Goal: Task Accomplishment & Management: Manage account settings

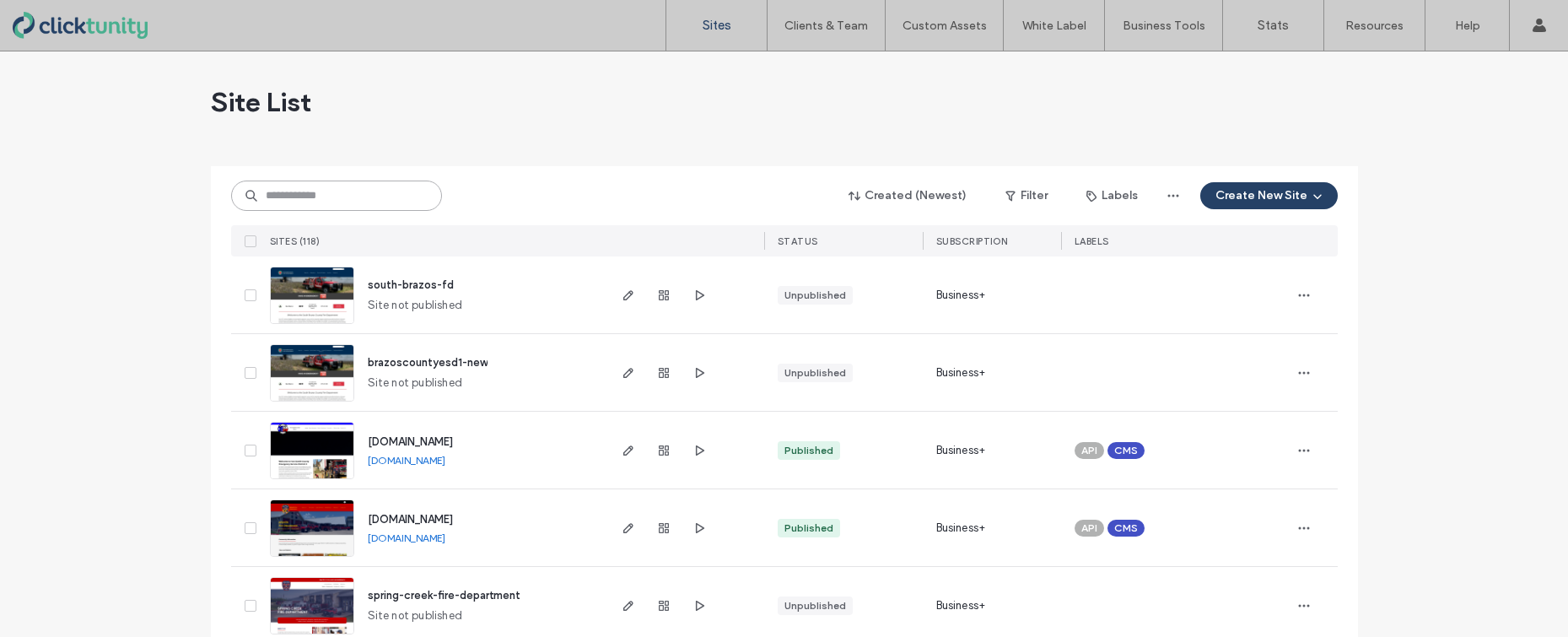
click at [356, 203] on input at bounding box center [336, 195] width 211 height 30
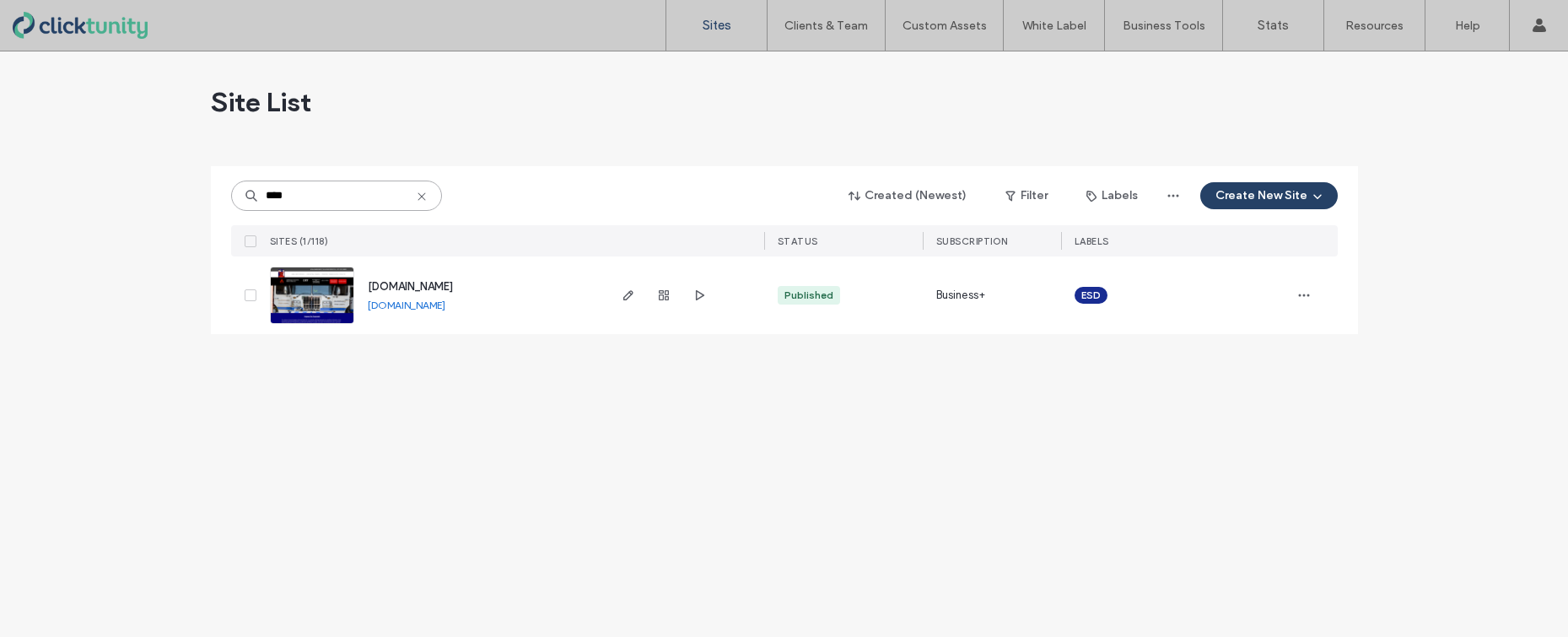
type input "****"
click at [403, 287] on span "www.johnsoncountyfire.org" at bounding box center [410, 287] width 85 height 13
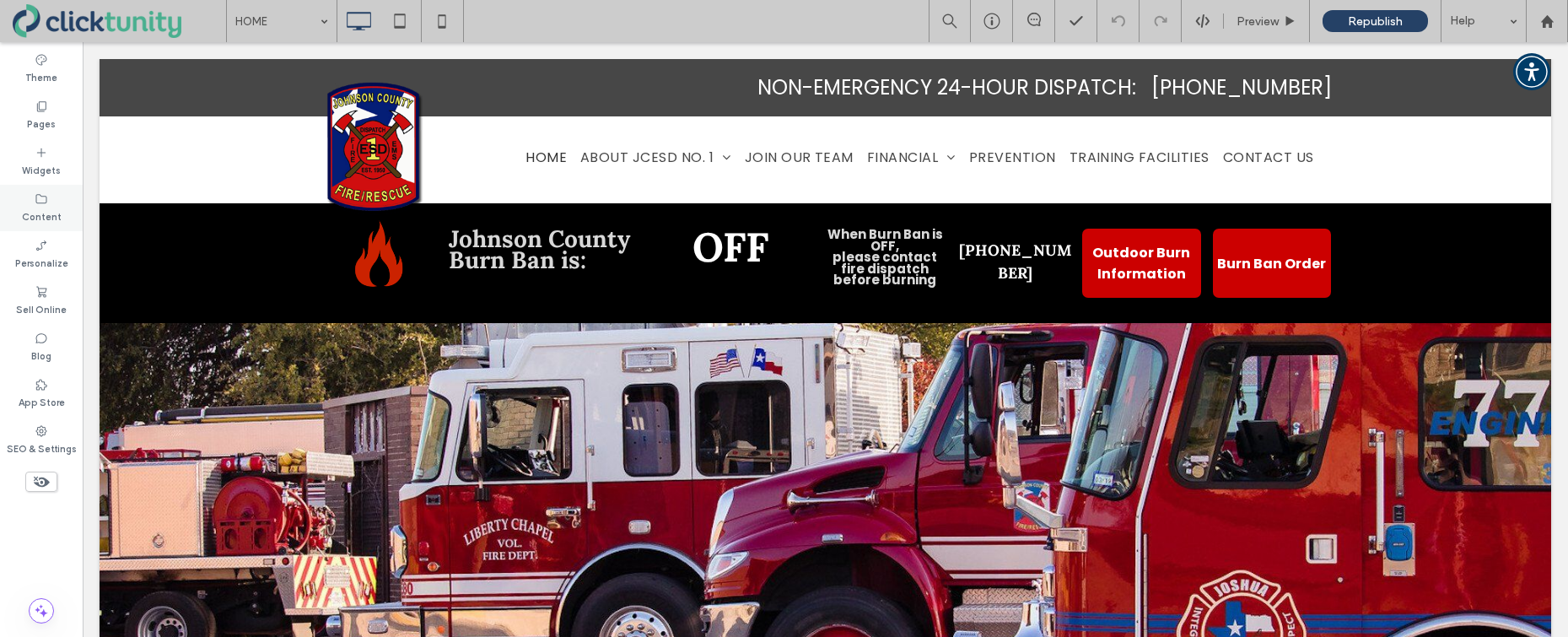
click at [56, 215] on label "Content" at bounding box center [42, 215] width 40 height 18
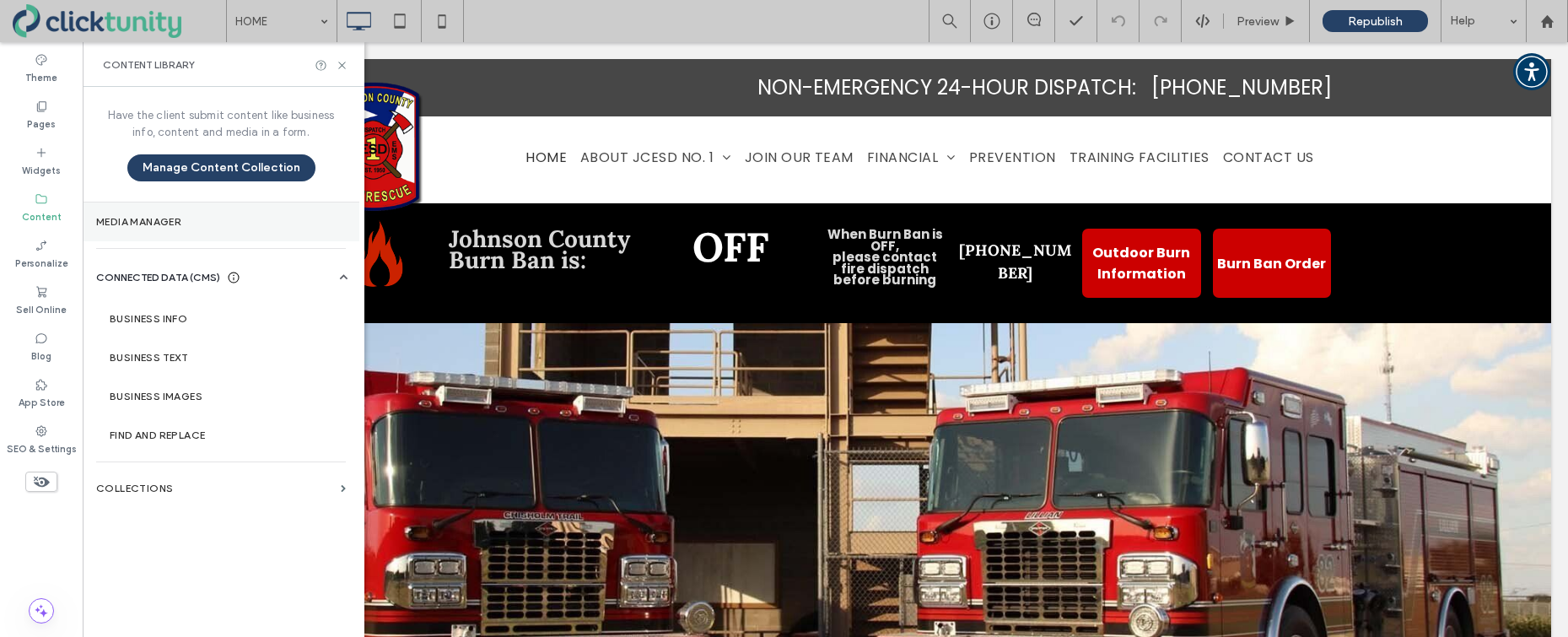
click at [154, 230] on section "Media Manager" at bounding box center [220, 221] width 277 height 39
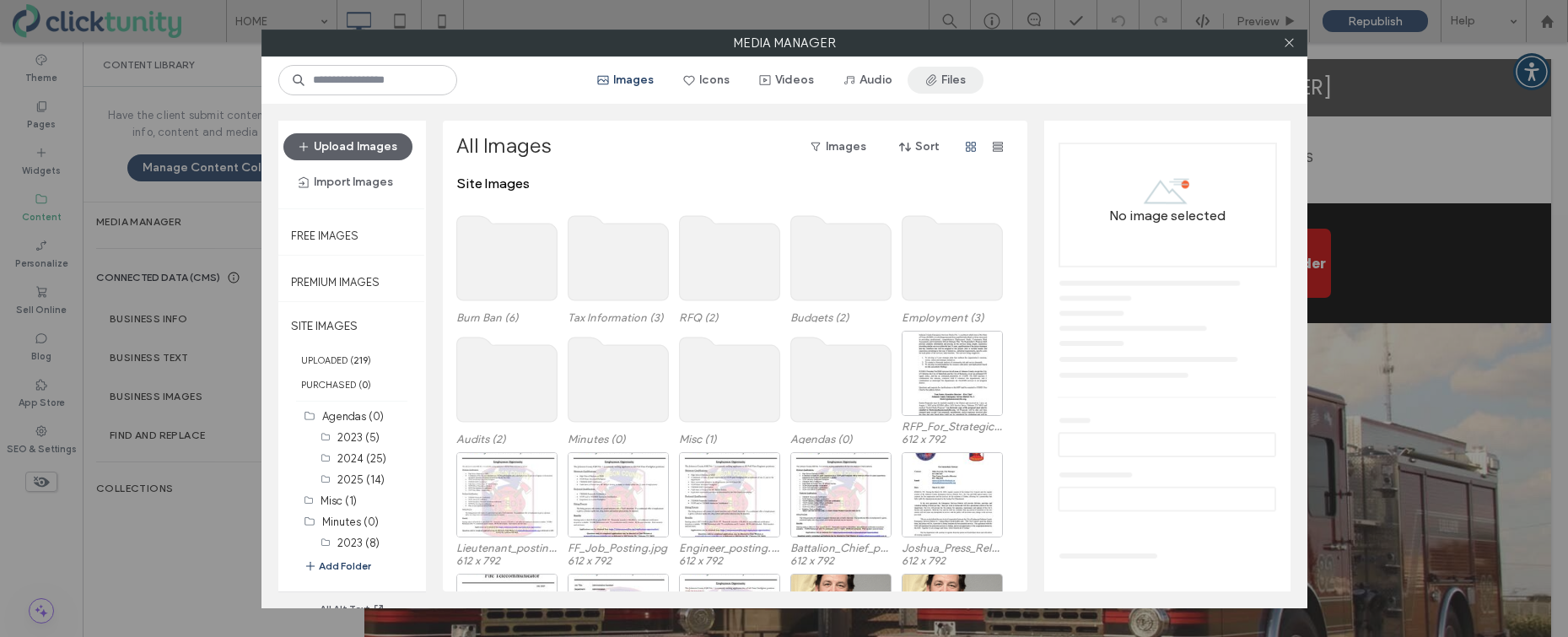
click at [944, 85] on button "Files" at bounding box center [946, 80] width 76 height 27
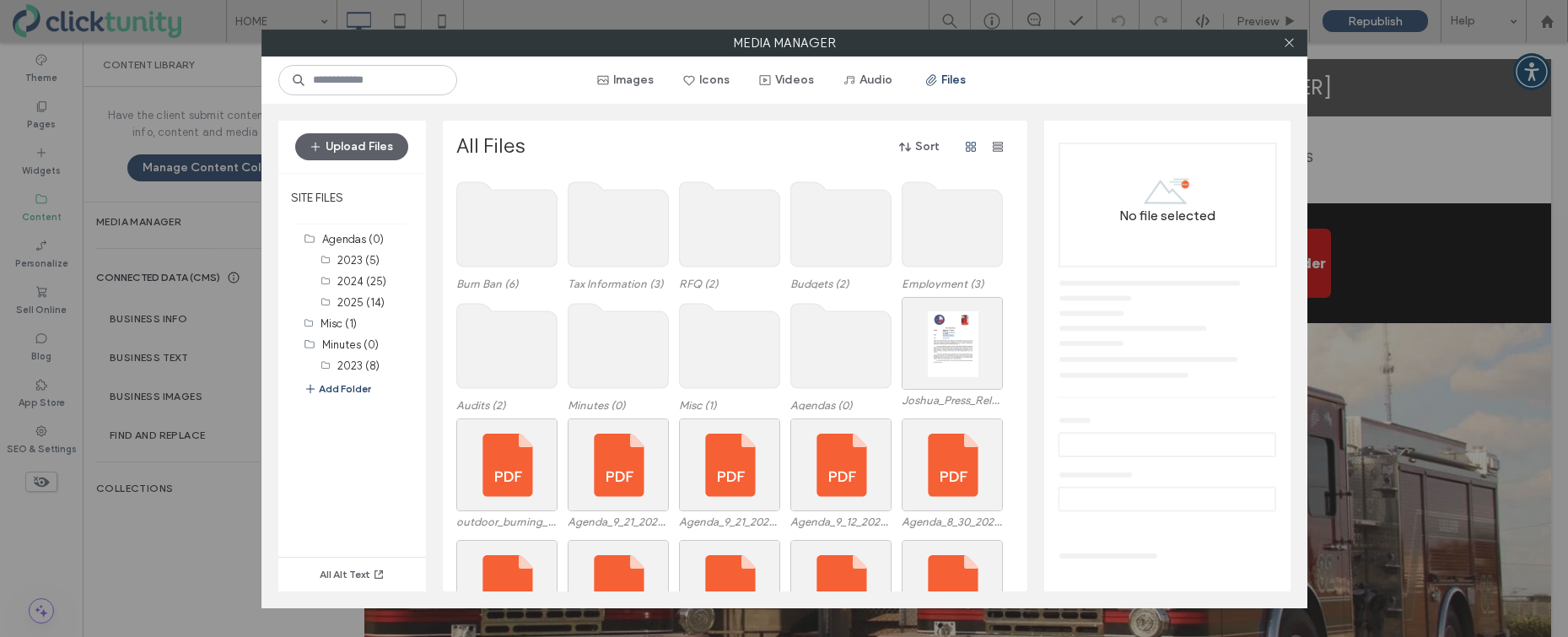
click at [857, 324] on use at bounding box center [840, 346] width 101 height 84
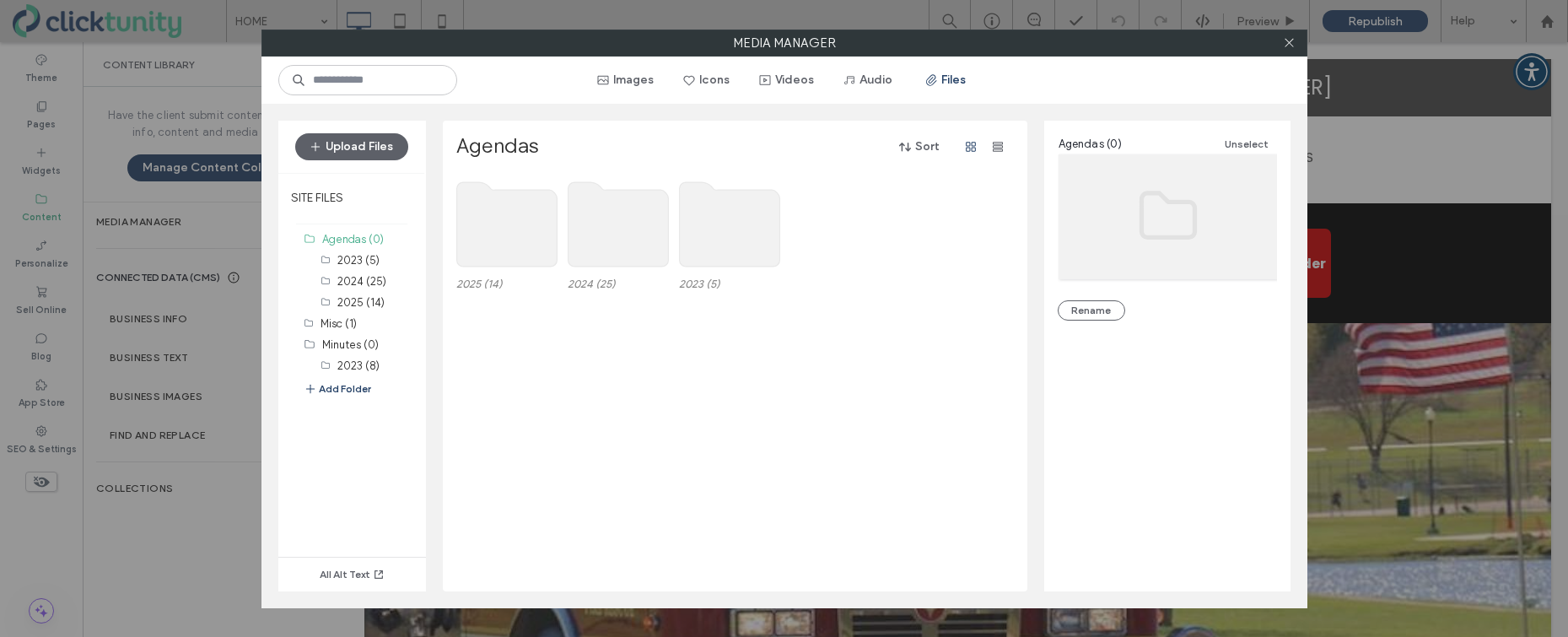
click at [515, 231] on use at bounding box center [506, 224] width 101 height 84
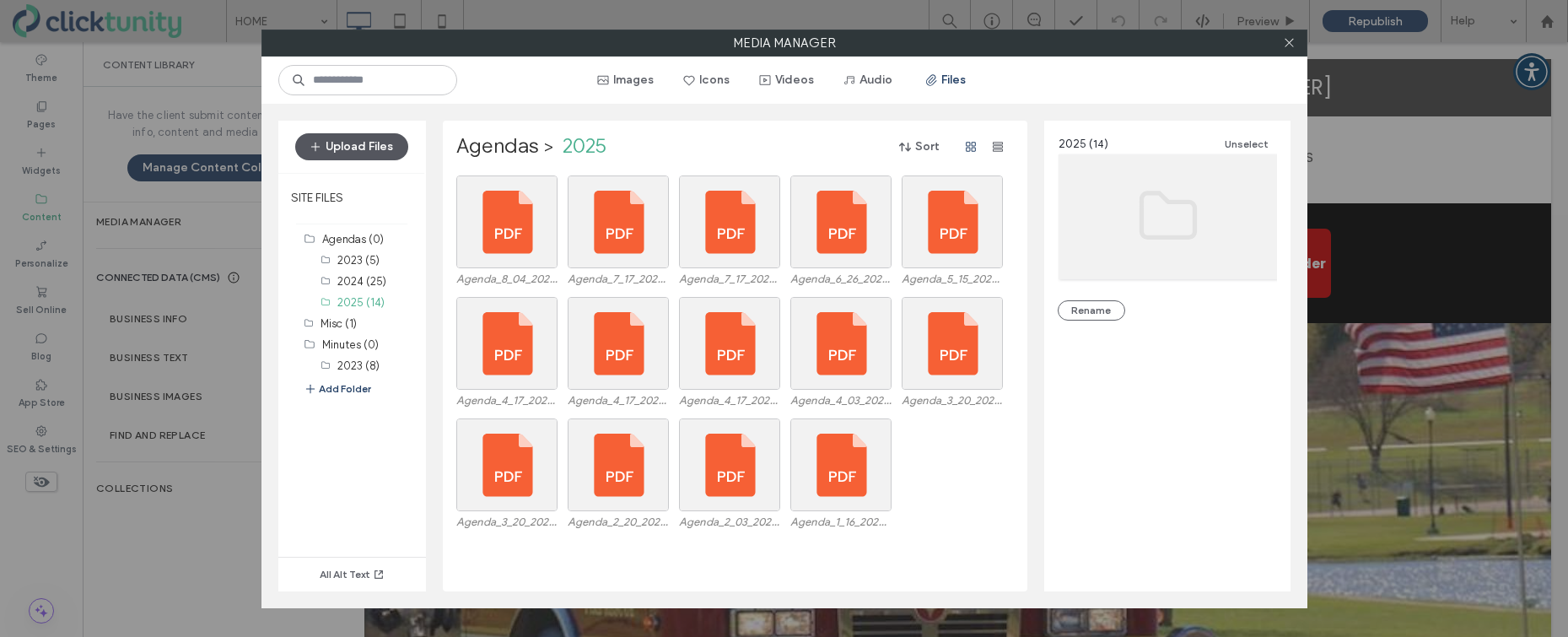
click at [369, 151] on button "Upload Files" at bounding box center [352, 147] width 113 height 27
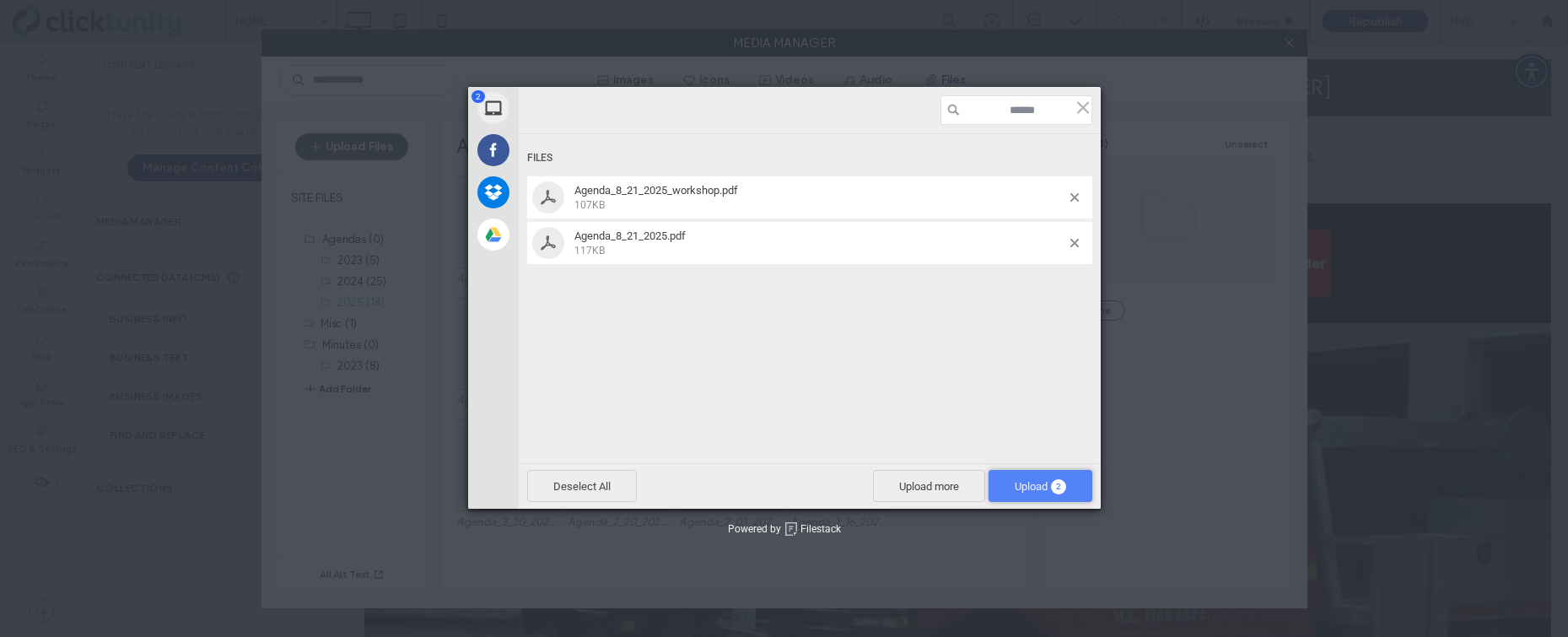
click at [1029, 485] on span "Upload 2" at bounding box center [1040, 486] width 52 height 13
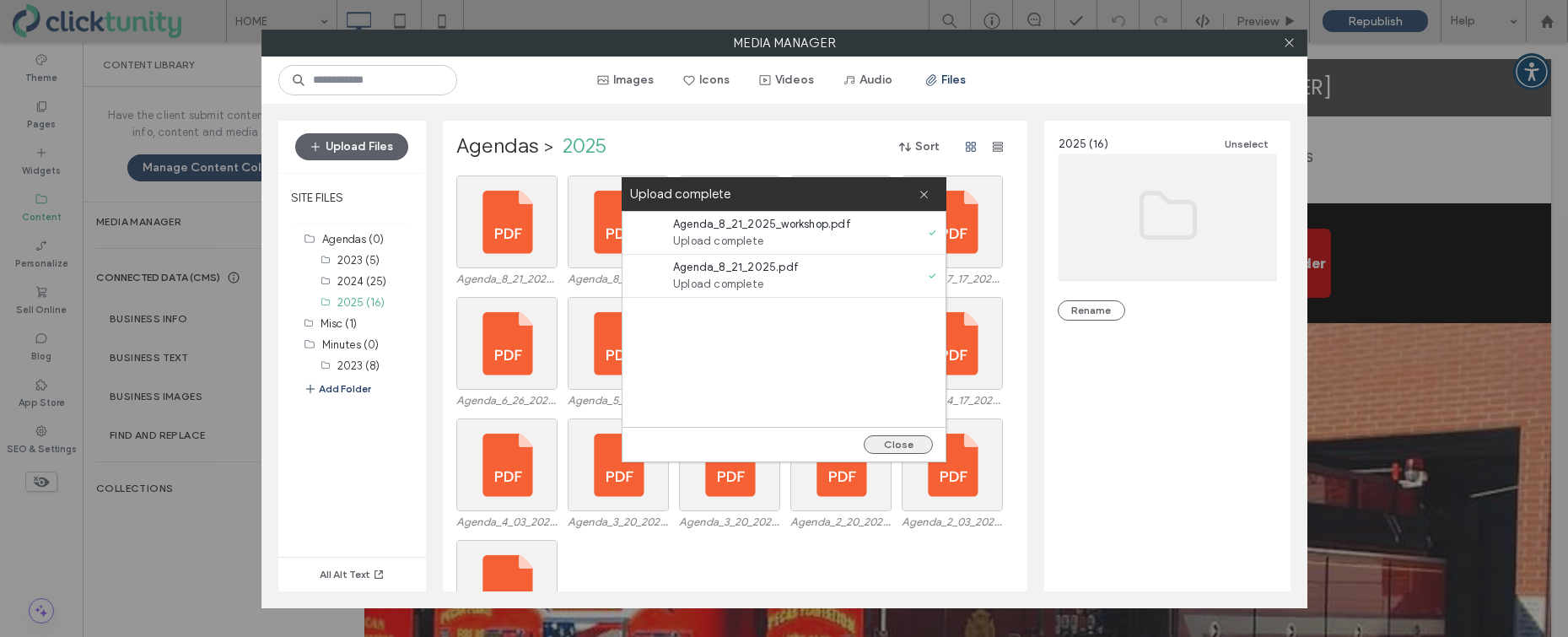
click at [892, 449] on button "Close" at bounding box center [898, 445] width 69 height 18
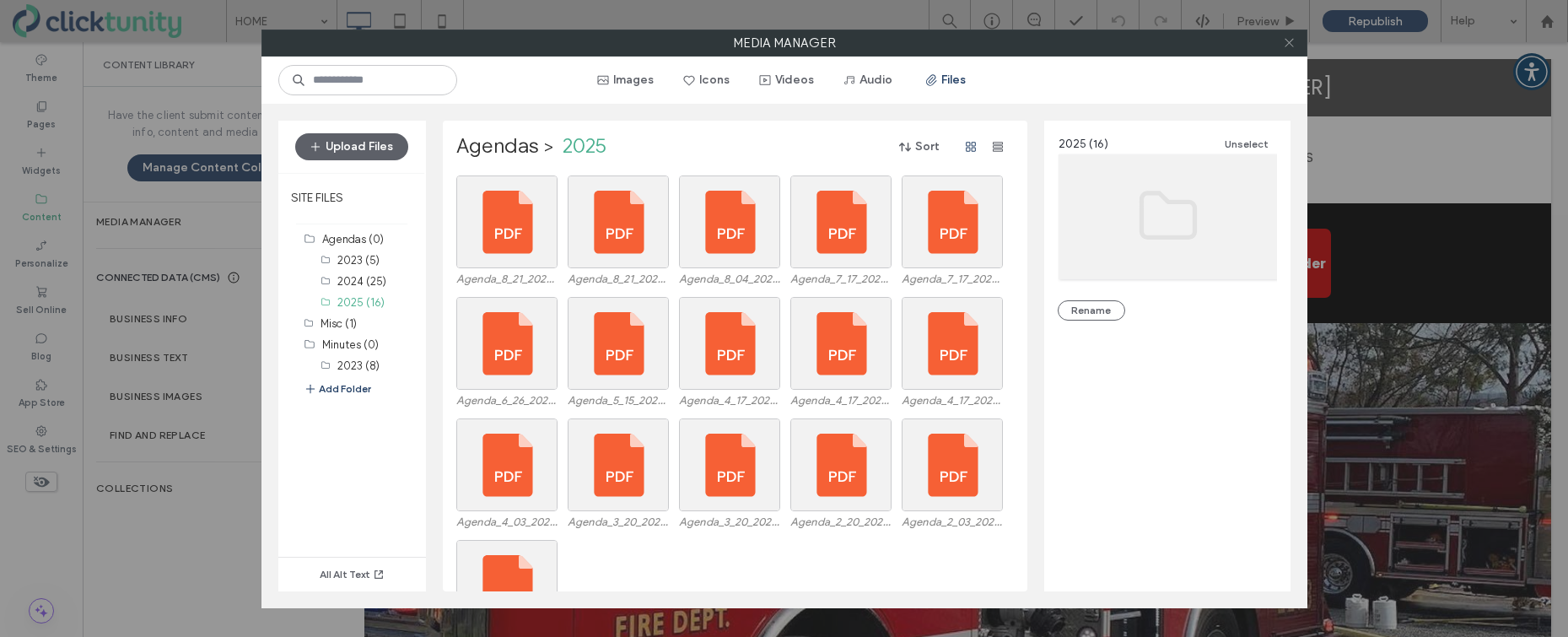
click at [1292, 46] on icon at bounding box center [1290, 43] width 13 height 13
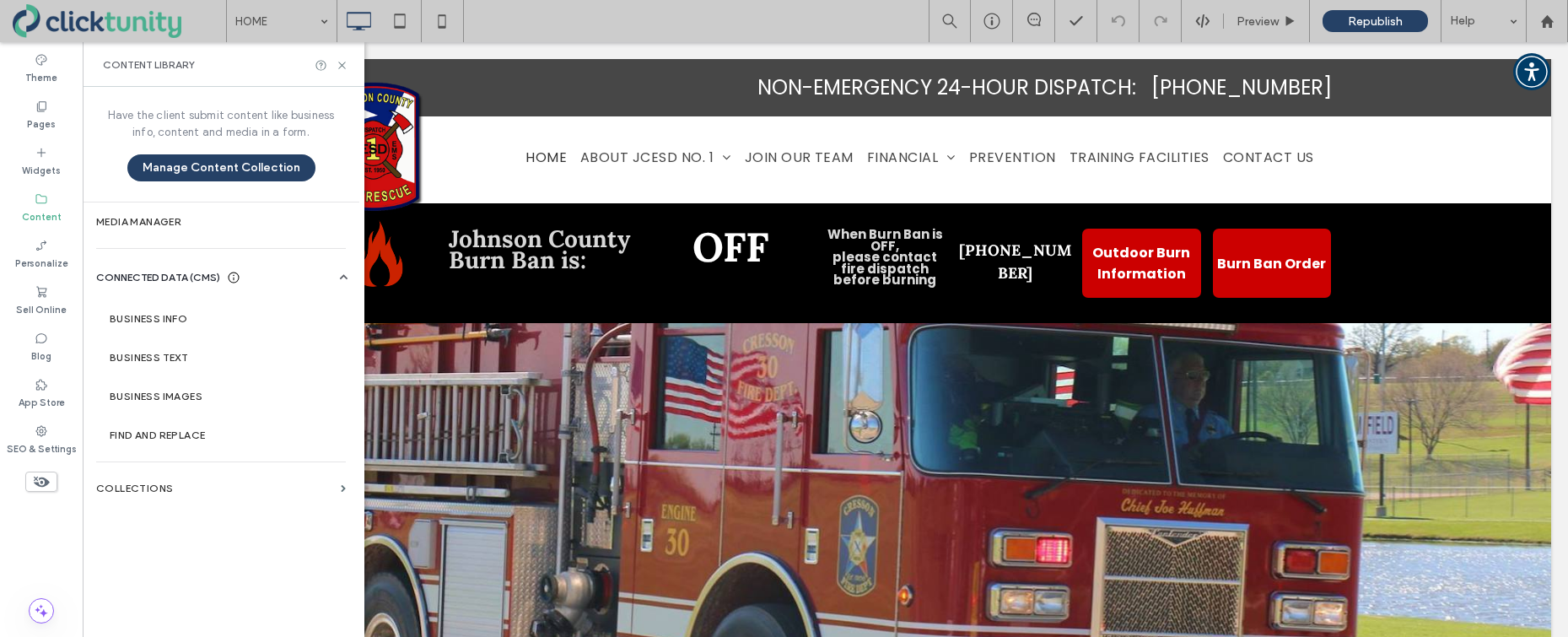
click at [348, 61] on div "Content Library" at bounding box center [223, 64] width 282 height 44
click at [346, 63] on icon at bounding box center [342, 65] width 13 height 13
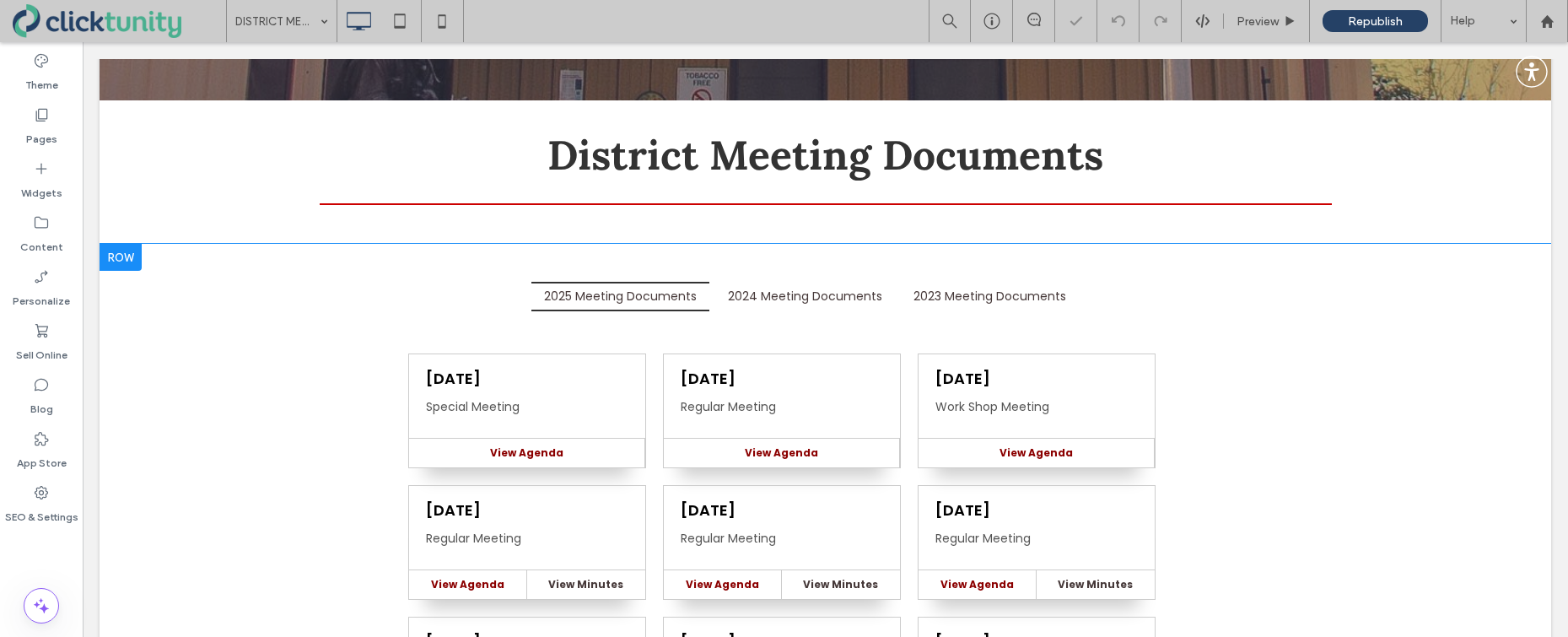
scroll to position [425, 0]
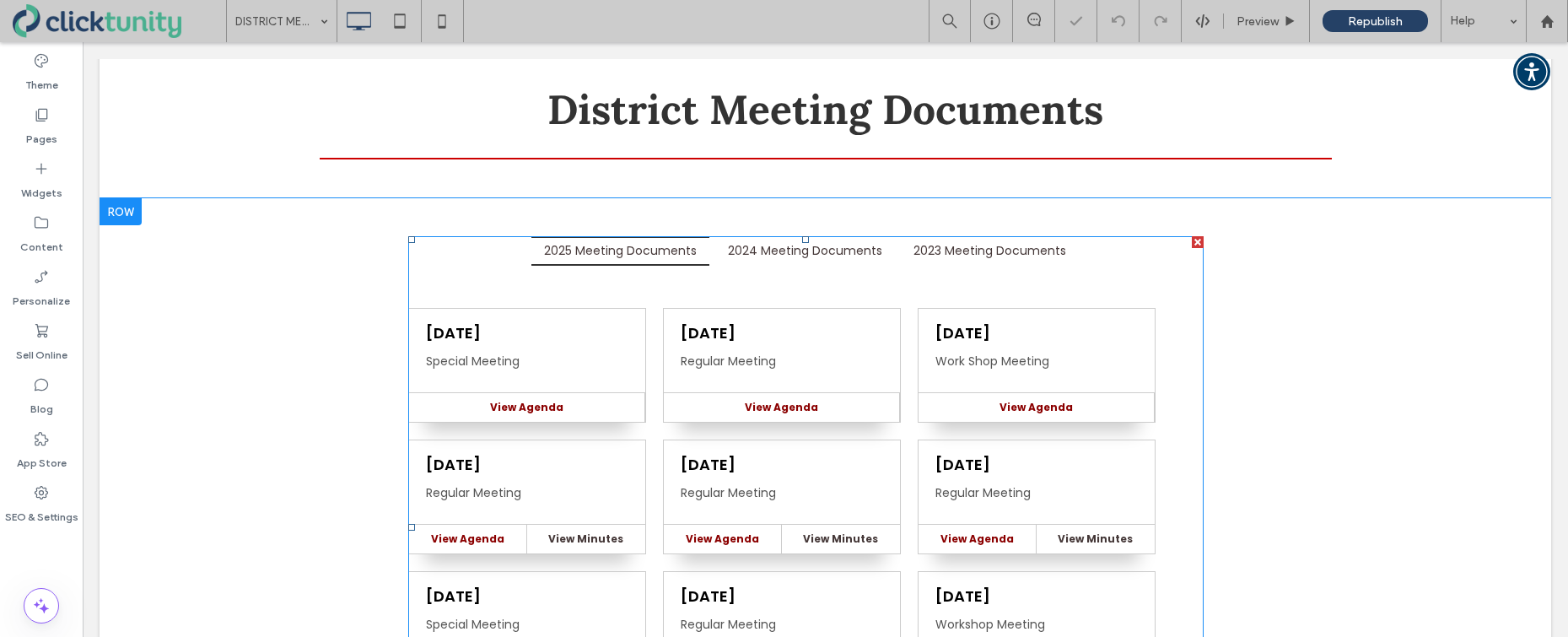
click at [661, 312] on span at bounding box center [805, 526] width 795 height 582
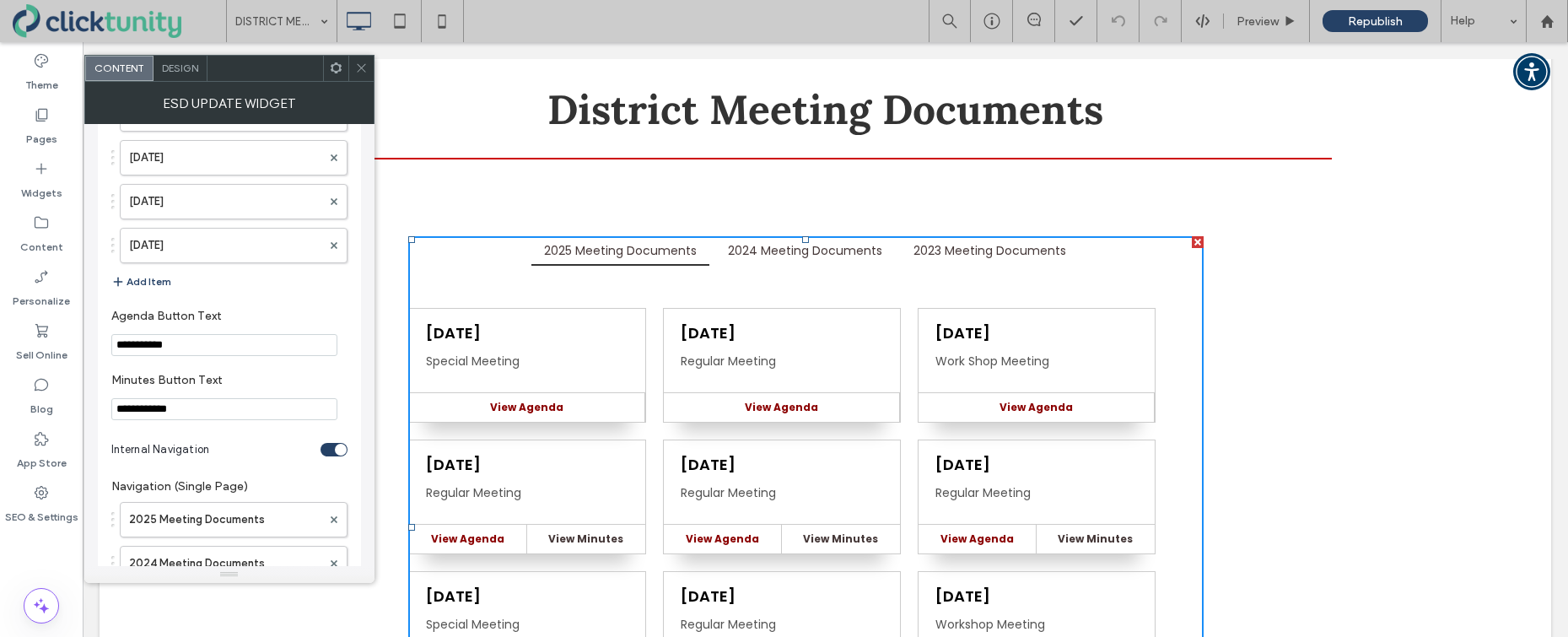
scroll to position [2360, 0]
click at [160, 283] on button "Add Item" at bounding box center [141, 284] width 60 height 20
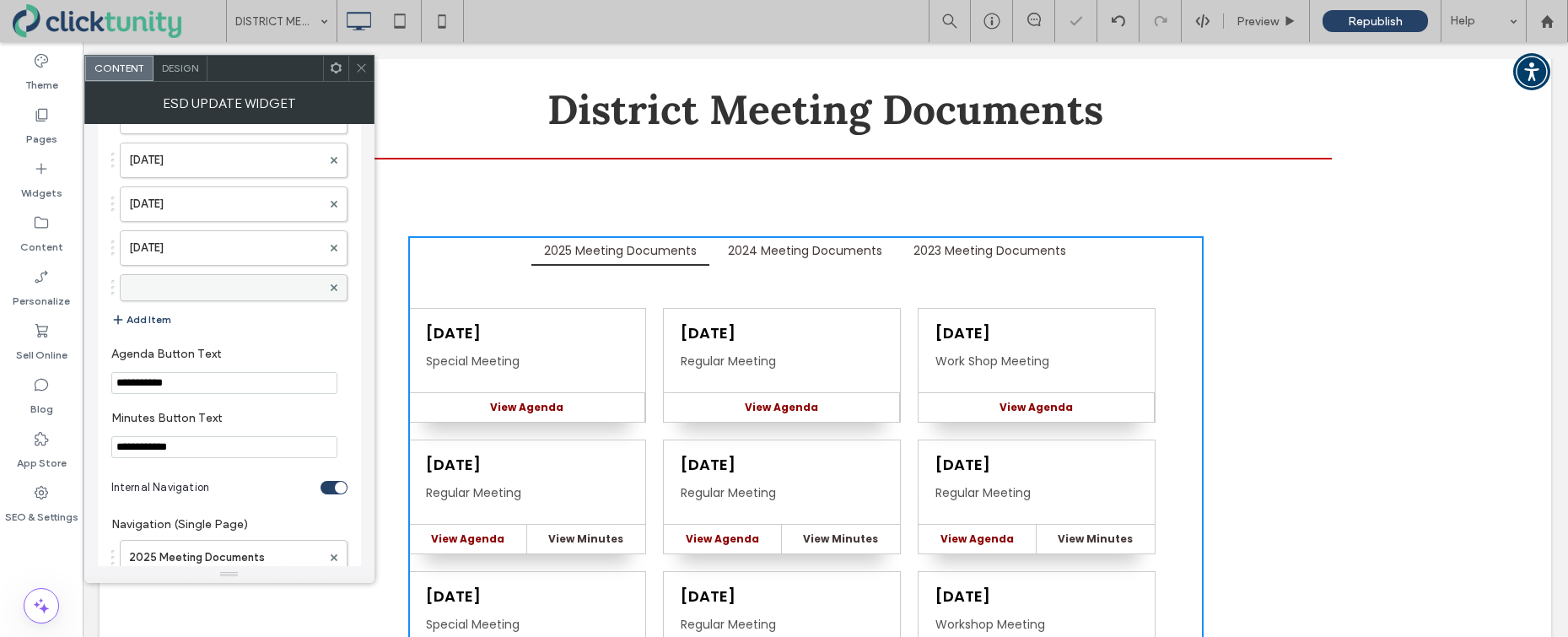
click at [190, 290] on label at bounding box center [225, 288] width 192 height 17
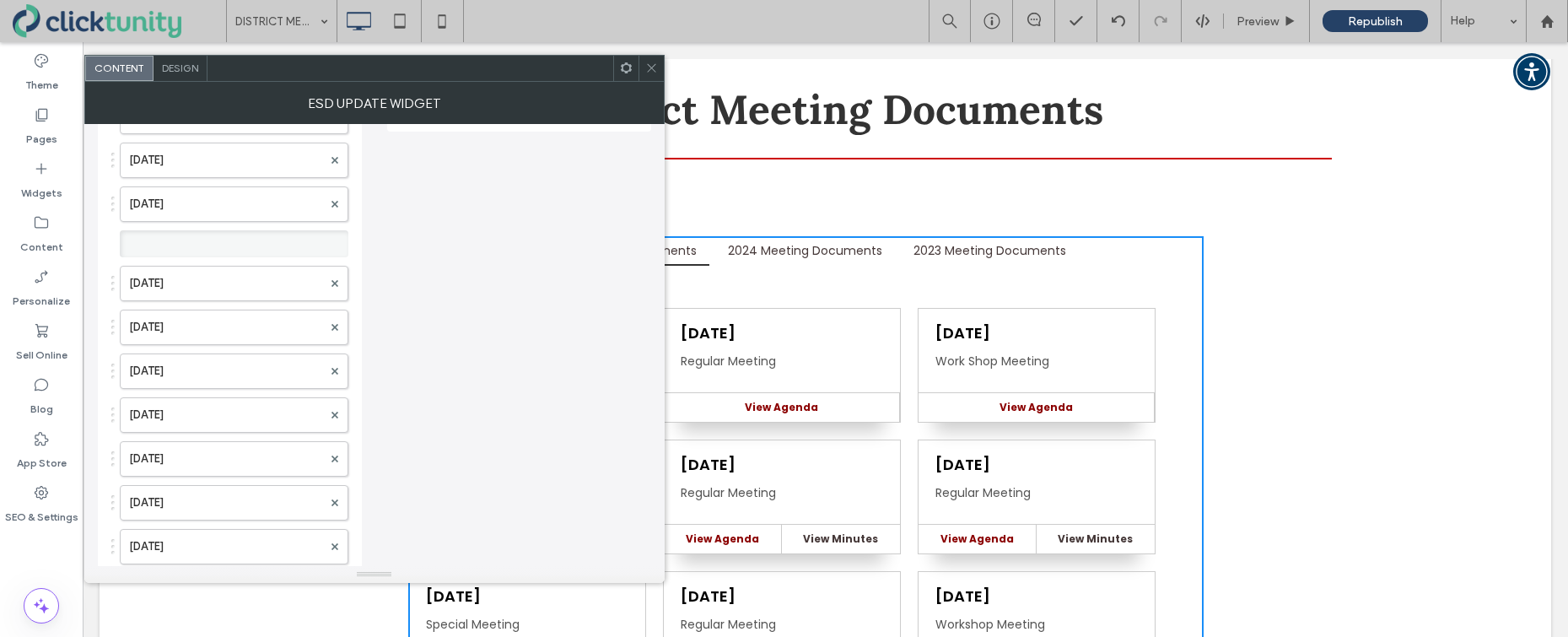
scroll to position [34, 0]
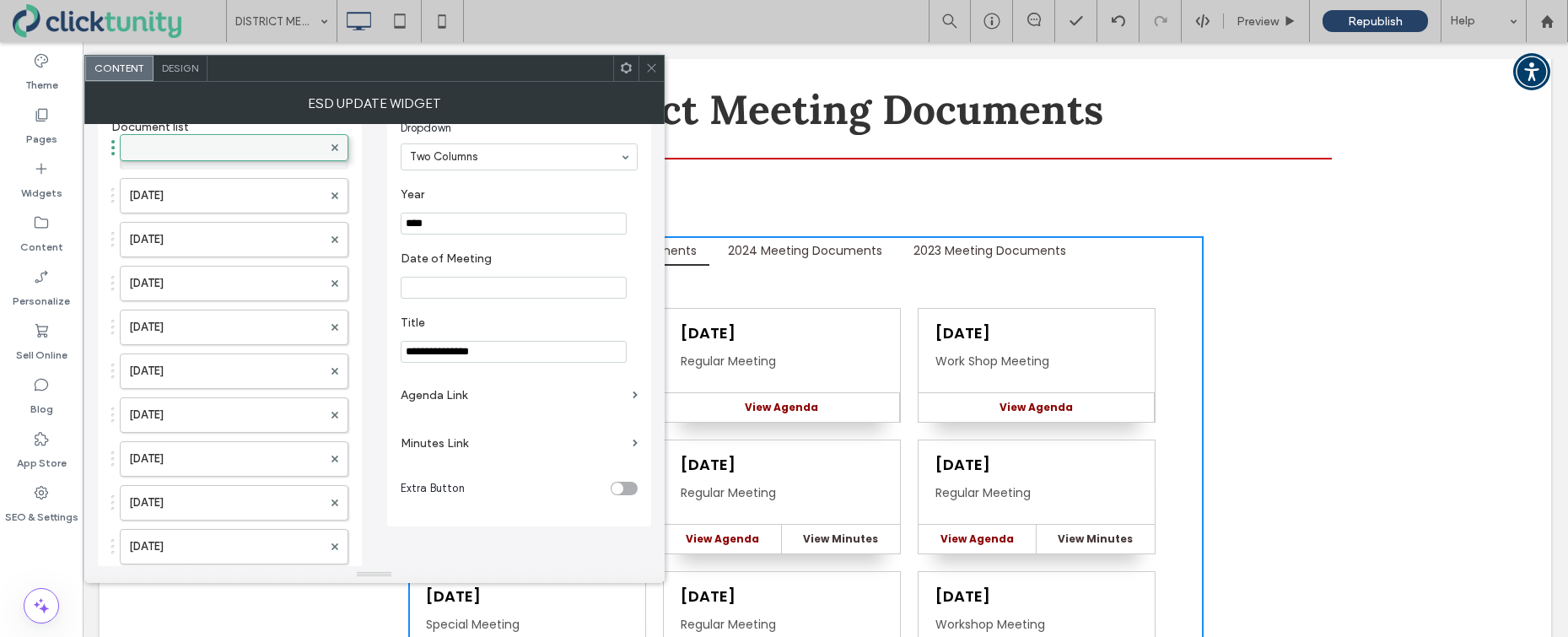
drag, startPoint x: 220, startPoint y: 290, endPoint x: 227, endPoint y: 142, distance: 148.2
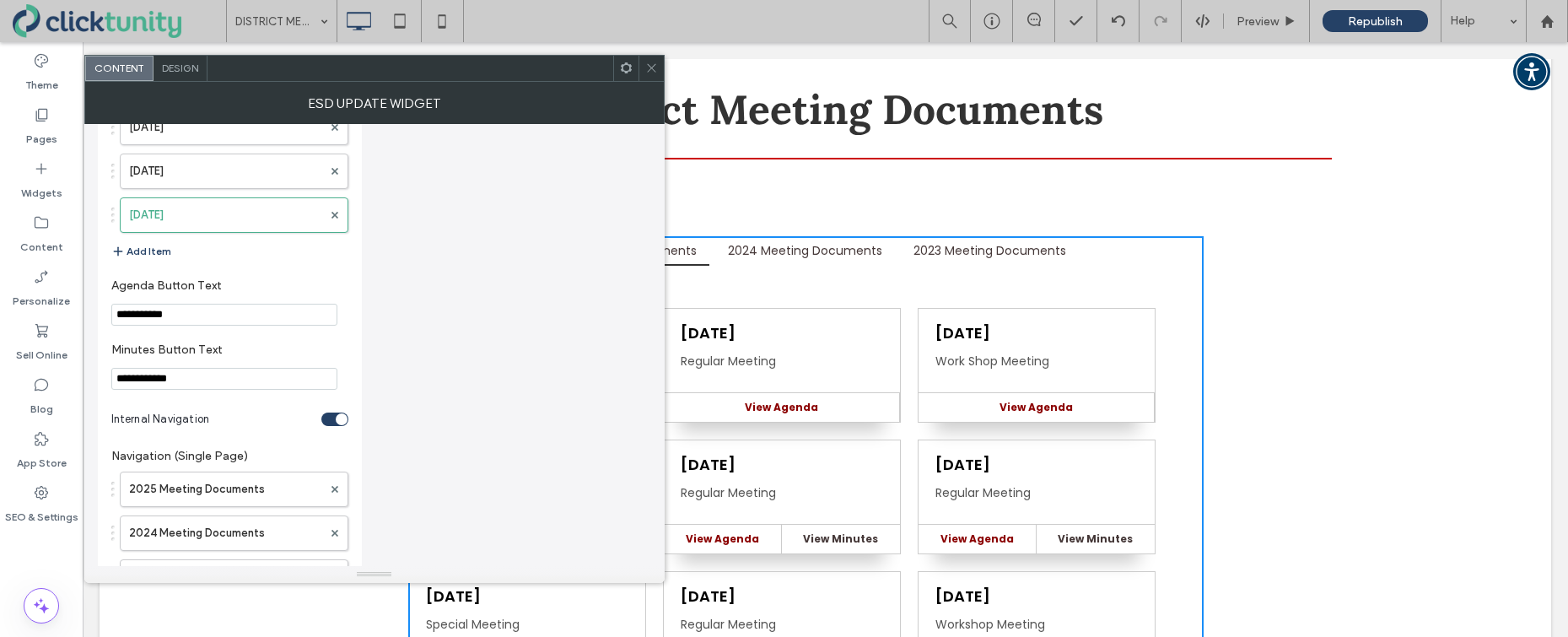
scroll to position [2428, 0]
click at [152, 255] on button "Add Item" at bounding box center [141, 252] width 60 height 20
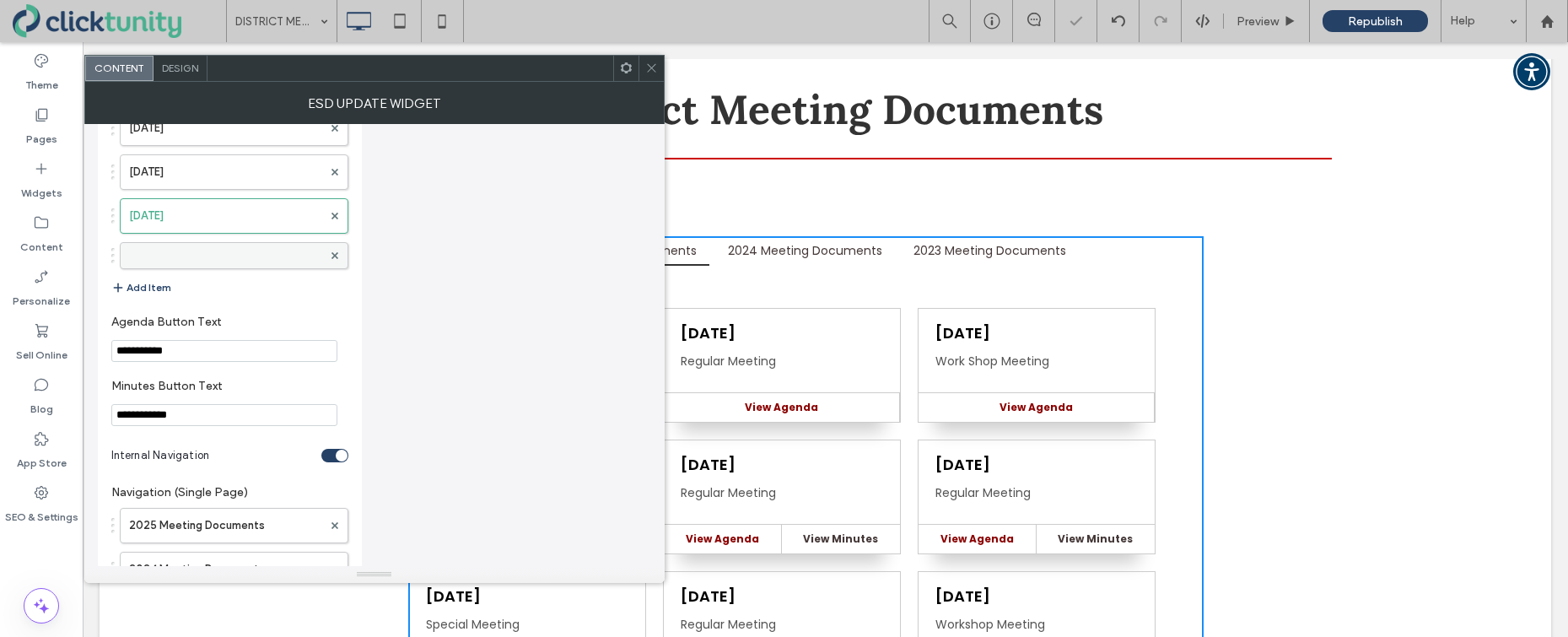
click at [177, 256] on label at bounding box center [225, 256] width 193 height 17
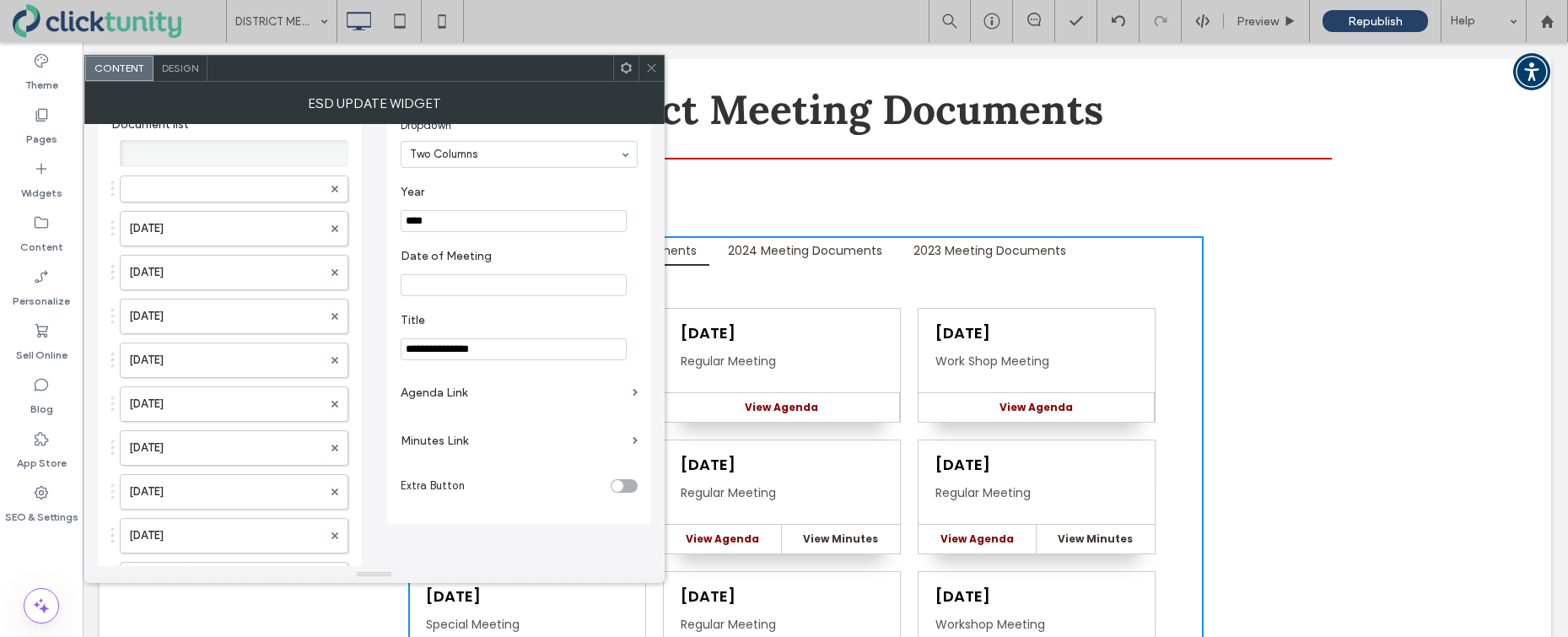
scroll to position [2, 0]
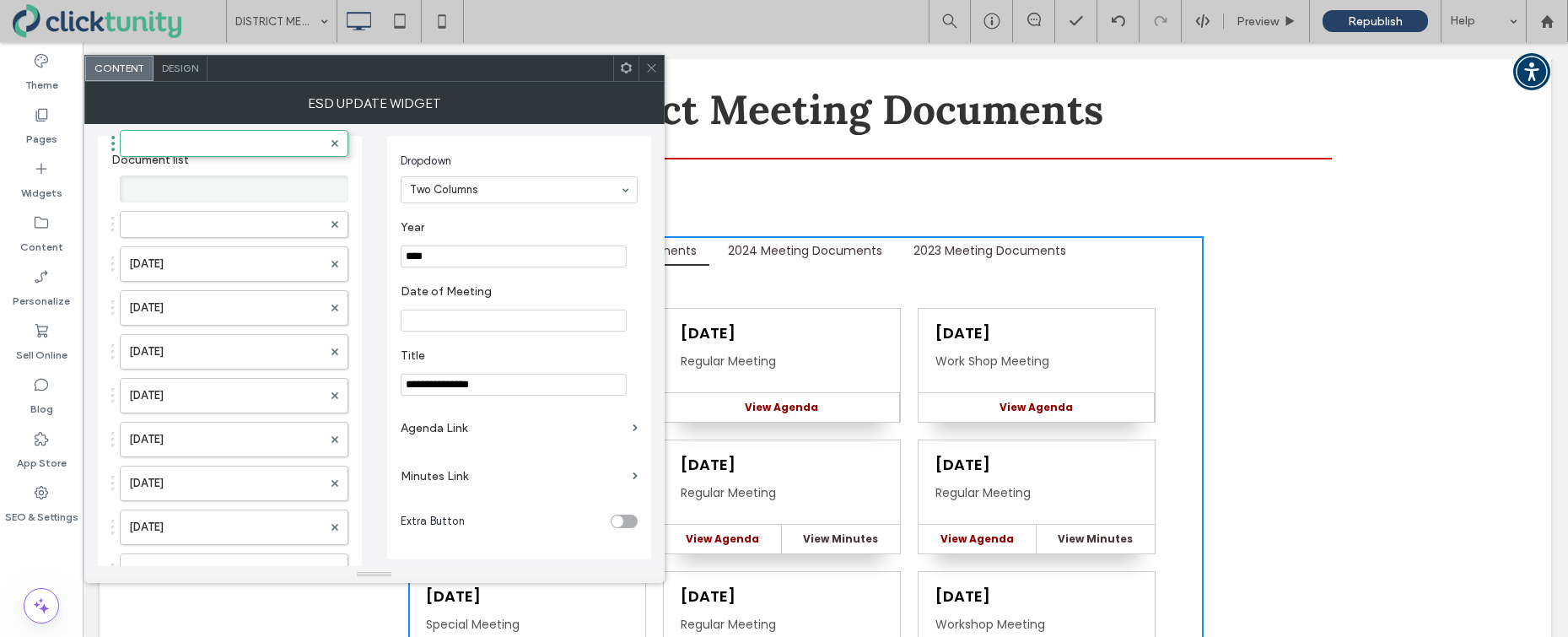
drag, startPoint x: 248, startPoint y: 318, endPoint x: 244, endPoint y: 163, distance: 155.1
click at [433, 257] on input "****" at bounding box center [513, 257] width 226 height 22
type input "****"
click at [415, 319] on input "Date of Meeting" at bounding box center [513, 320] width 226 height 22
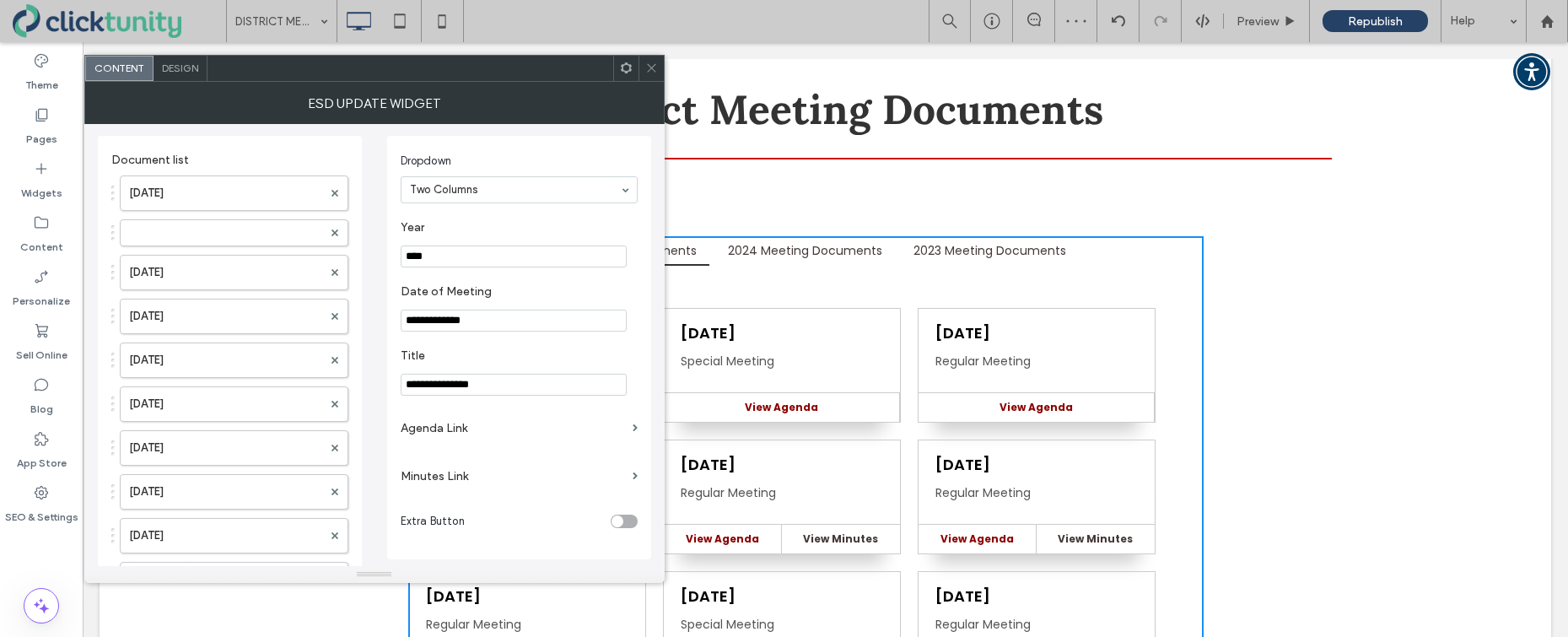
type input "**********"
drag, startPoint x: 443, startPoint y: 387, endPoint x: 361, endPoint y: 382, distance: 82.2
type input "**********"
click at [421, 432] on label "Agenda Link" at bounding box center [513, 428] width 225 height 31
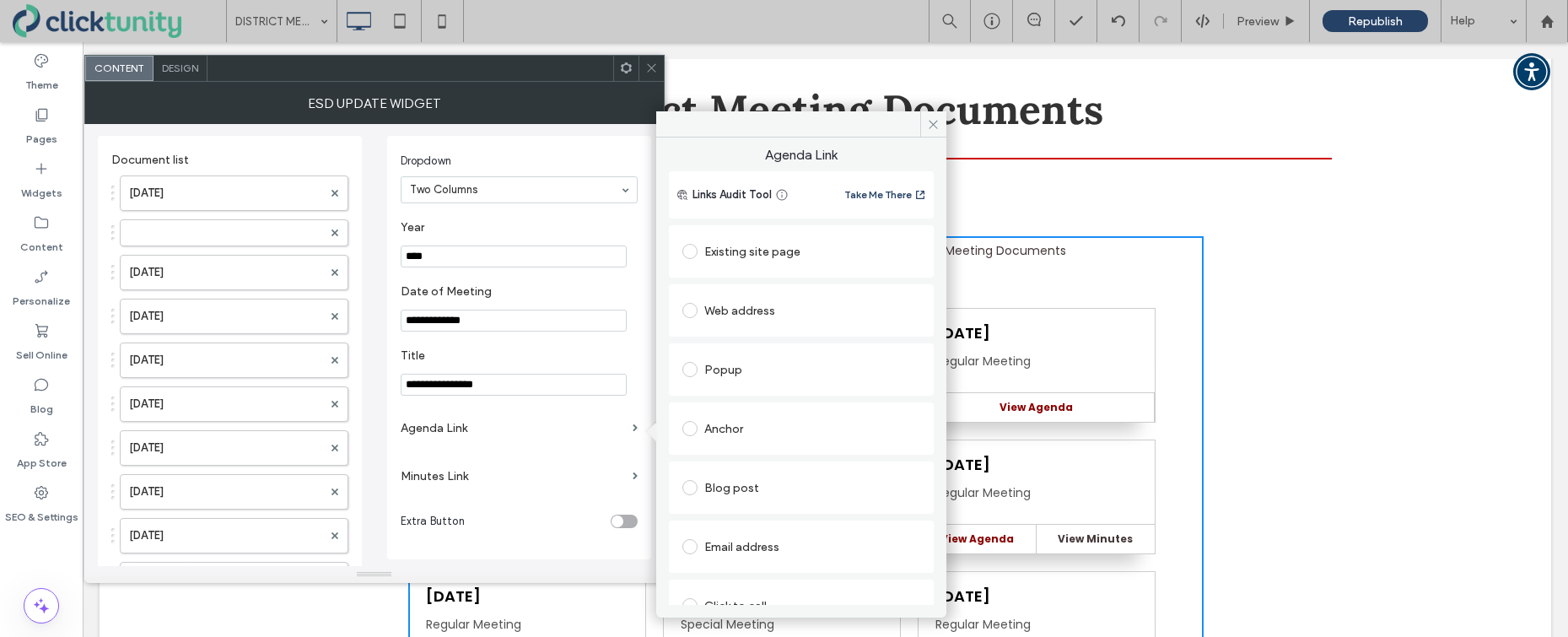
scroll to position [86, 0]
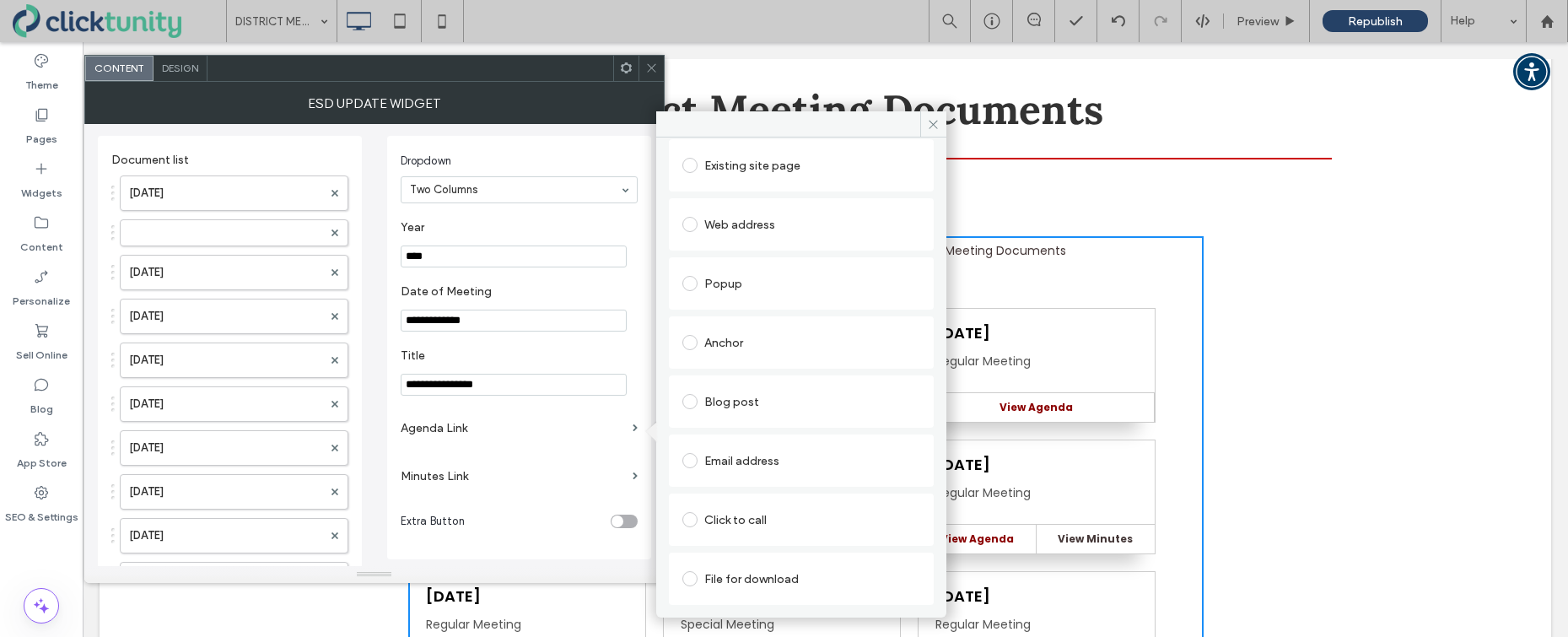
click at [687, 580] on span at bounding box center [689, 579] width 15 height 15
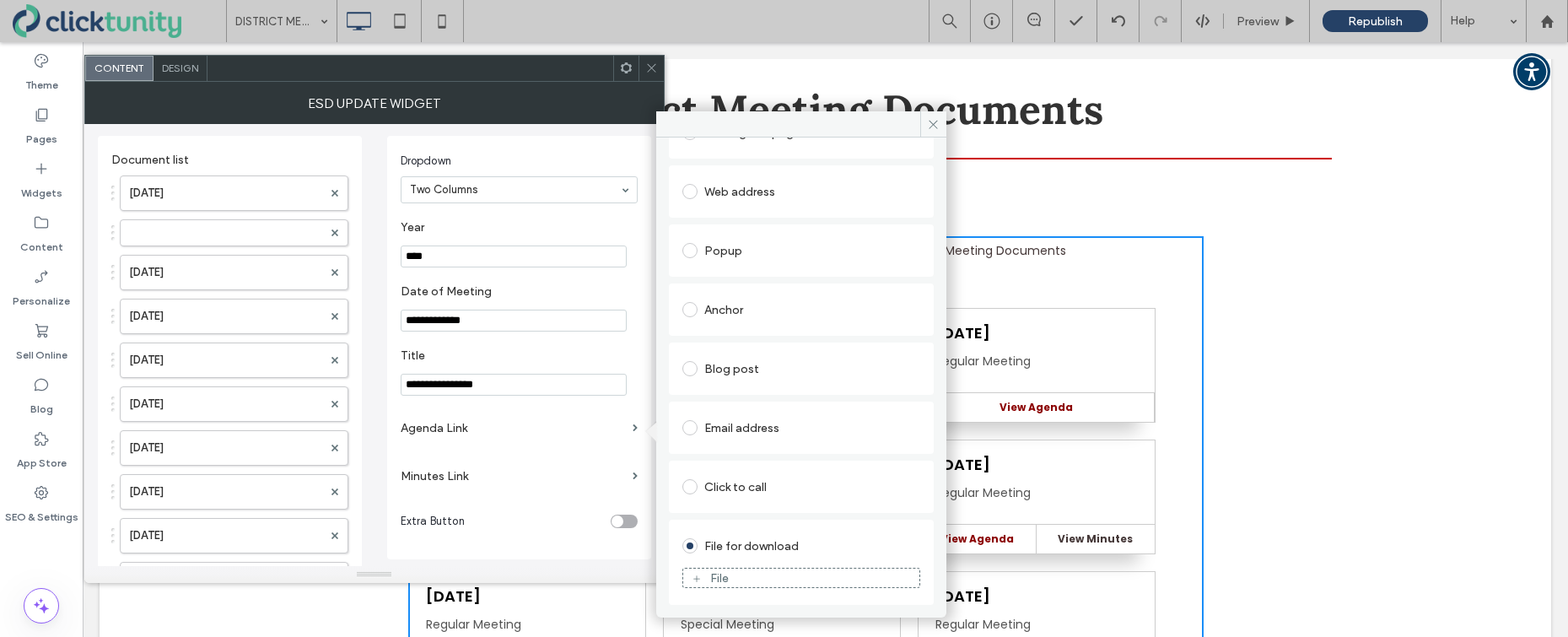
click at [706, 573] on div "File" at bounding box center [801, 578] width 236 height 15
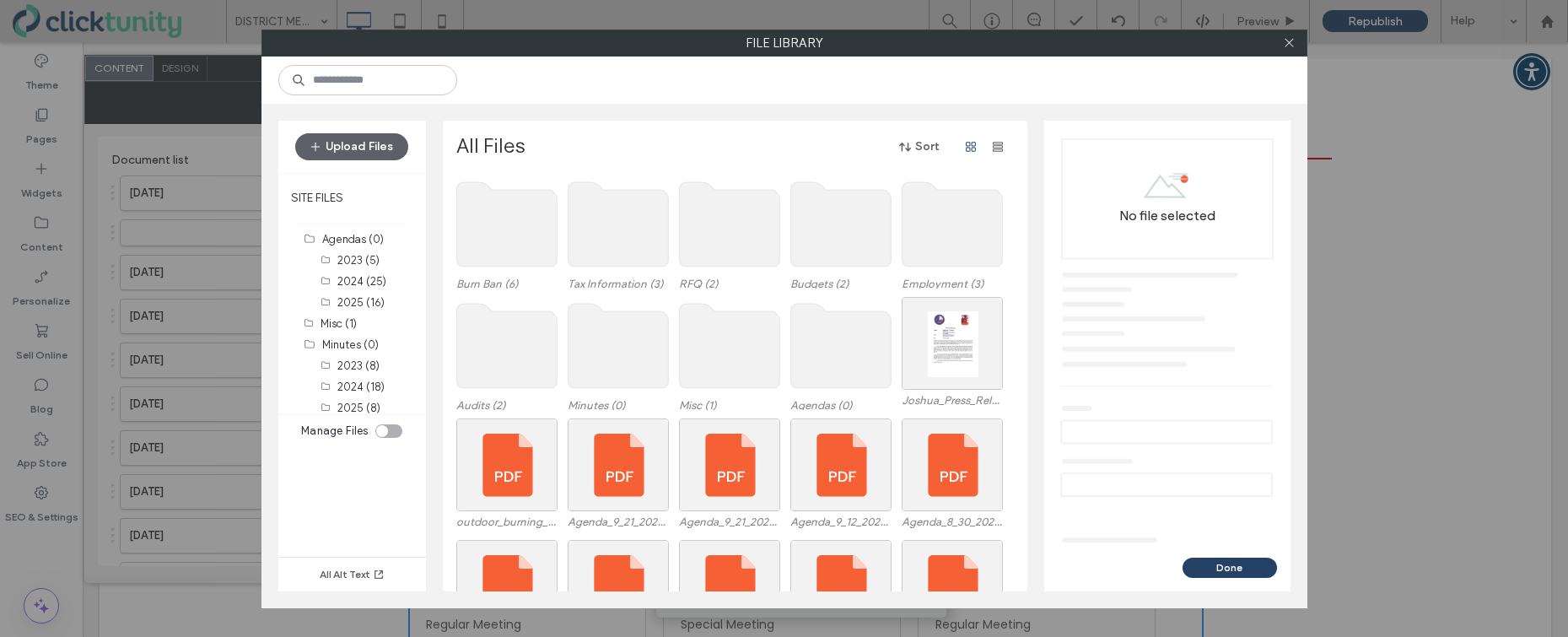
click at [827, 368] on use at bounding box center [840, 346] width 101 height 84
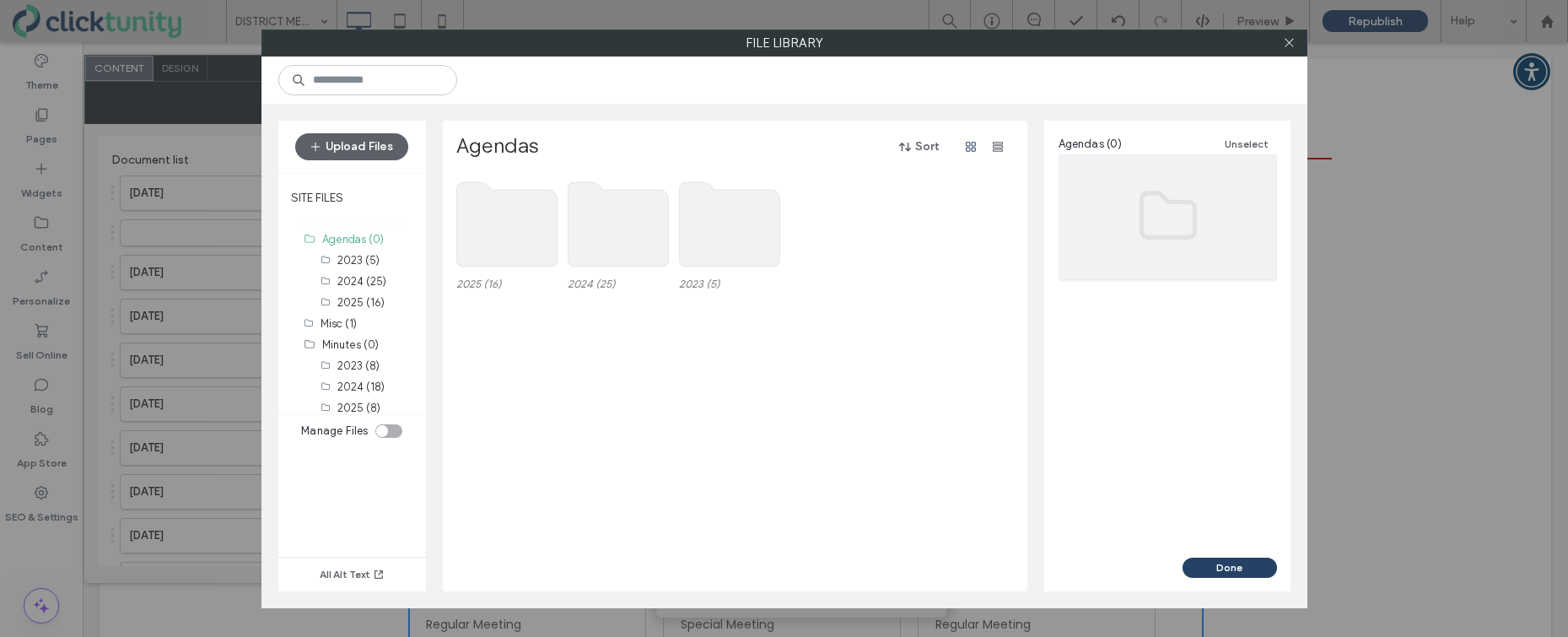
click at [515, 221] on use at bounding box center [506, 224] width 101 height 84
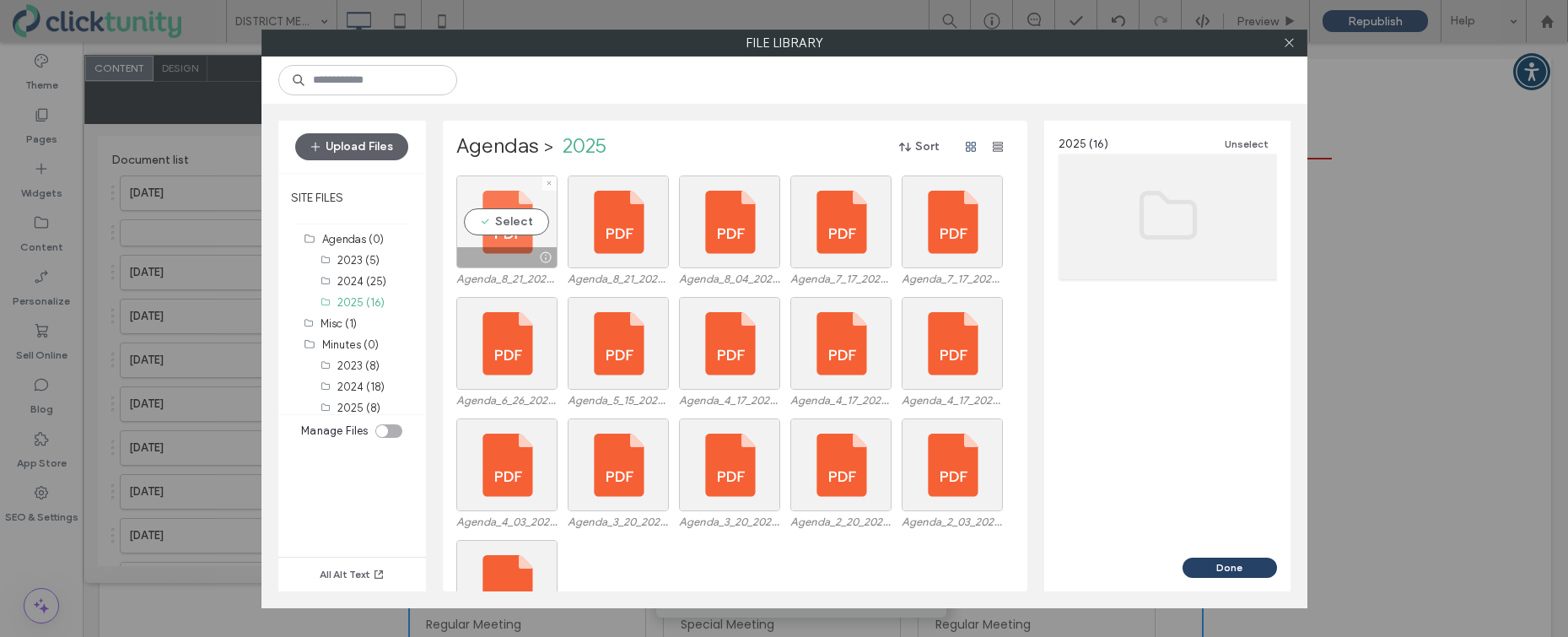
click at [519, 223] on div "Select" at bounding box center [507, 221] width 102 height 93
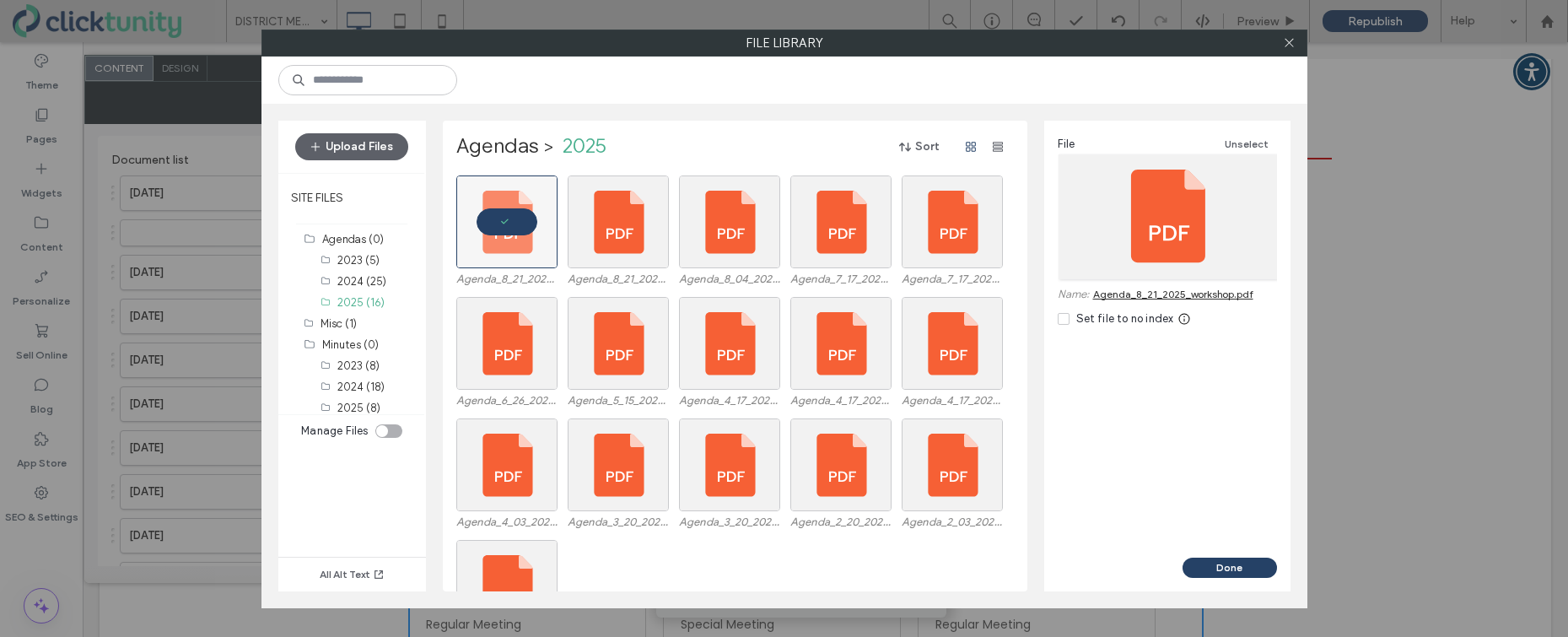
drag, startPoint x: 1199, startPoint y: 561, endPoint x: 1181, endPoint y: 552, distance: 20.1
click at [1199, 561] on button "Done" at bounding box center [1230, 568] width 94 height 20
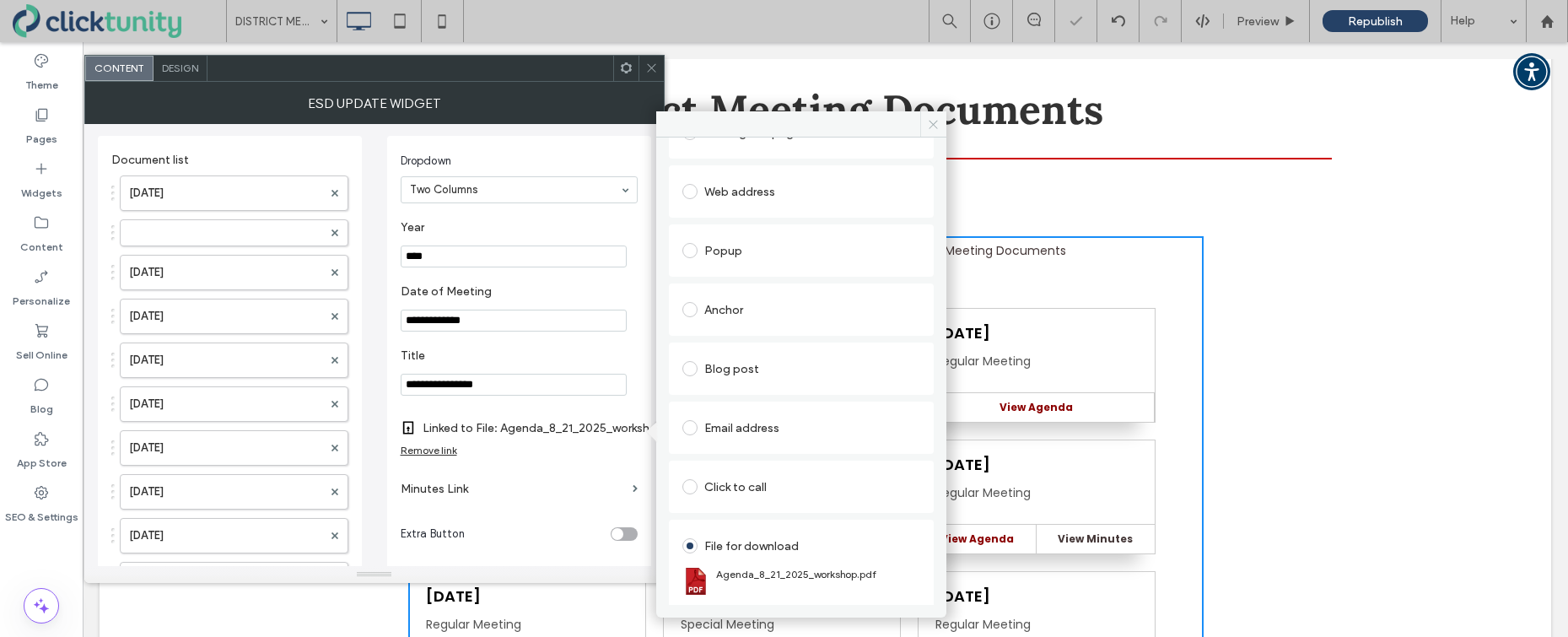
click at [939, 128] on span at bounding box center [933, 124] width 26 height 25
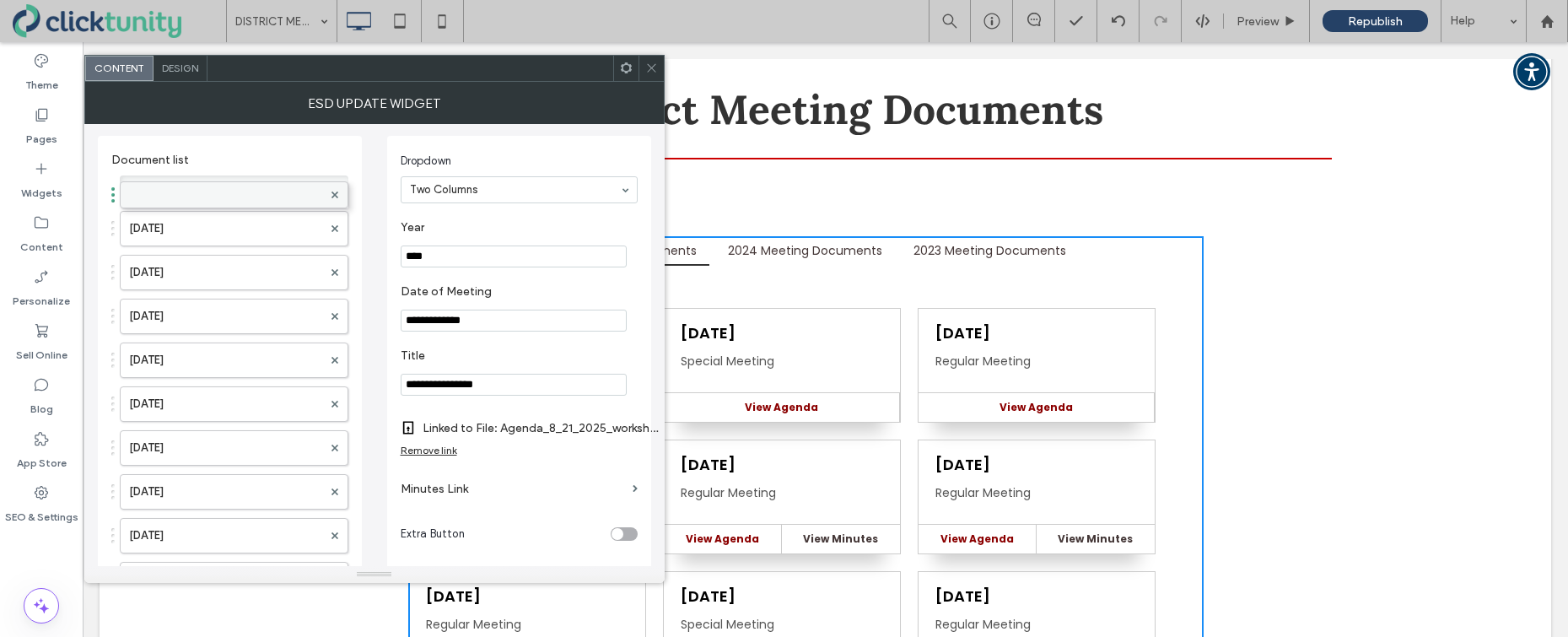
drag, startPoint x: 112, startPoint y: 233, endPoint x: 122, endPoint y: 181, distance: 53.0
click at [150, 187] on label at bounding box center [225, 189] width 193 height 17
click at [432, 260] on input "****" at bounding box center [513, 257] width 226 height 22
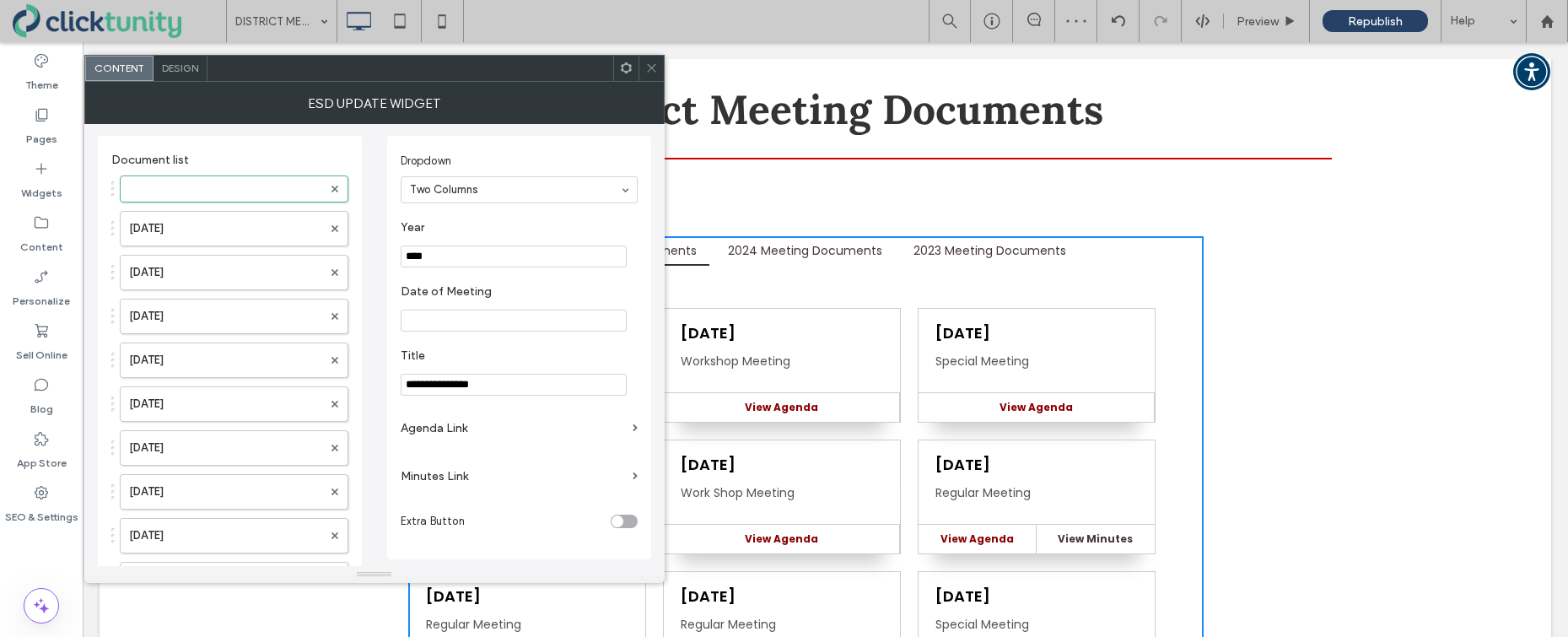
type input "****"
click at [426, 320] on input "Date of Meeting" at bounding box center [513, 320] width 226 height 22
click at [453, 323] on input "**********" at bounding box center [513, 320] width 226 height 22
type input "**********"
click at [463, 434] on label "Agenda Link" at bounding box center [513, 428] width 225 height 31
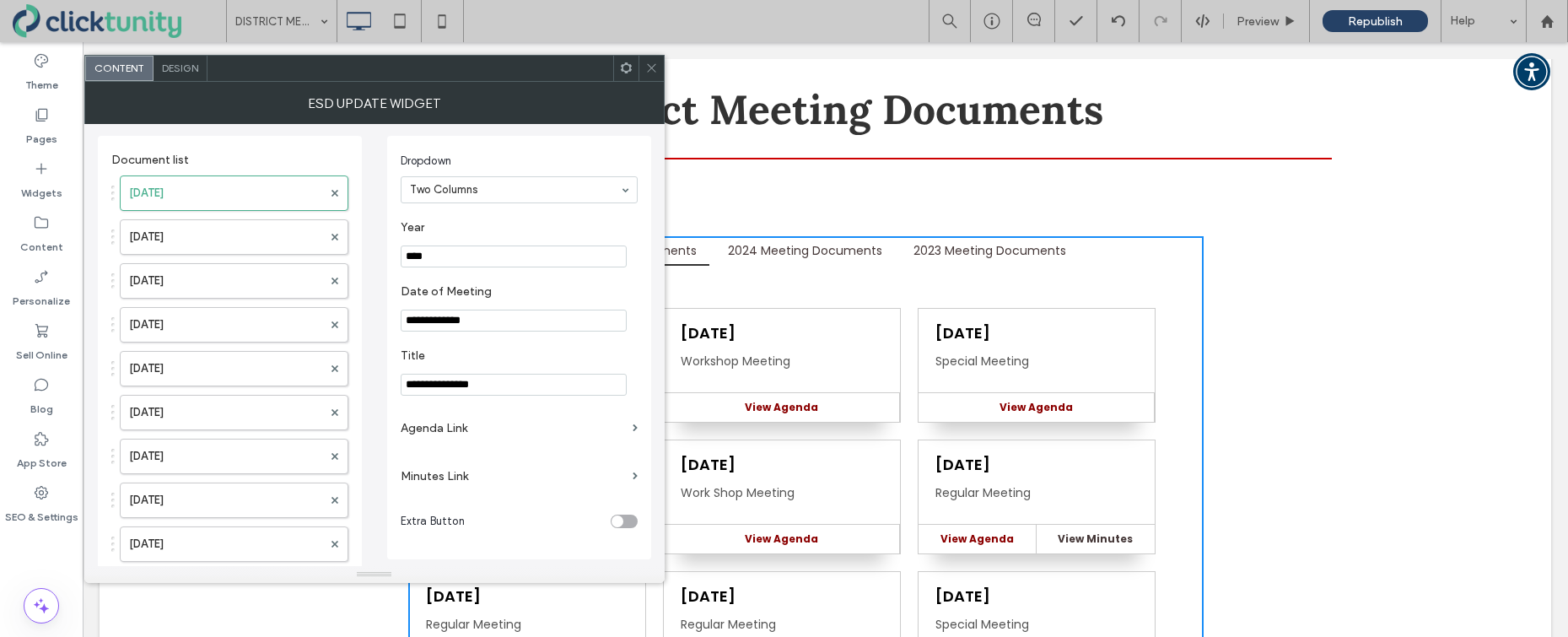
click at [462, 434] on label "Agenda Link" at bounding box center [513, 428] width 225 height 31
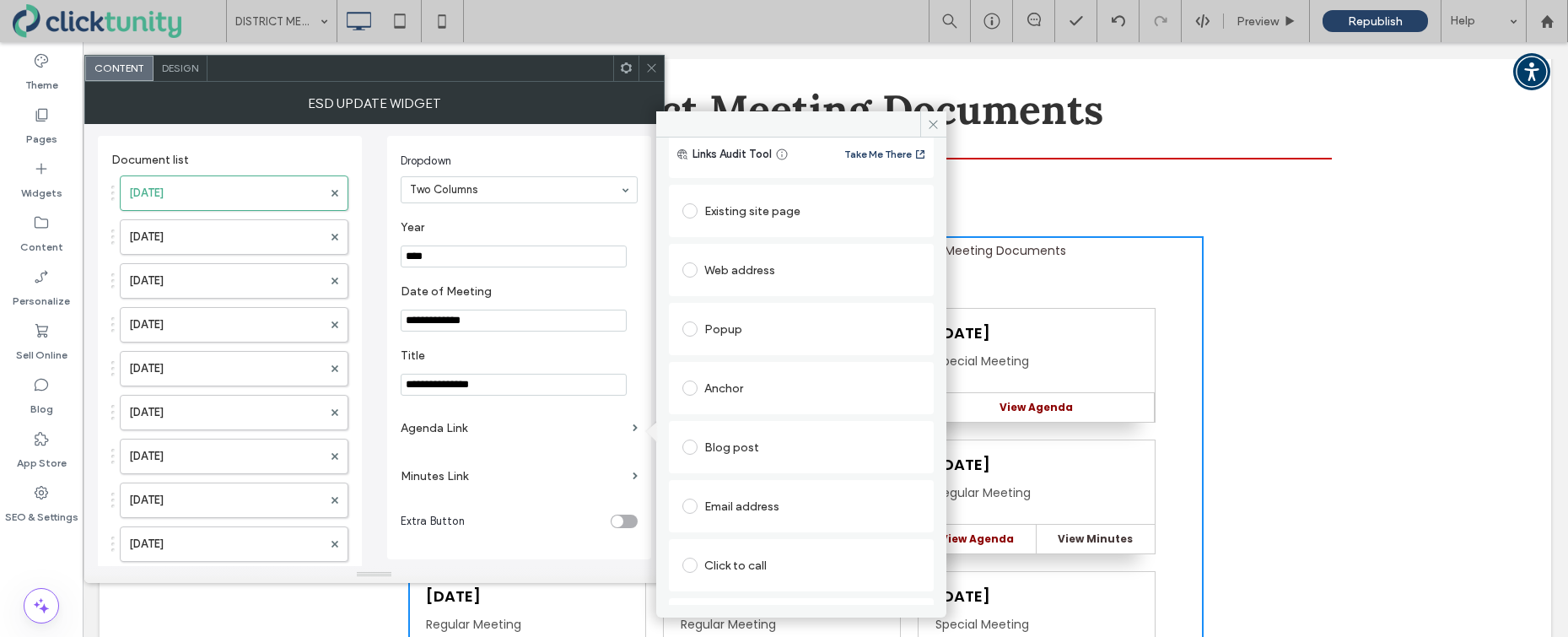
scroll to position [86, 0]
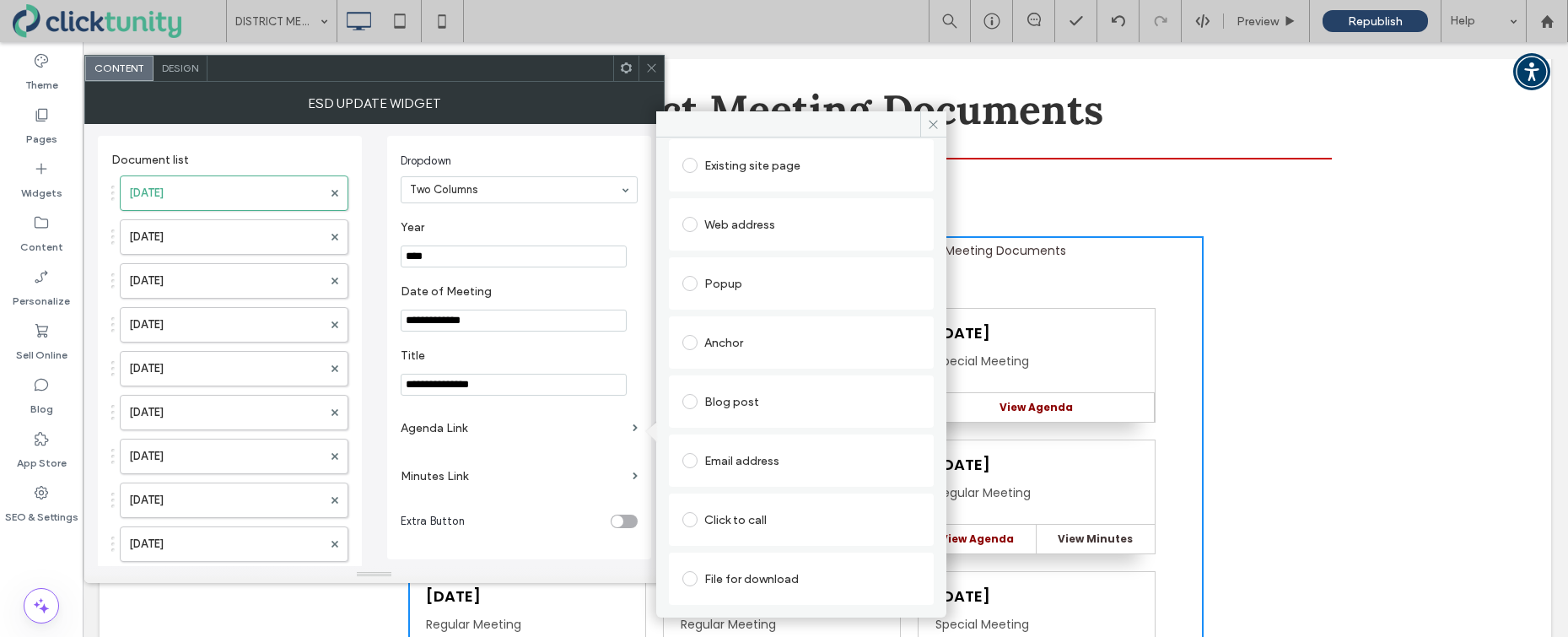
drag, startPoint x: 693, startPoint y: 573, endPoint x: 716, endPoint y: 571, distance: 23.1
click at [693, 573] on span at bounding box center [689, 579] width 15 height 15
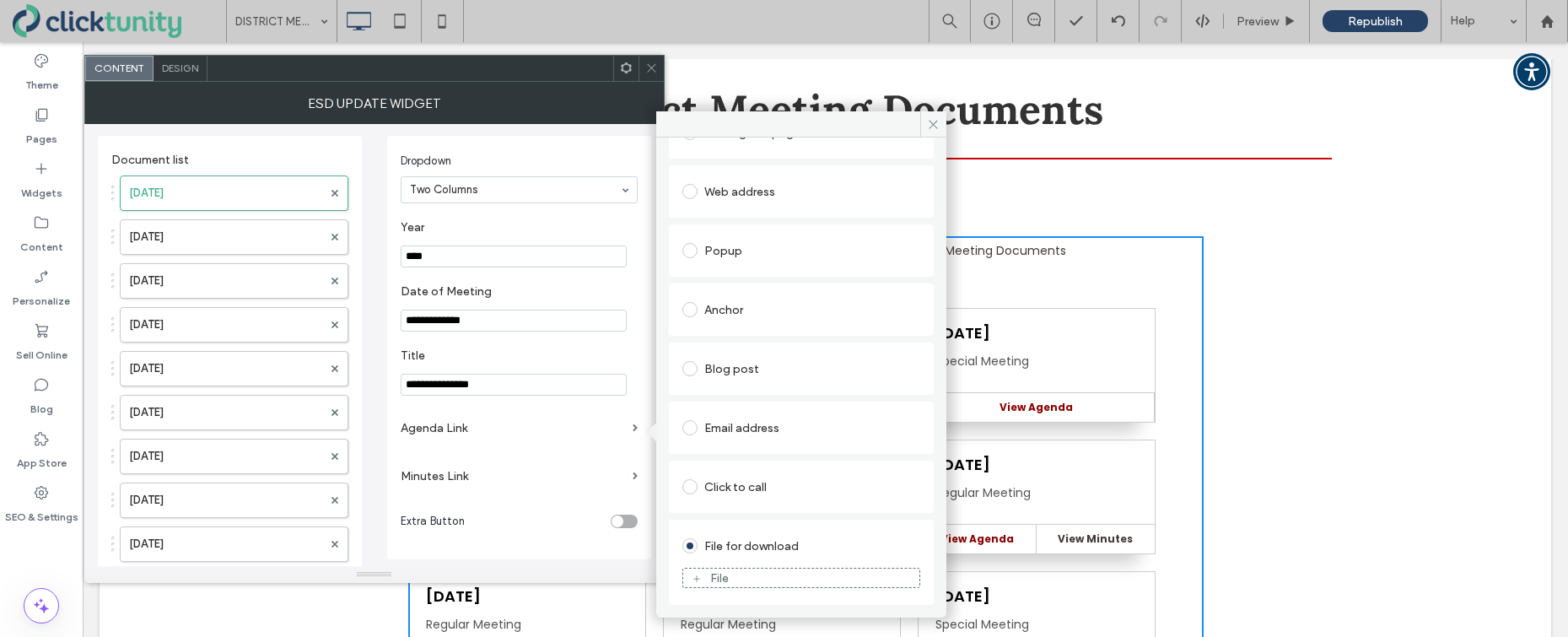
click at [720, 572] on div "File" at bounding box center [719, 579] width 18 height 15
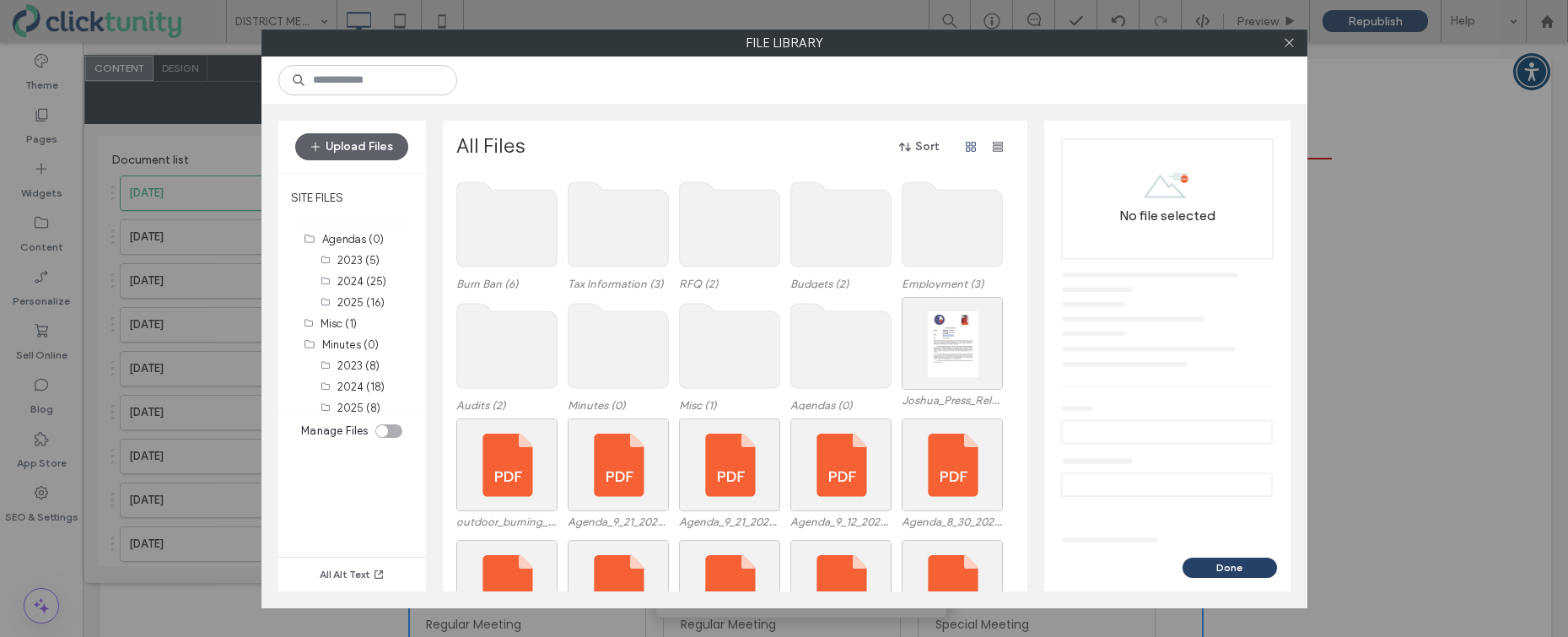
click at [813, 374] on use at bounding box center [840, 346] width 101 height 84
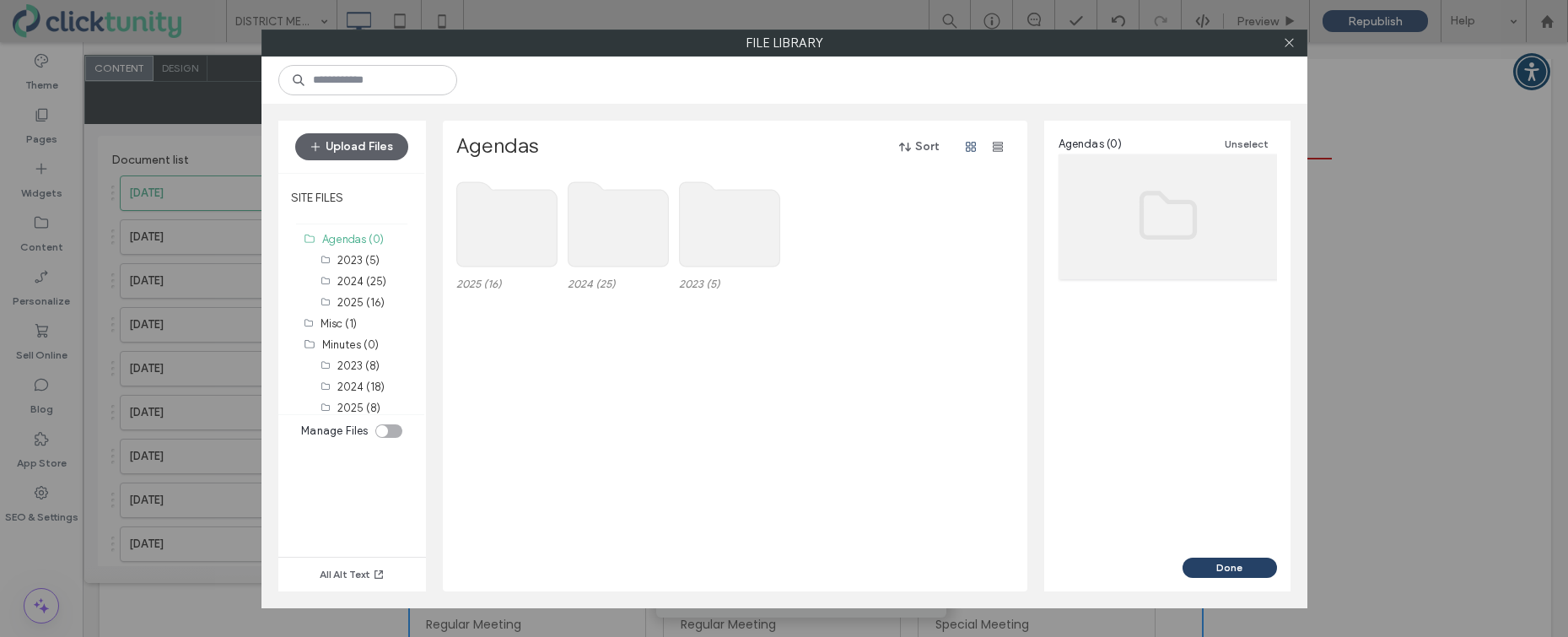
click at [513, 260] on use at bounding box center [506, 224] width 101 height 84
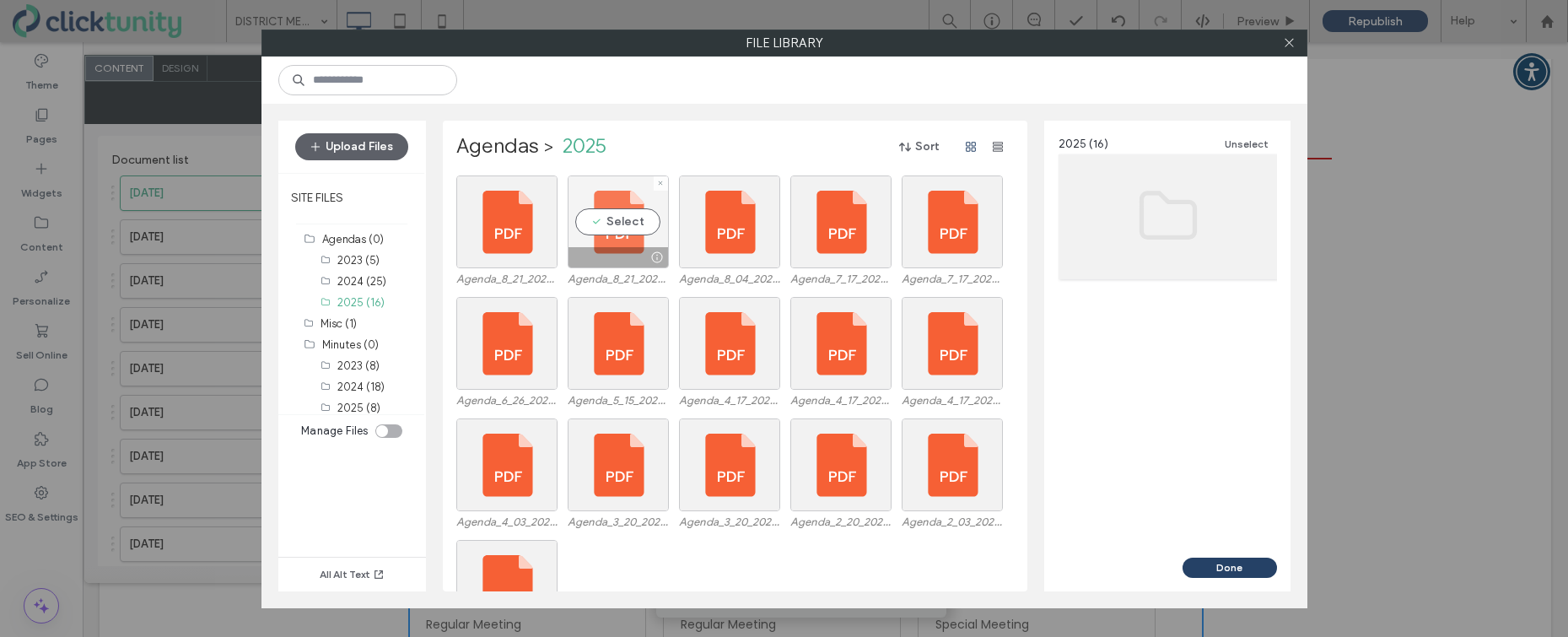
click at [620, 241] on div "Select" at bounding box center [618, 221] width 102 height 93
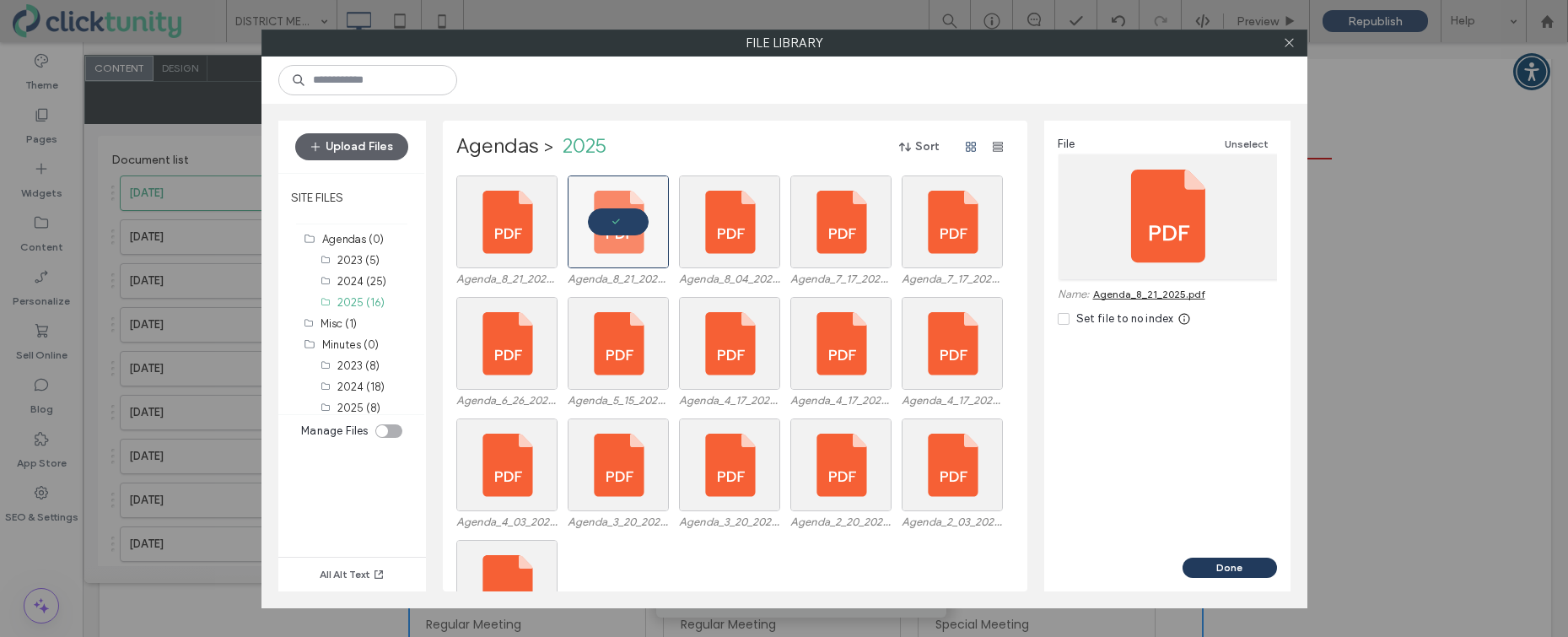
drag, startPoint x: 1213, startPoint y: 563, endPoint x: 1175, endPoint y: 526, distance: 53.0
click at [1213, 563] on button "Done" at bounding box center [1230, 568] width 94 height 20
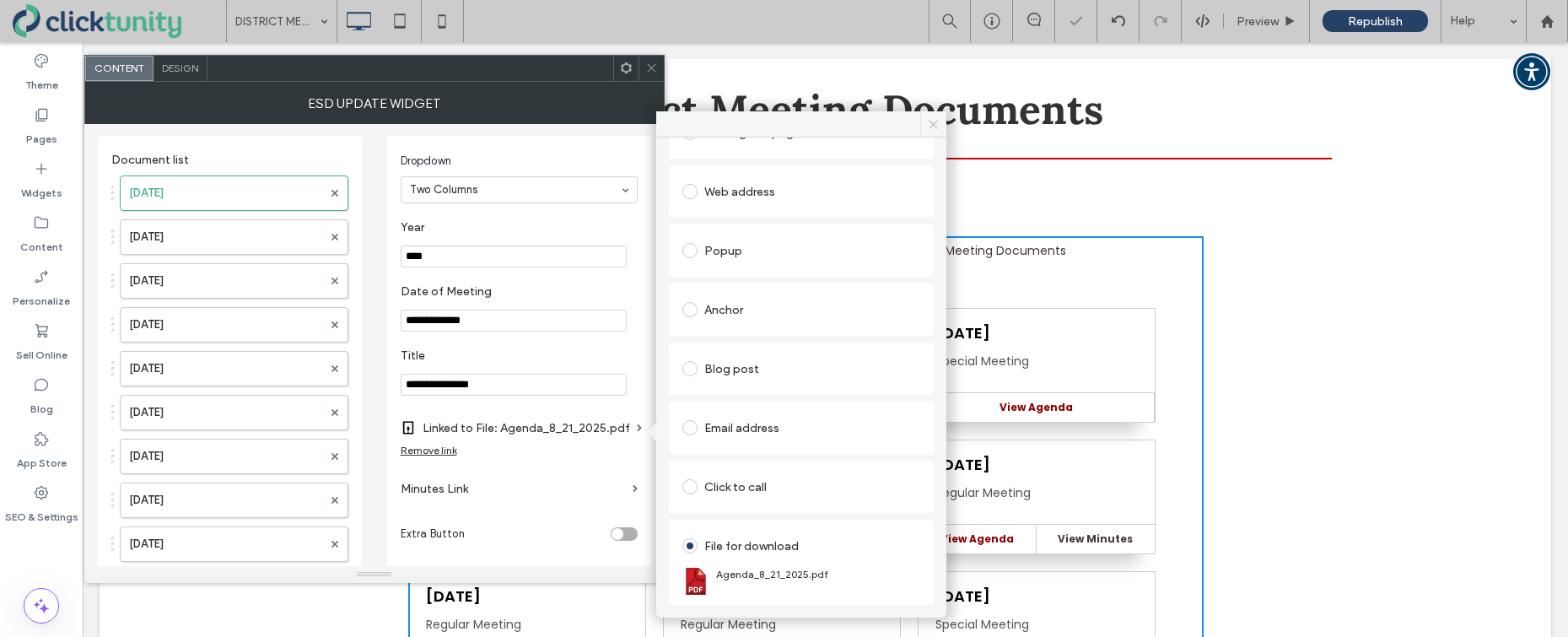
click at [931, 129] on icon at bounding box center [933, 124] width 13 height 13
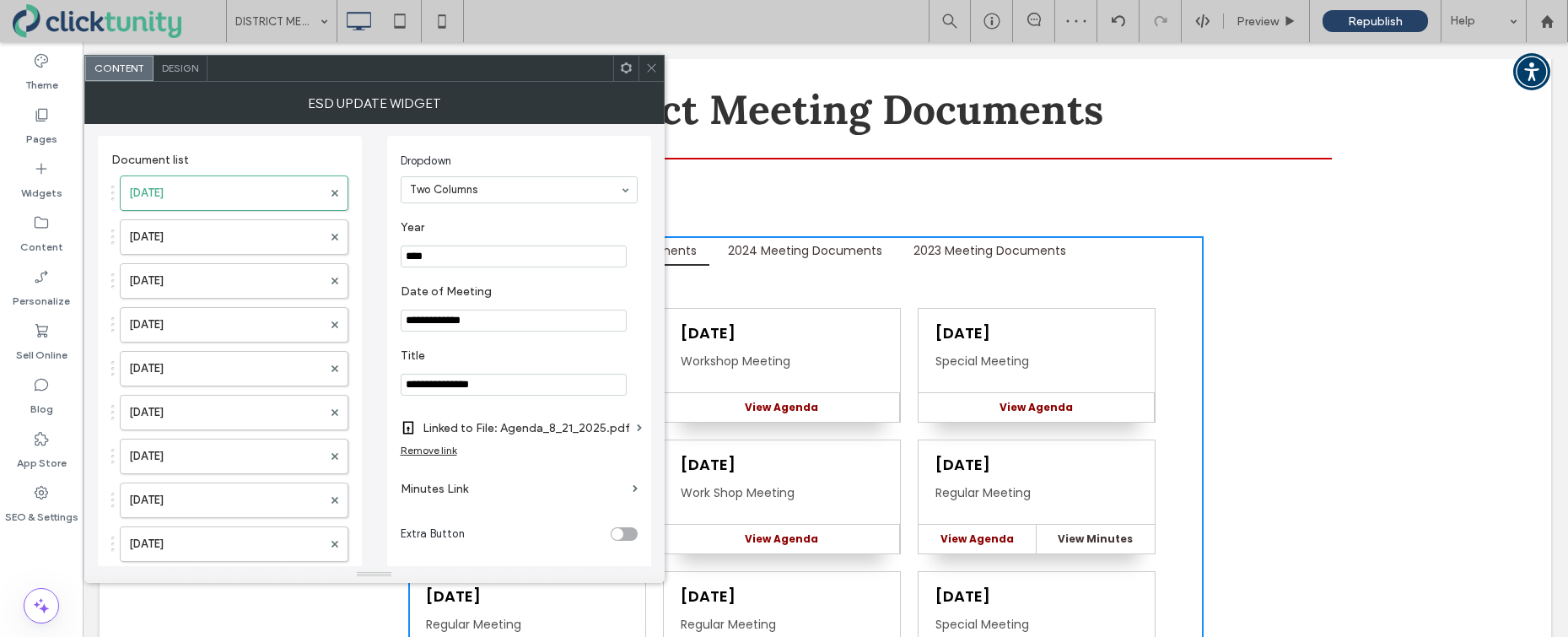
drag, startPoint x: 650, startPoint y: 71, endPoint x: 576, endPoint y: 59, distance: 75.0
click at [630, 67] on div "Content Design" at bounding box center [375, 68] width 580 height 27
drag, startPoint x: 654, startPoint y: 71, endPoint x: 640, endPoint y: 68, distance: 14.3
click at [653, 71] on icon at bounding box center [651, 68] width 13 height 13
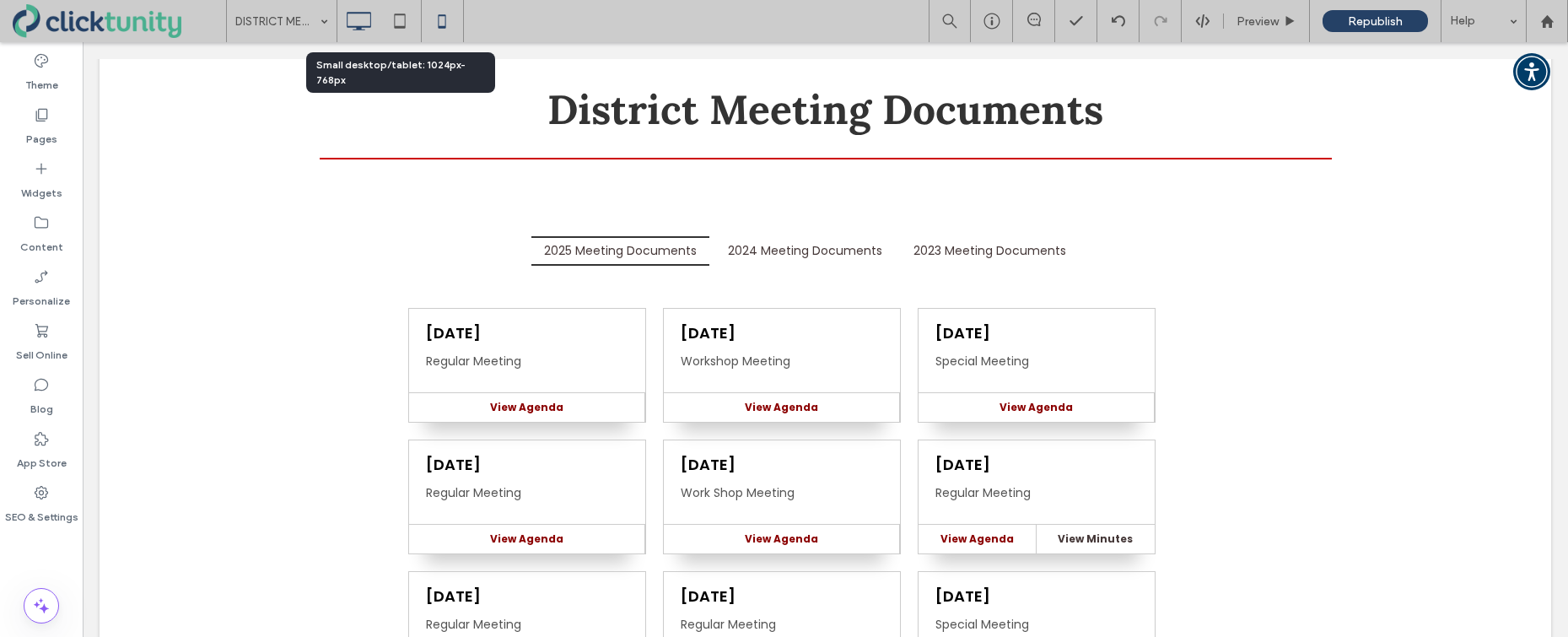
drag, startPoint x: 404, startPoint y: 18, endPoint x: 447, endPoint y: 22, distance: 43.2
click at [404, 19] on icon at bounding box center [399, 21] width 34 height 34
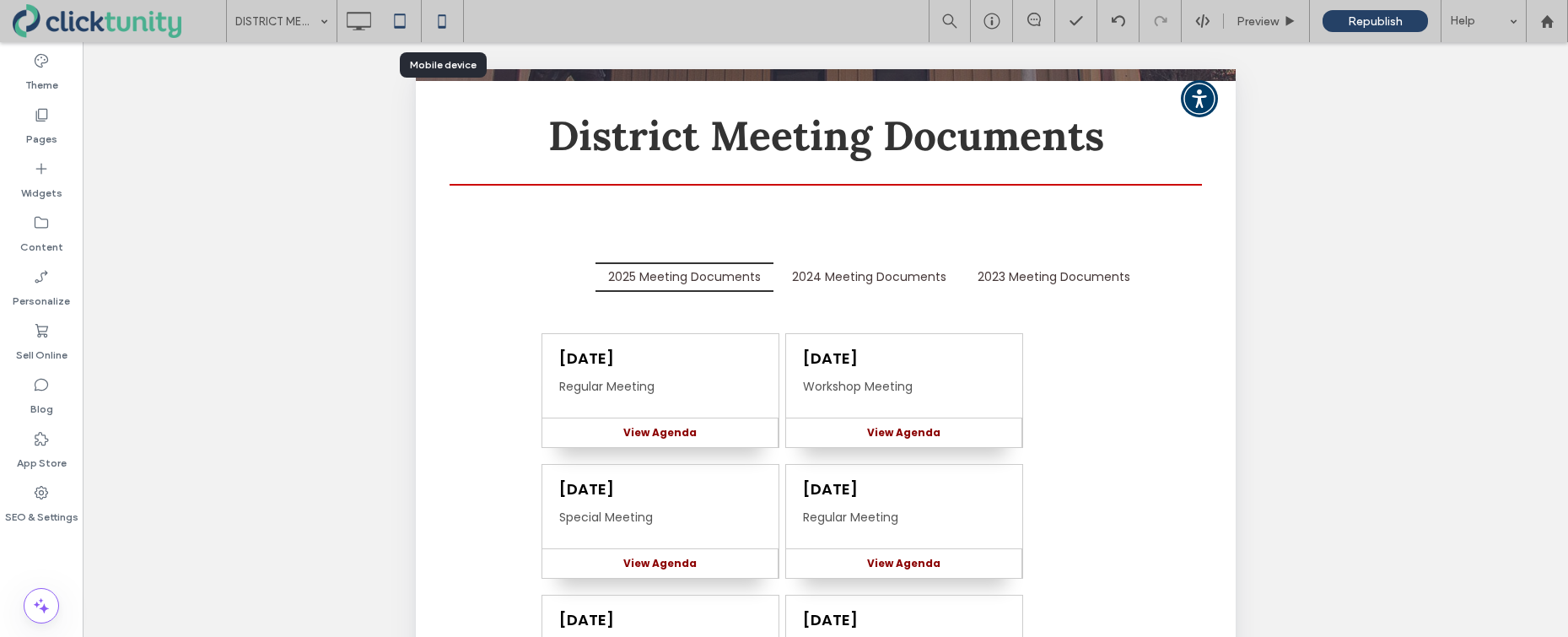
click at [443, 22] on icon at bounding box center [442, 21] width 34 height 34
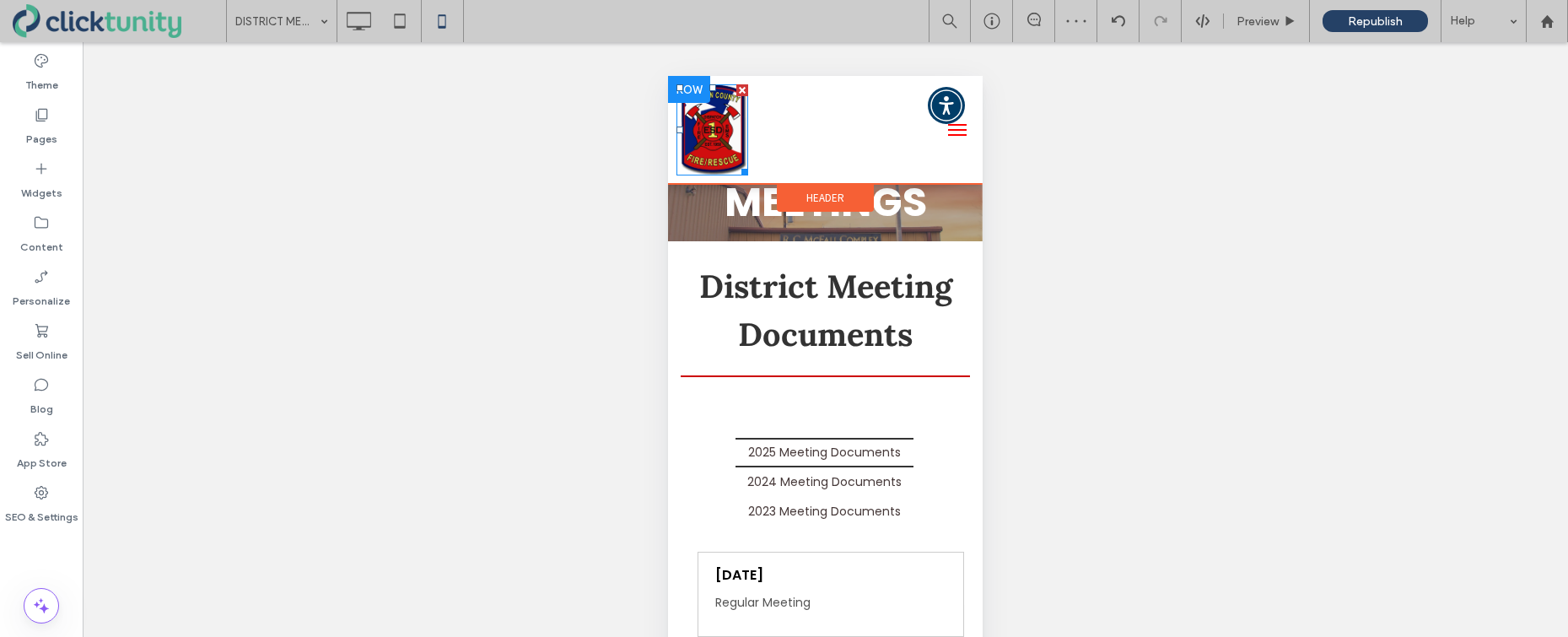
scroll to position [0, 0]
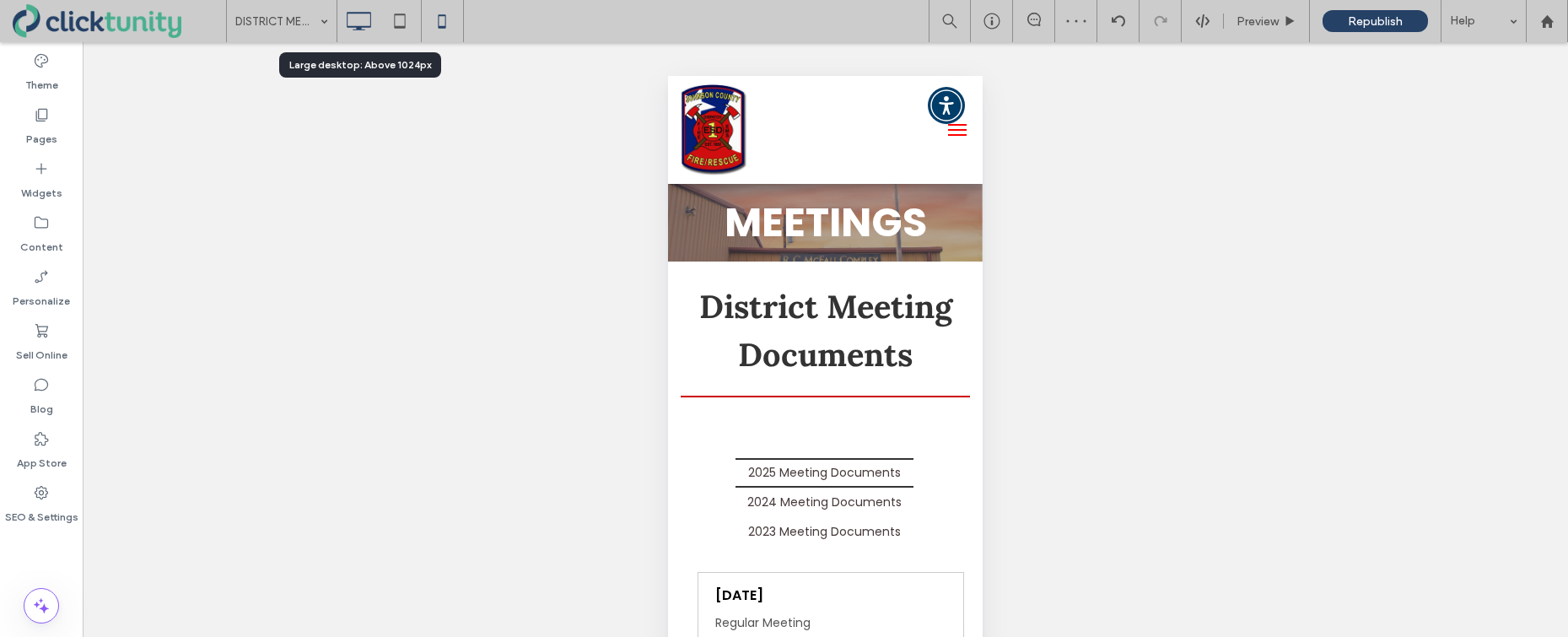
click at [354, 23] on icon at bounding box center [358, 21] width 34 height 34
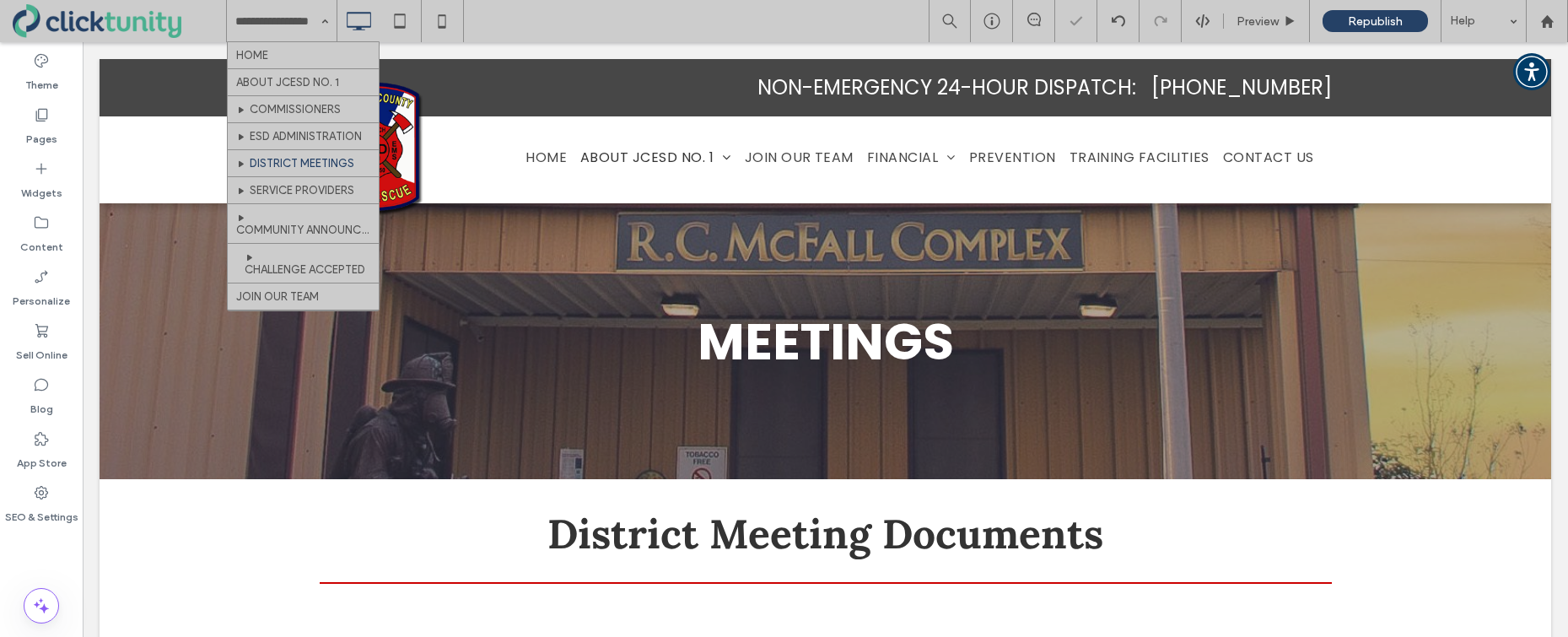
drag, startPoint x: 307, startPoint y: 47, endPoint x: 585, endPoint y: 39, distance: 278.1
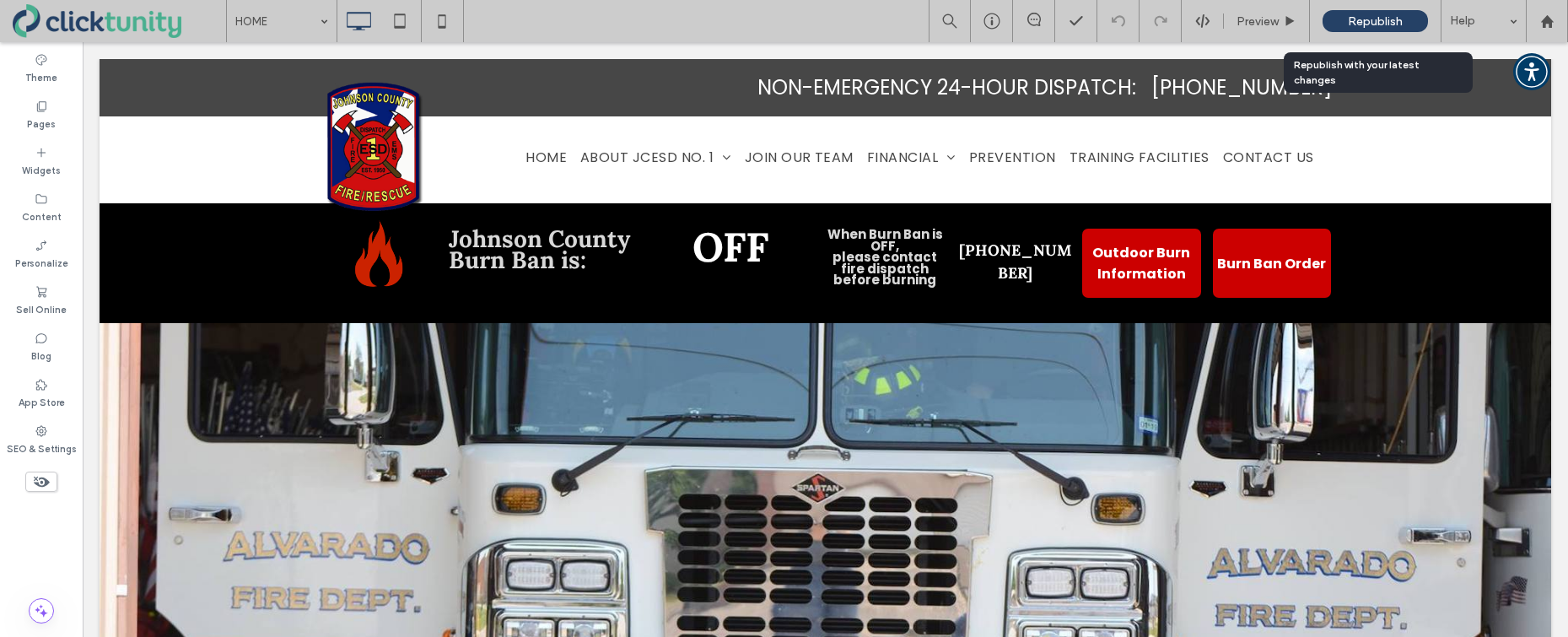
click at [1365, 29] on div "Republish" at bounding box center [1375, 21] width 105 height 22
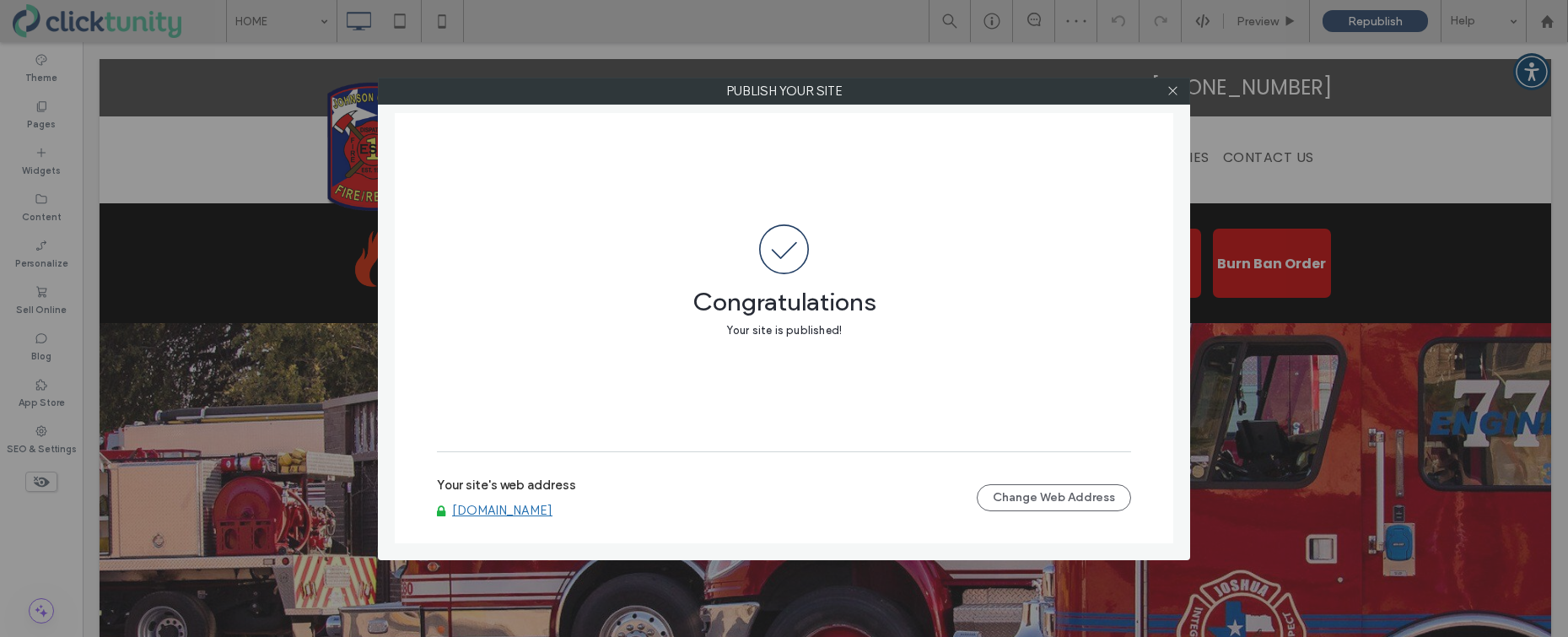
click at [544, 508] on link "www.johnsoncountyfire.org" at bounding box center [502, 510] width 101 height 15
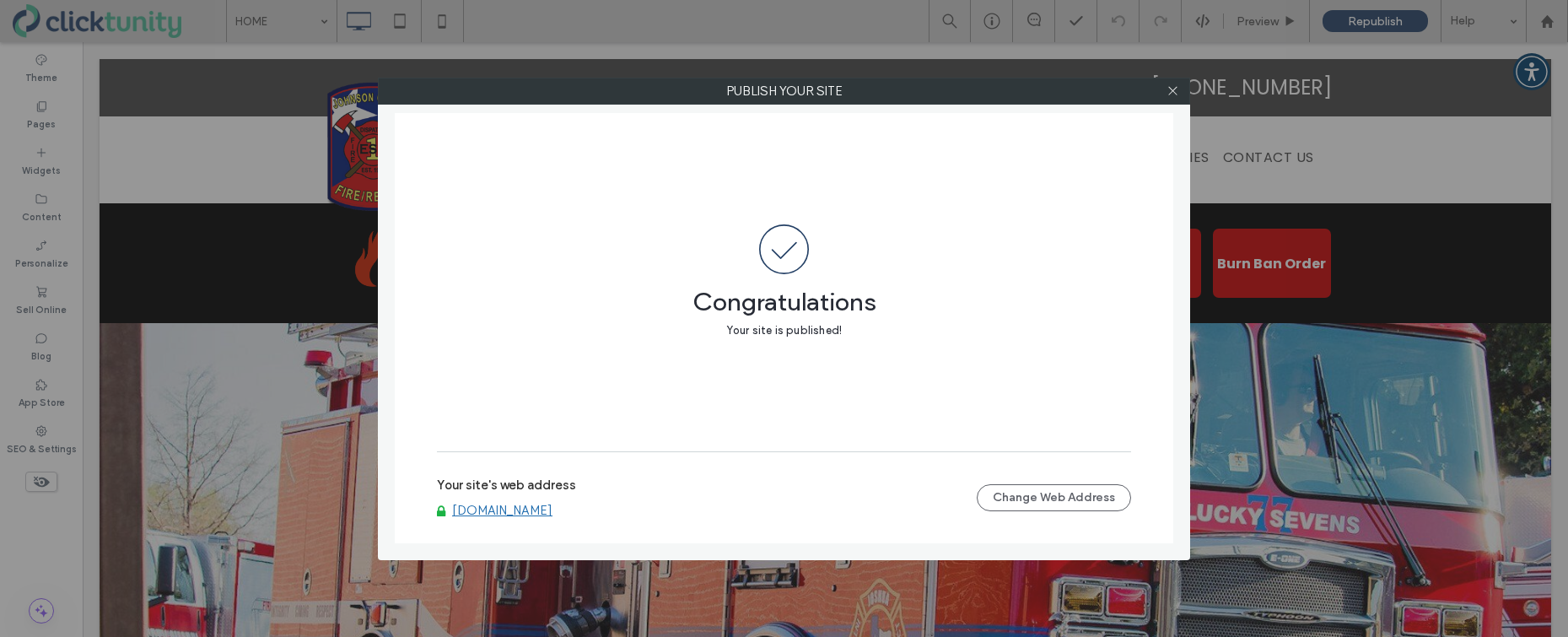
drag, startPoint x: 1174, startPoint y: 93, endPoint x: 1171, endPoint y: 114, distance: 21.2
click at [1174, 93] on icon at bounding box center [1173, 91] width 13 height 13
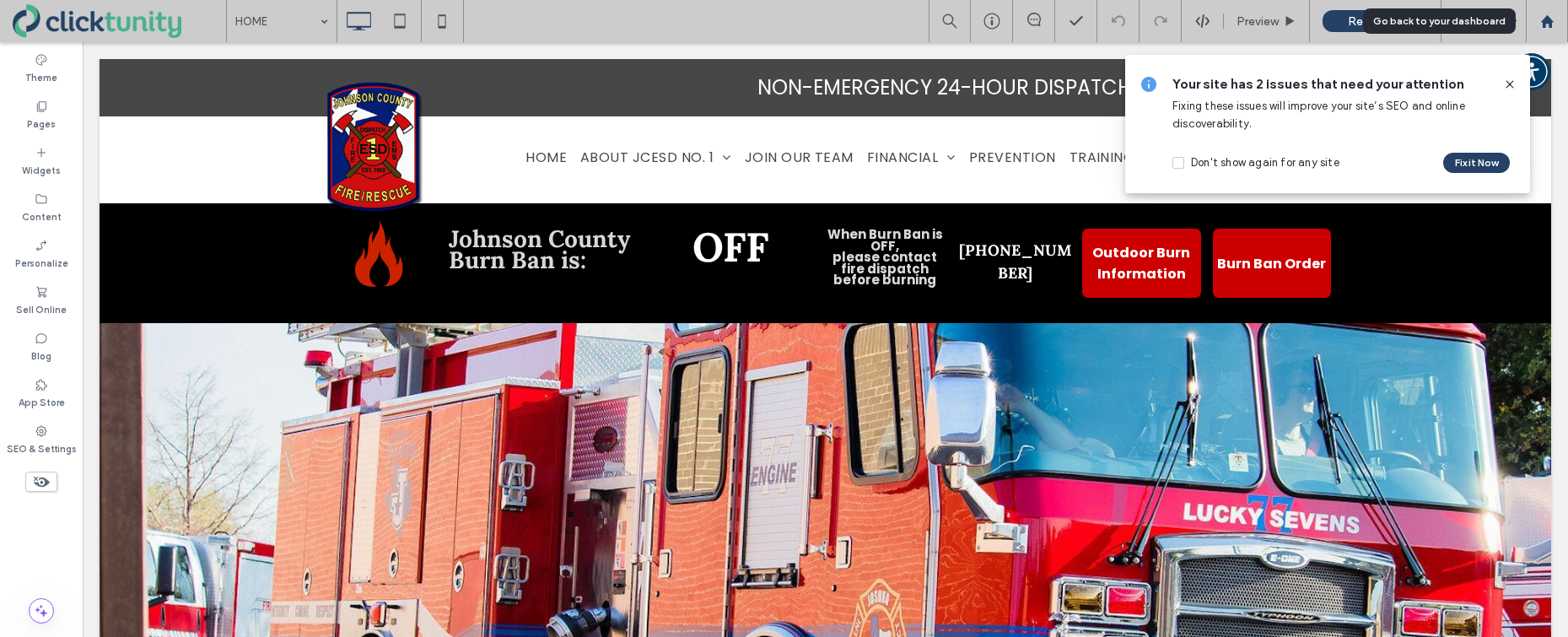
click at [1546, 25] on icon at bounding box center [1547, 22] width 15 height 15
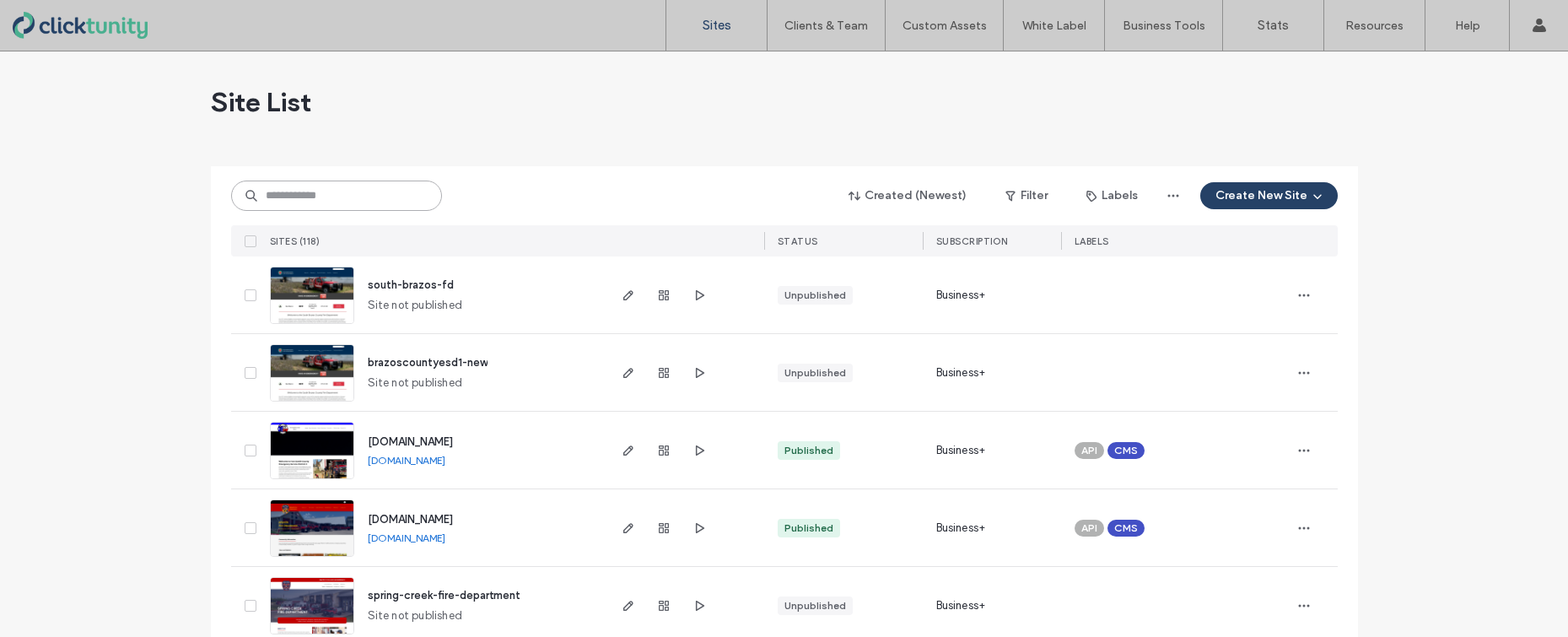
click at [336, 197] on input at bounding box center [336, 195] width 211 height 30
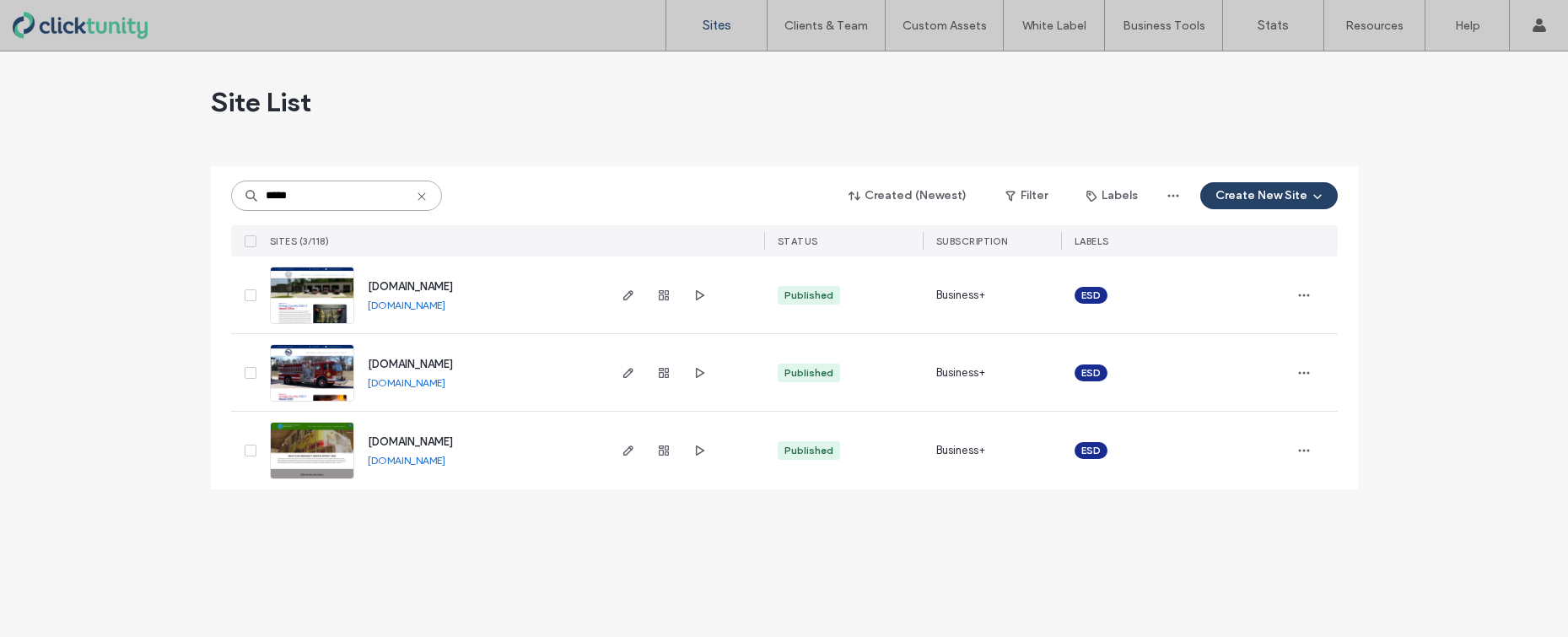
type input "*****"
click at [404, 289] on span "[DOMAIN_NAME]" at bounding box center [410, 287] width 85 height 13
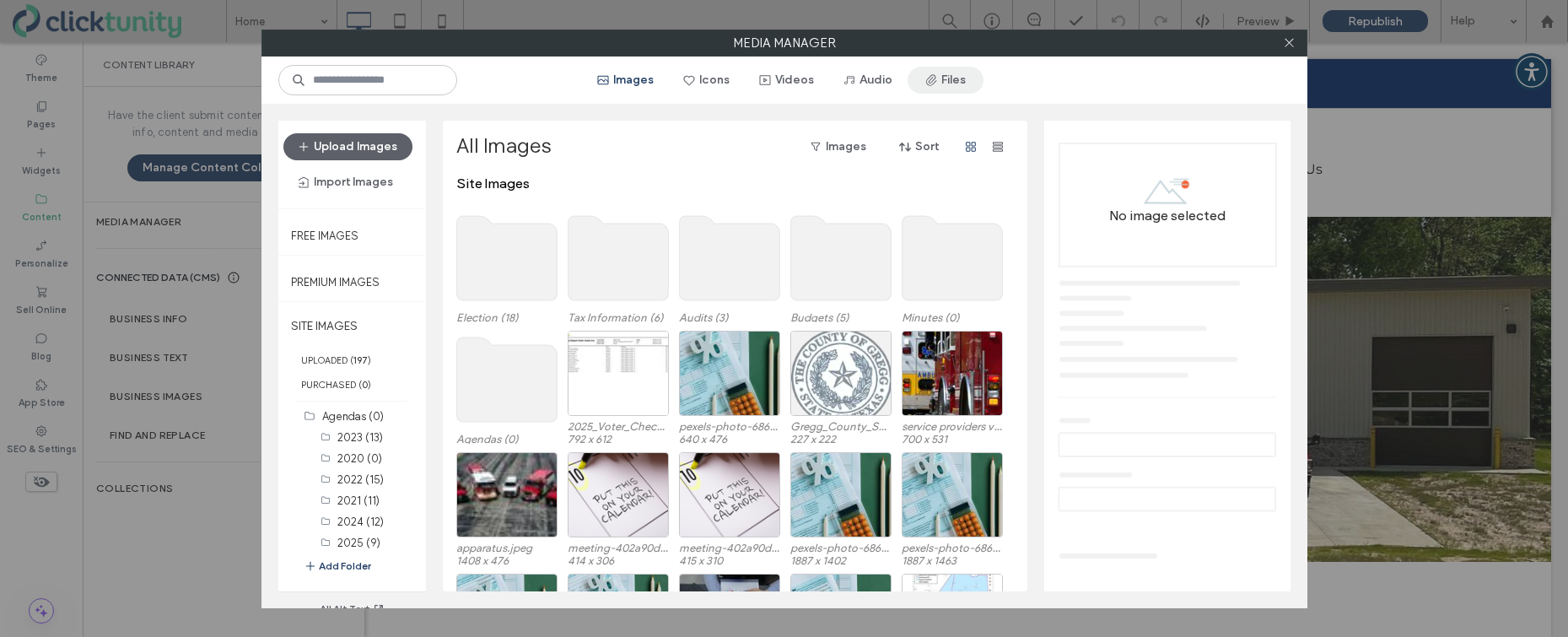
click at [932, 84] on icon "button" at bounding box center [930, 80] width 14 height 14
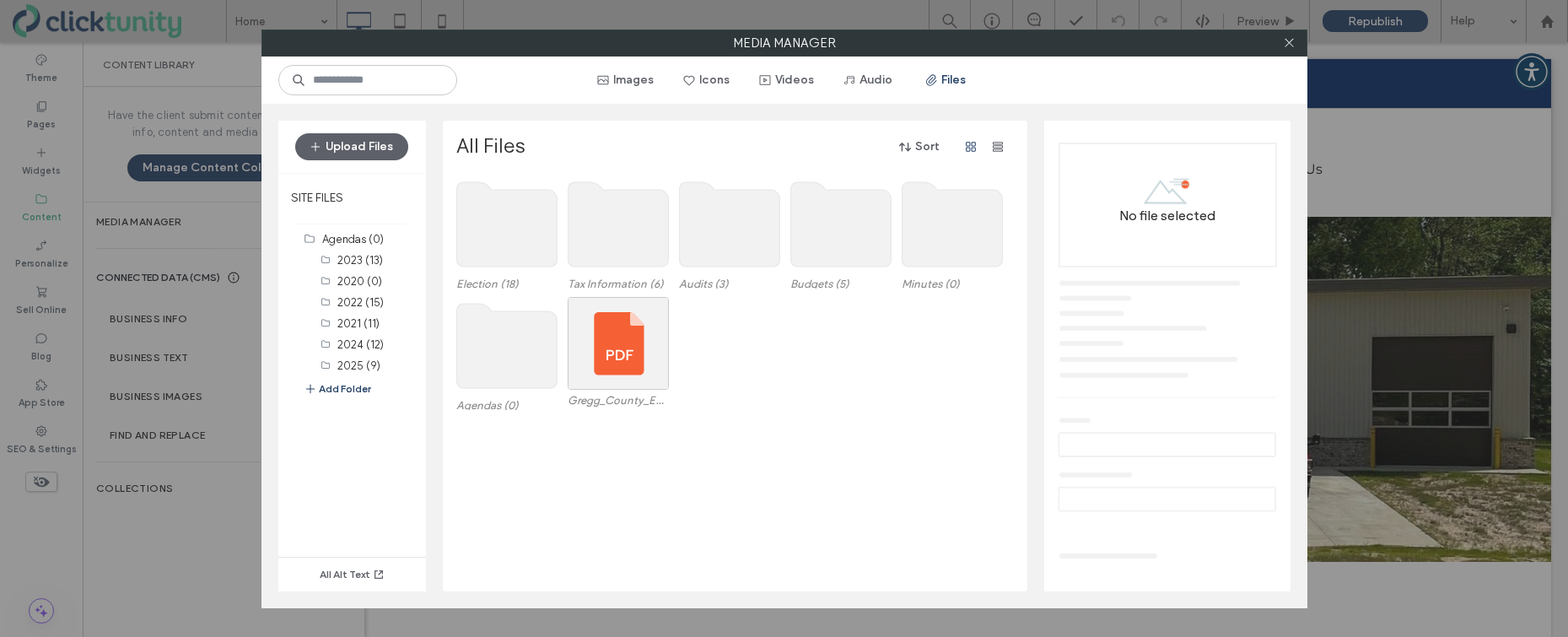
click at [499, 348] on use at bounding box center [506, 346] width 101 height 84
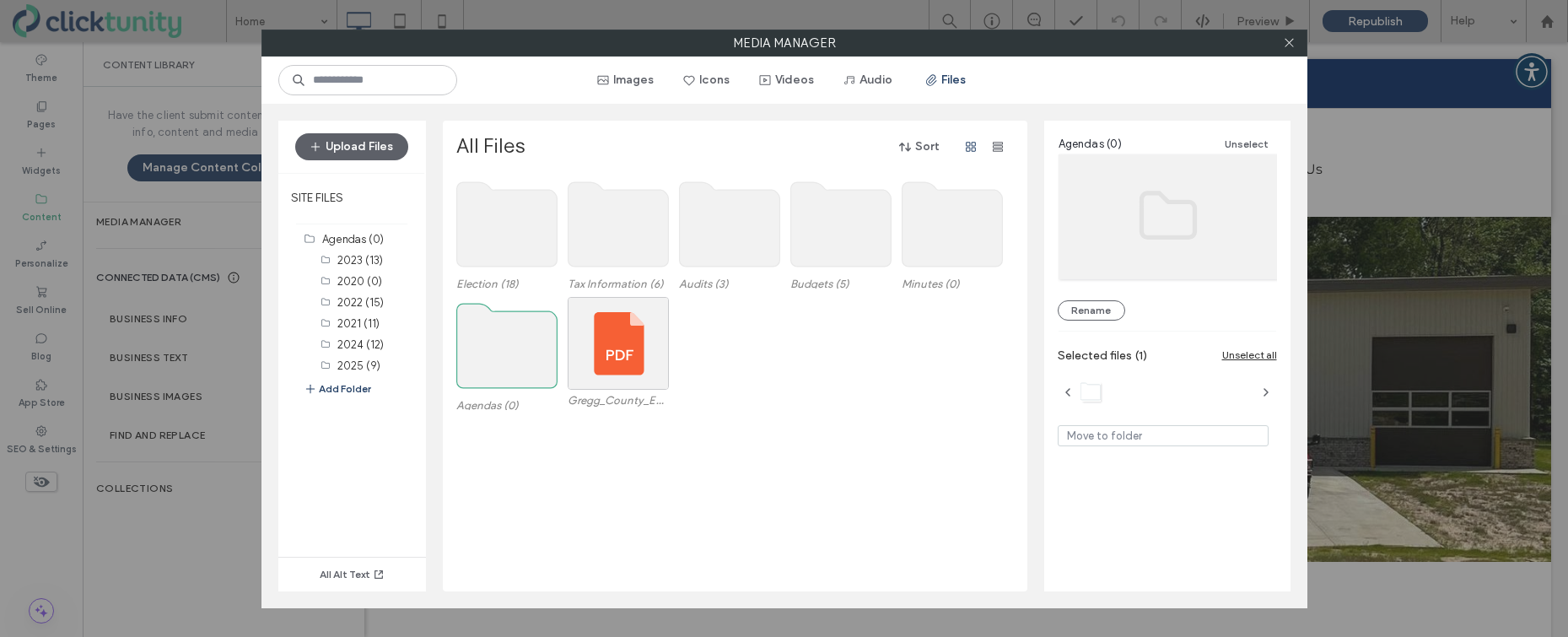
click at [499, 348] on use at bounding box center [506, 346] width 101 height 84
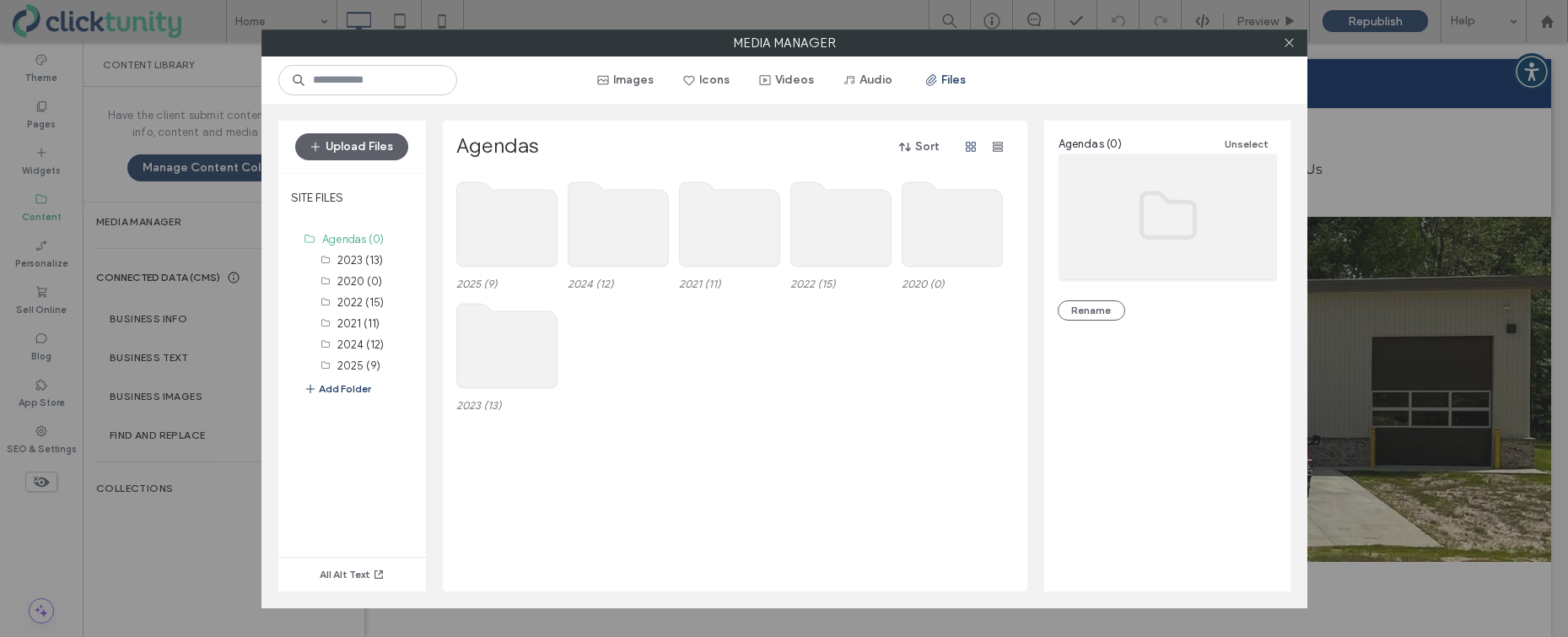
click at [508, 248] on use at bounding box center [506, 224] width 101 height 84
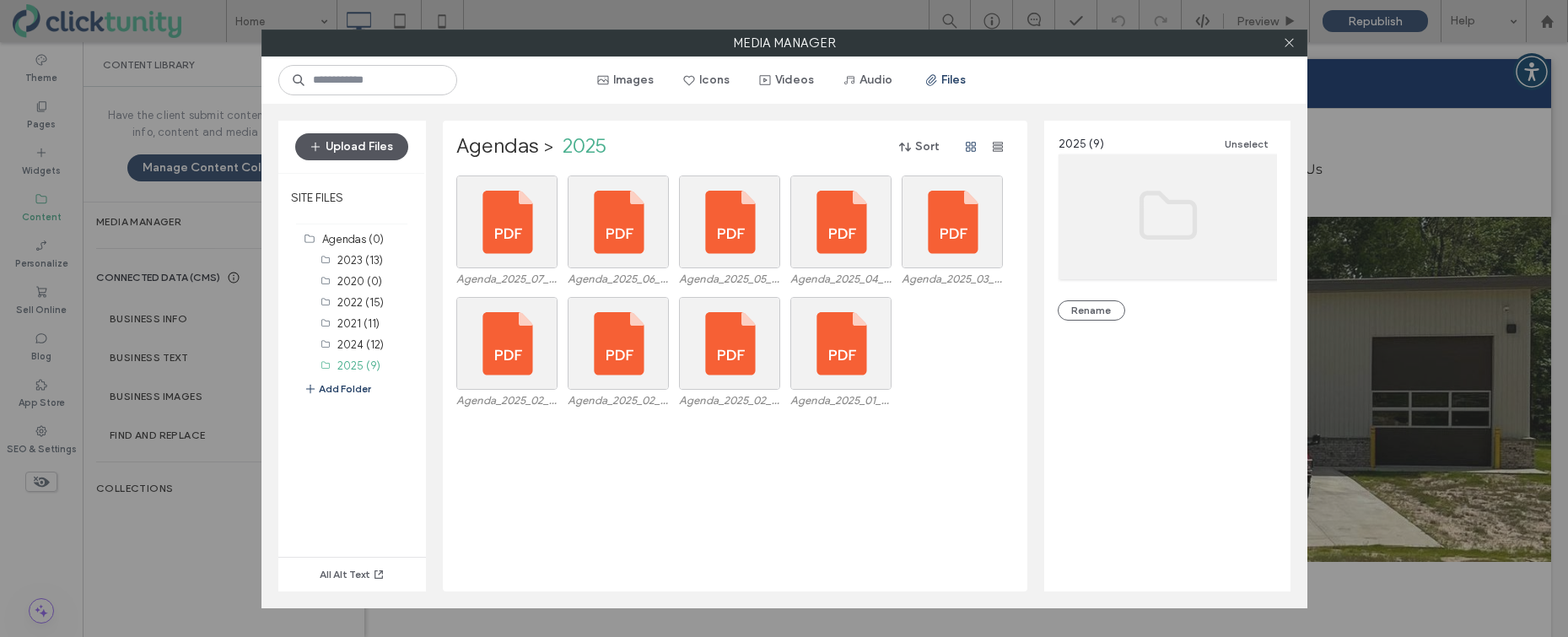
click at [385, 156] on button "Upload Files" at bounding box center [352, 147] width 113 height 27
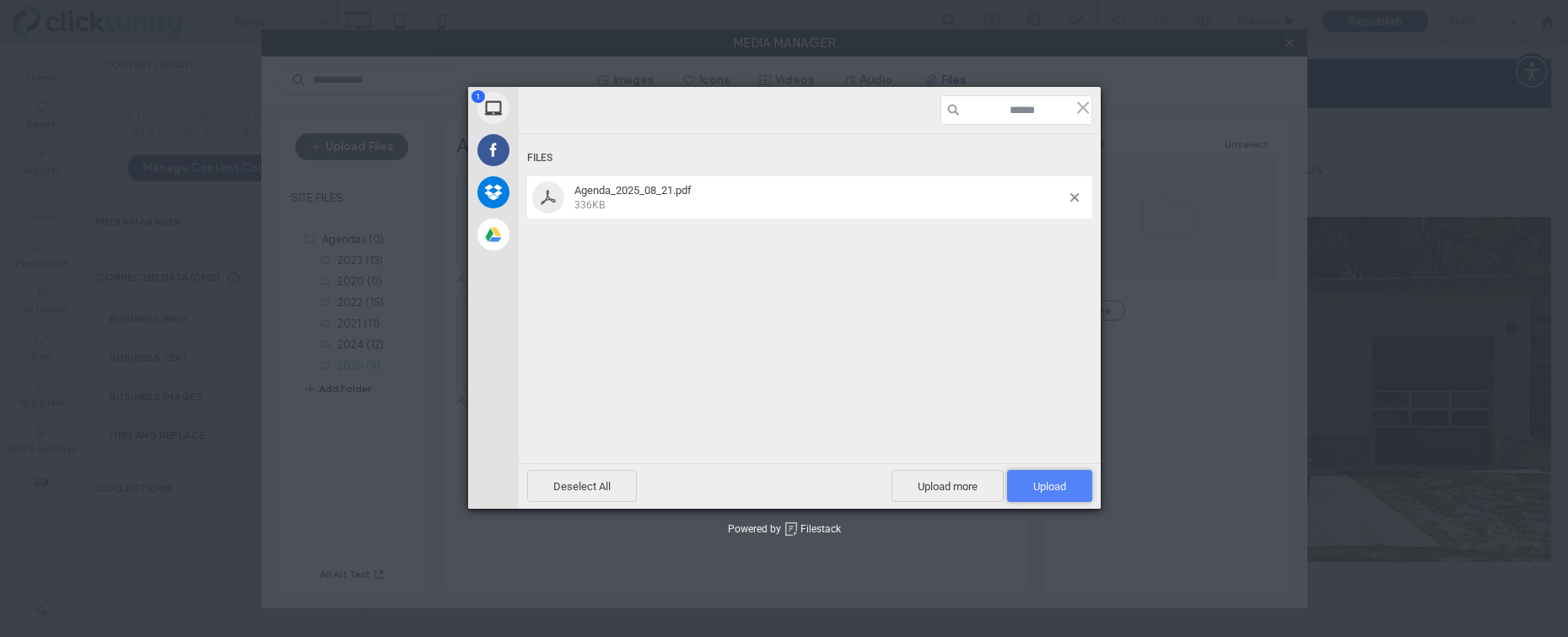
drag, startPoint x: 1046, startPoint y: 485, endPoint x: 1037, endPoint y: 481, distance: 9.8
click at [1046, 485] on span "Upload 1" at bounding box center [1049, 486] width 33 height 13
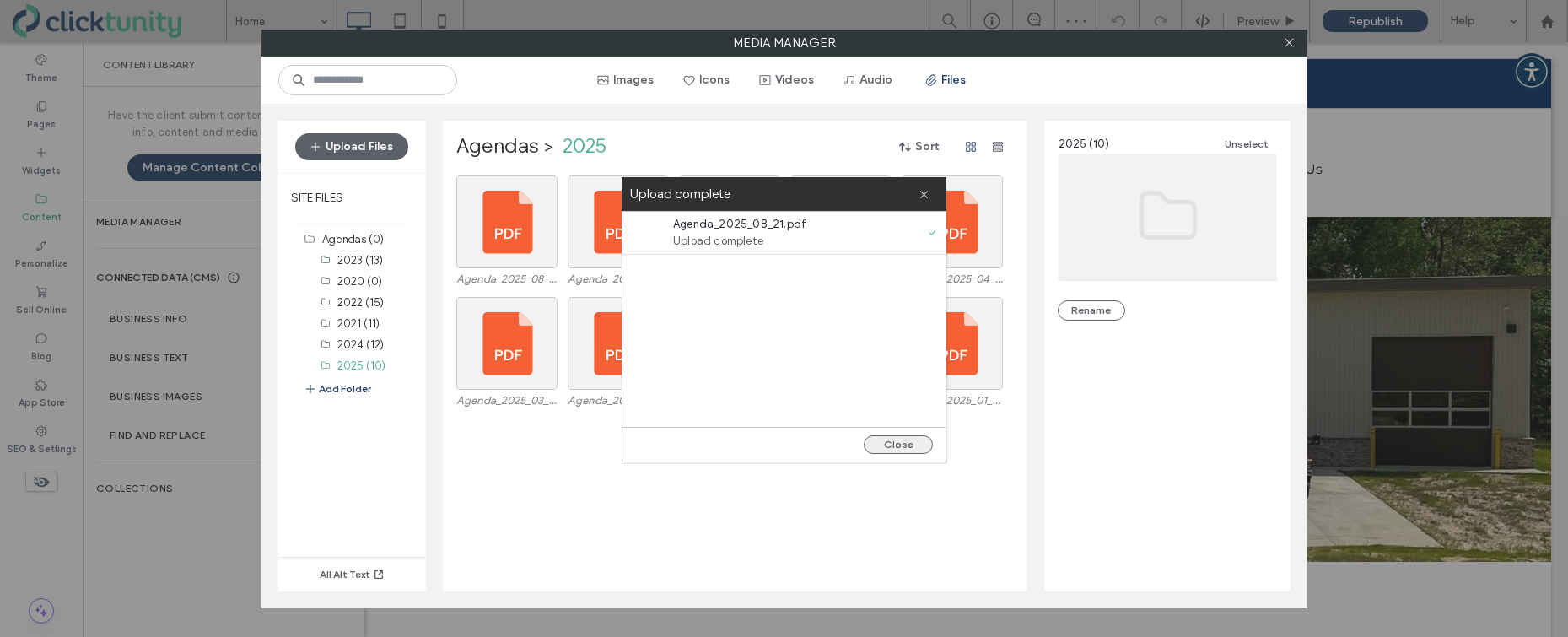
click at [894, 446] on button "Close" at bounding box center [898, 445] width 69 height 18
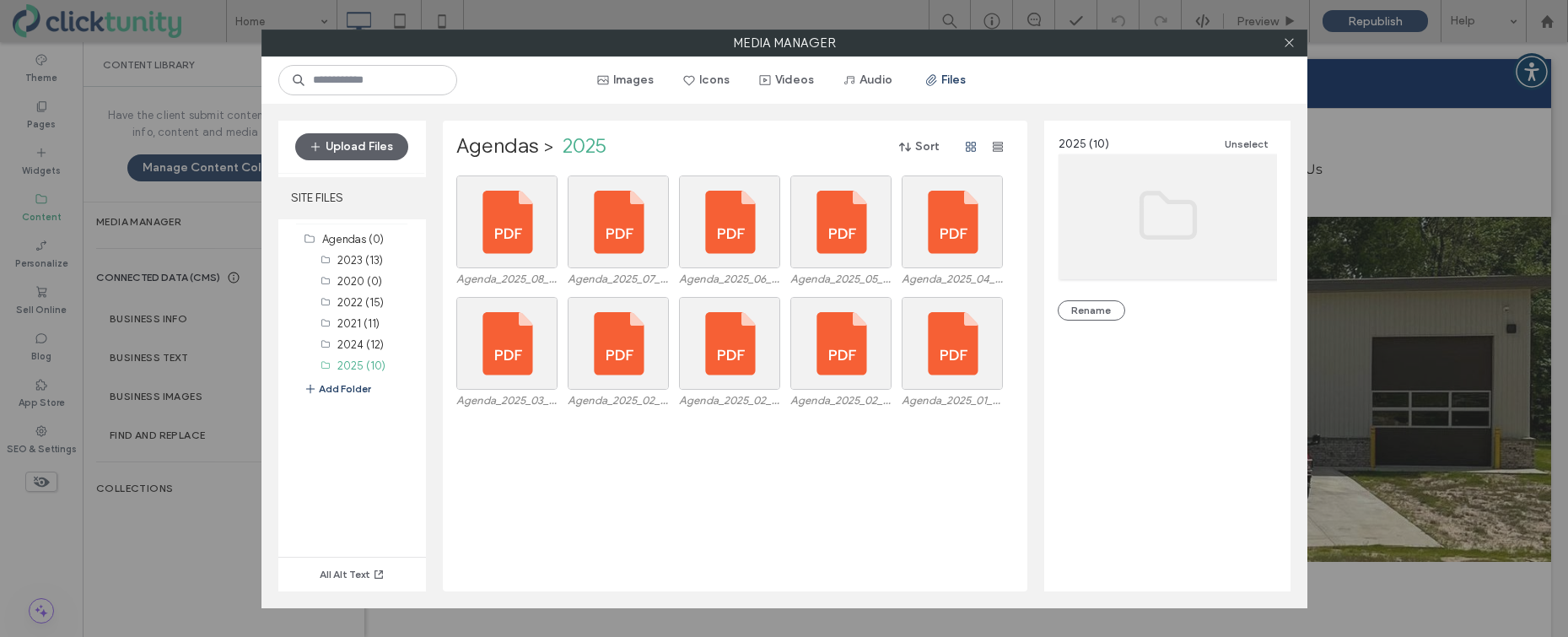
drag, startPoint x: 324, startPoint y: 186, endPoint x: 410, endPoint y: 212, distance: 89.8
click at [326, 187] on label "SITE FILES" at bounding box center [352, 198] width 148 height 43
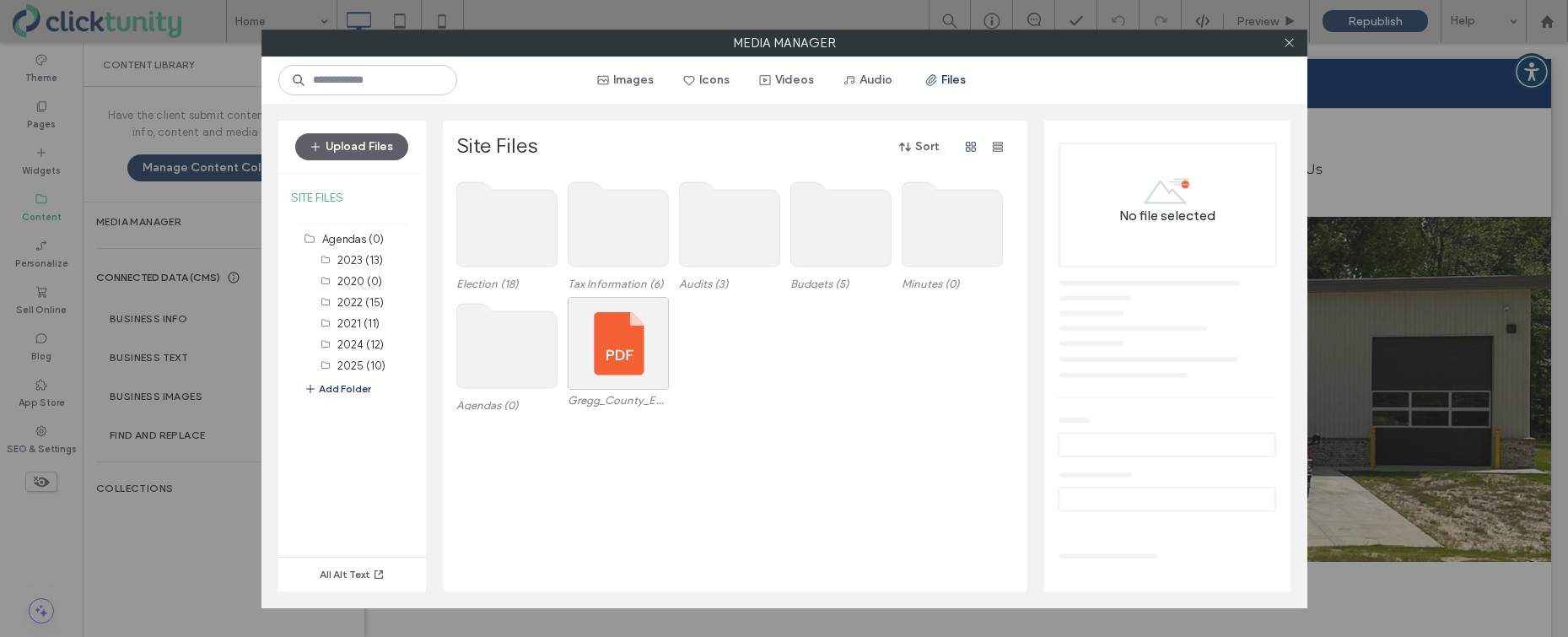
click at [929, 247] on use at bounding box center [951, 224] width 101 height 84
click at [925, 246] on use at bounding box center [951, 224] width 101 height 84
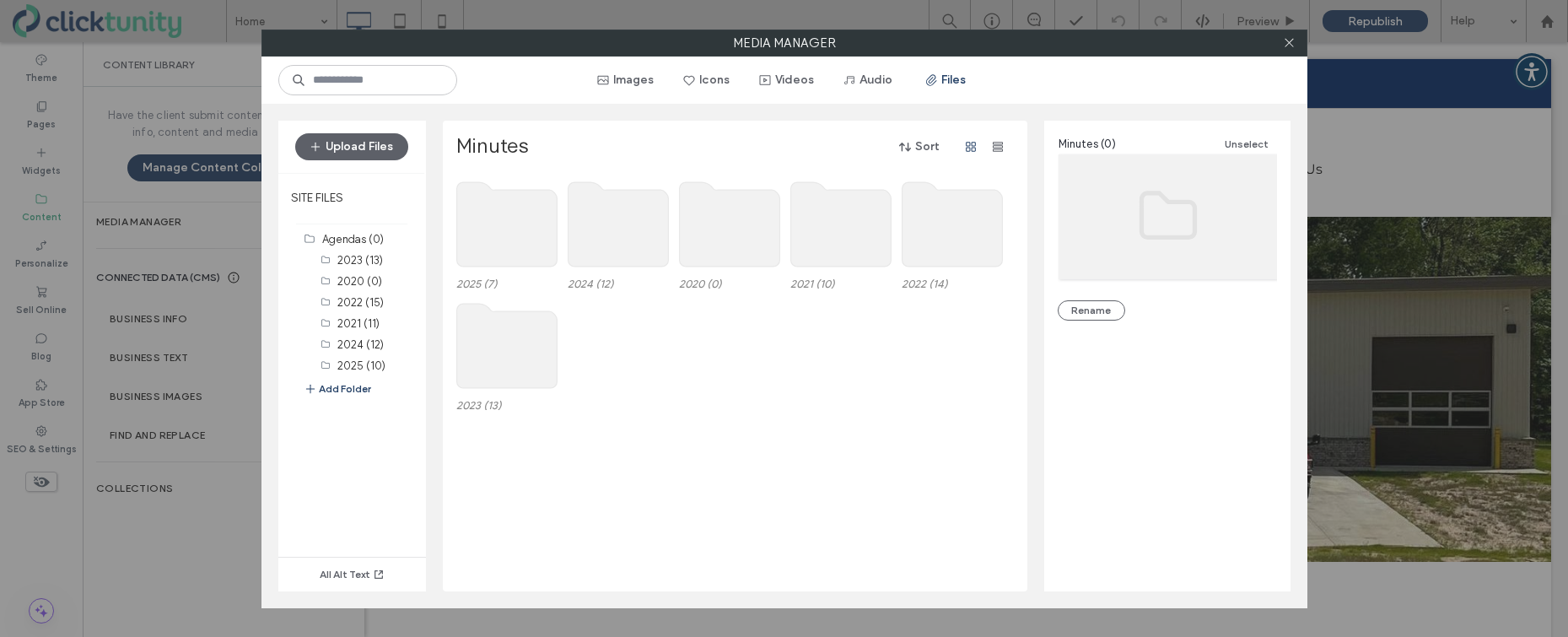
click at [524, 234] on use at bounding box center [506, 224] width 101 height 84
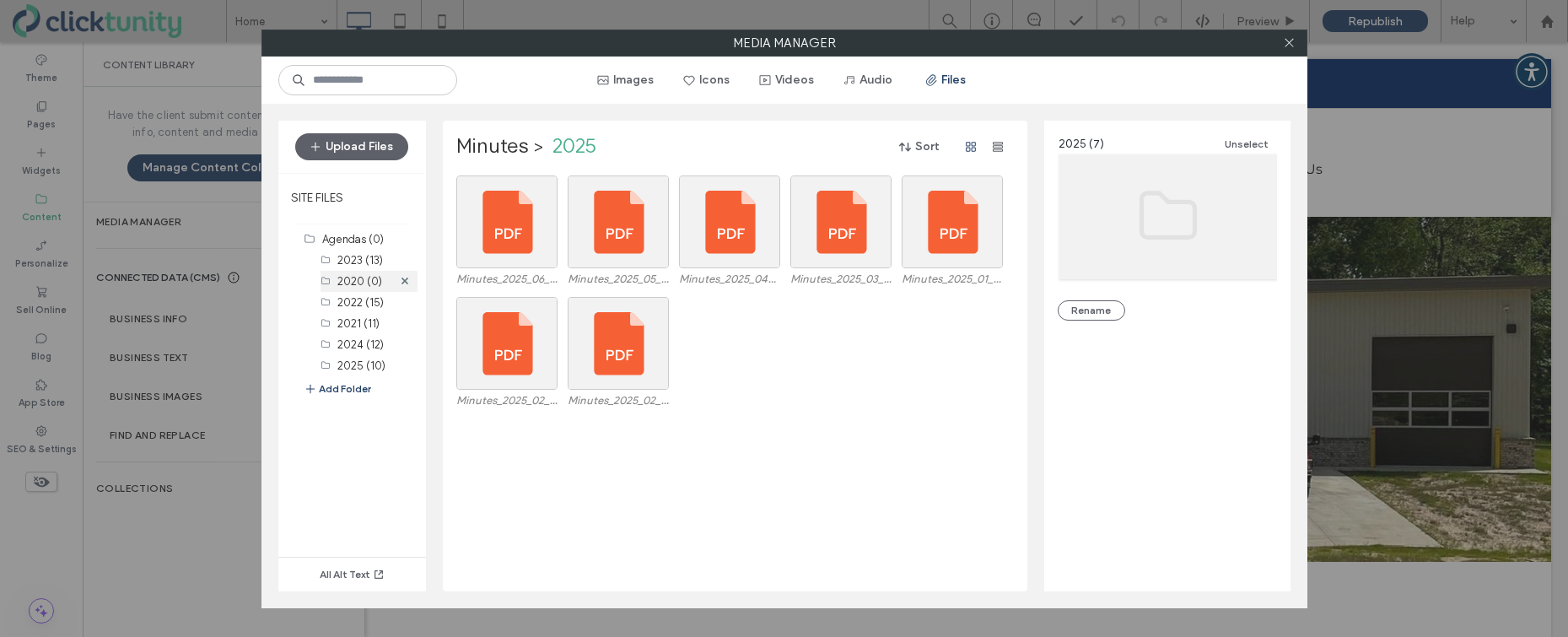
drag, startPoint x: 366, startPoint y: 154, endPoint x: 358, endPoint y: 271, distance: 117.3
click at [366, 154] on button "Upload Files" at bounding box center [352, 147] width 113 height 27
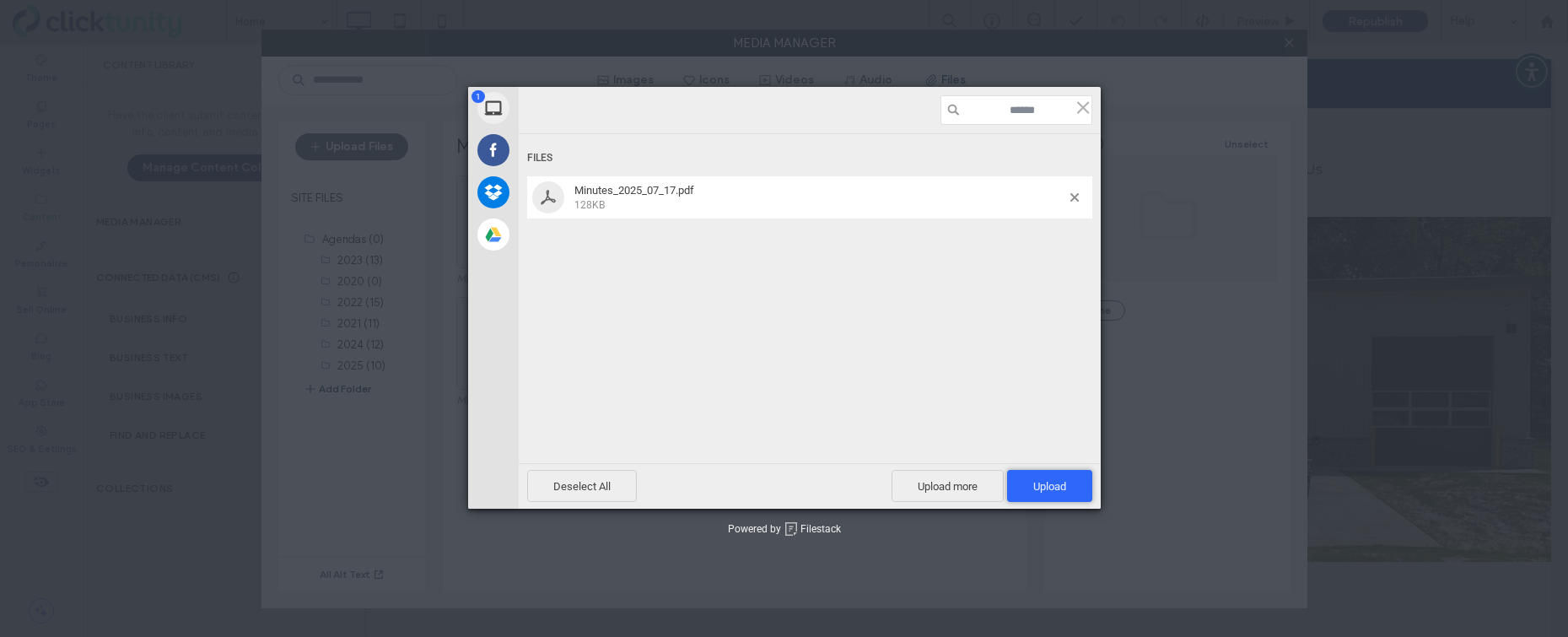
click at [1040, 483] on span "Upload 1" at bounding box center [1049, 486] width 33 height 13
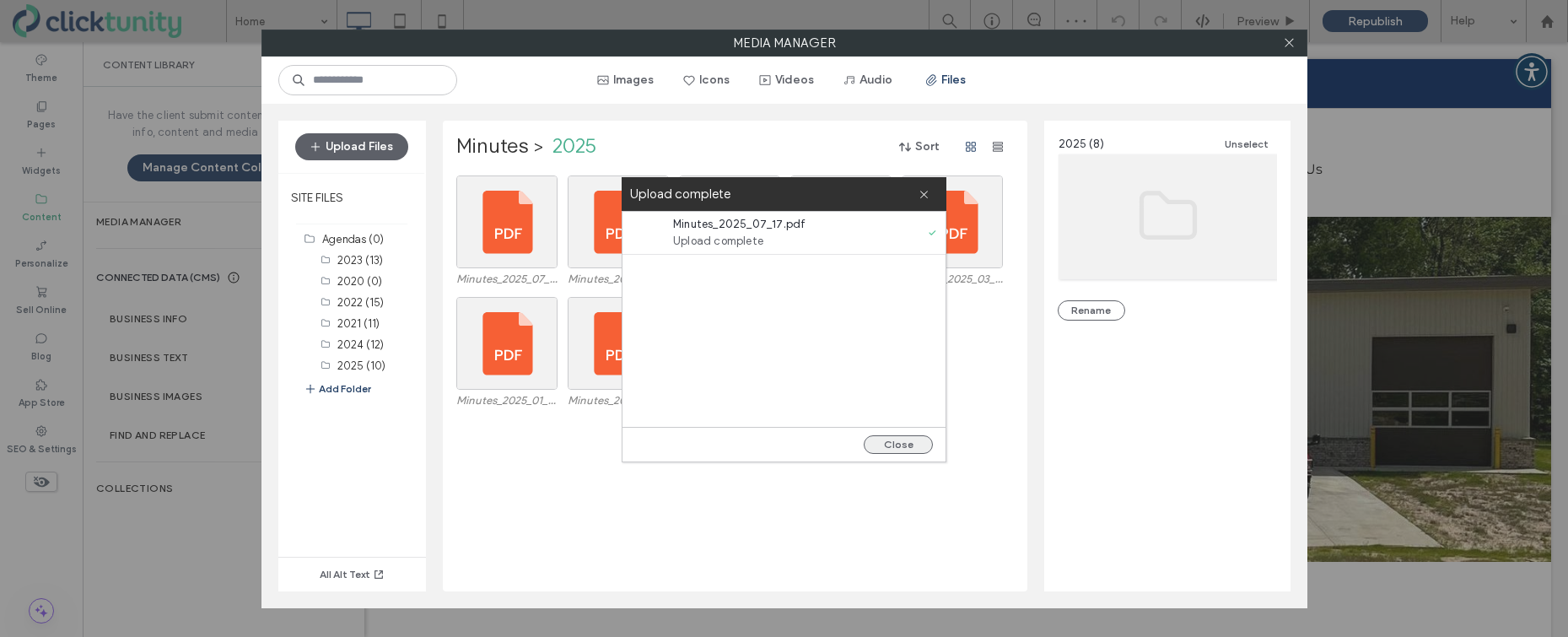
click at [906, 449] on button "Close" at bounding box center [898, 445] width 69 height 18
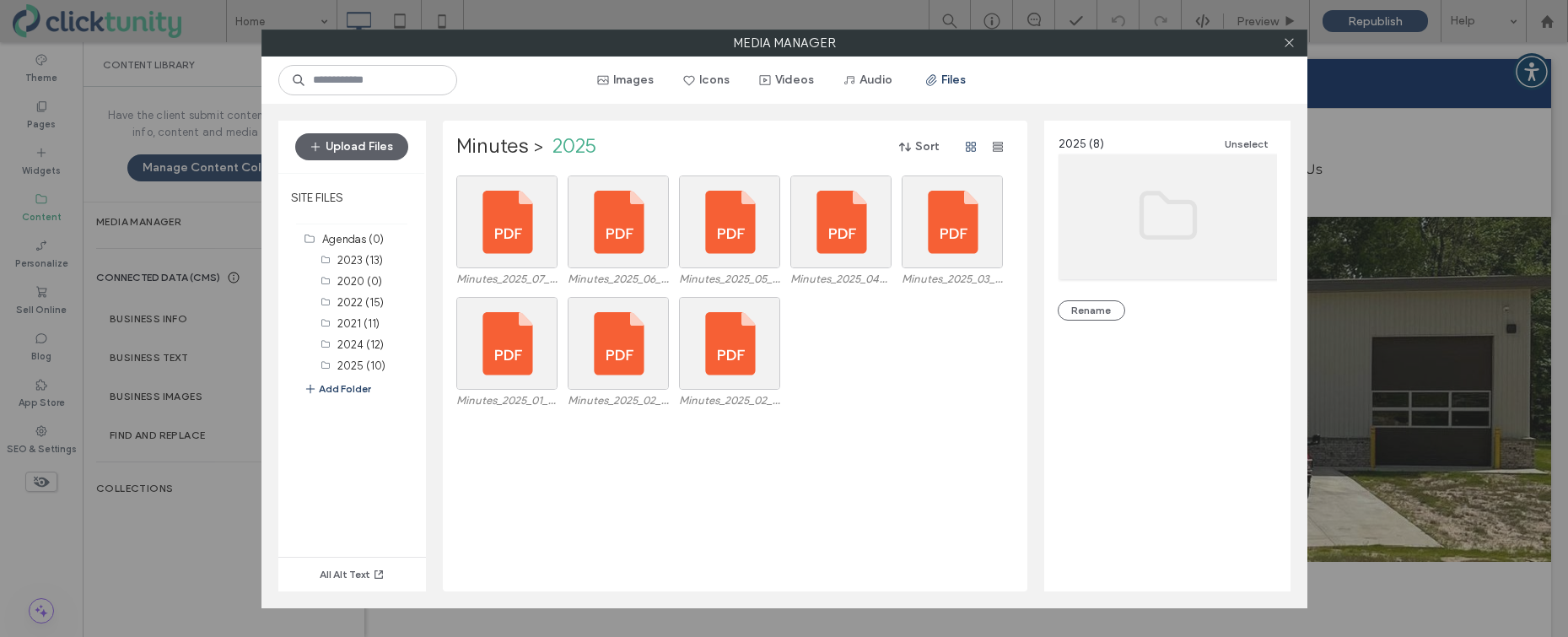
drag, startPoint x: 1288, startPoint y: 45, endPoint x: 1074, endPoint y: 60, distance: 214.5
click at [1283, 45] on icon at bounding box center [1290, 43] width 13 height 13
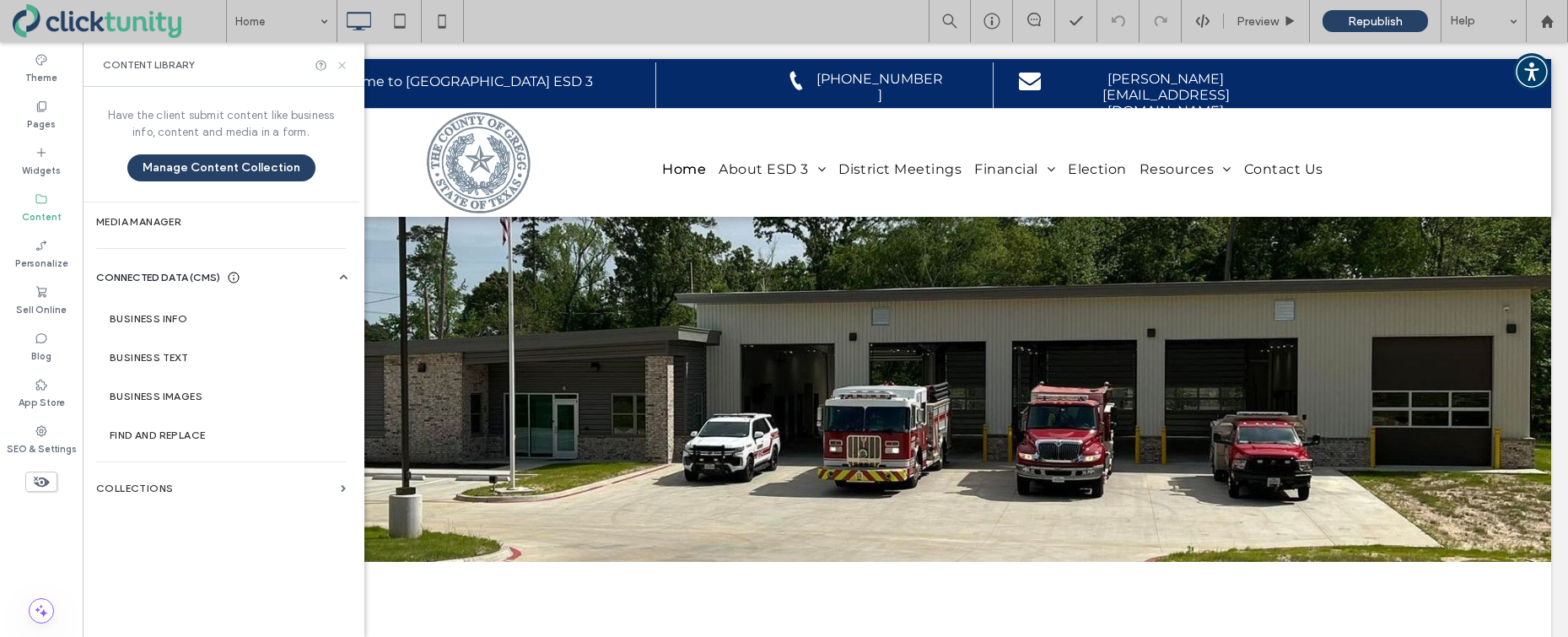
drag, startPoint x: 341, startPoint y: 67, endPoint x: 298, endPoint y: 38, distance: 51.9
click at [341, 67] on icon at bounding box center [342, 65] width 13 height 13
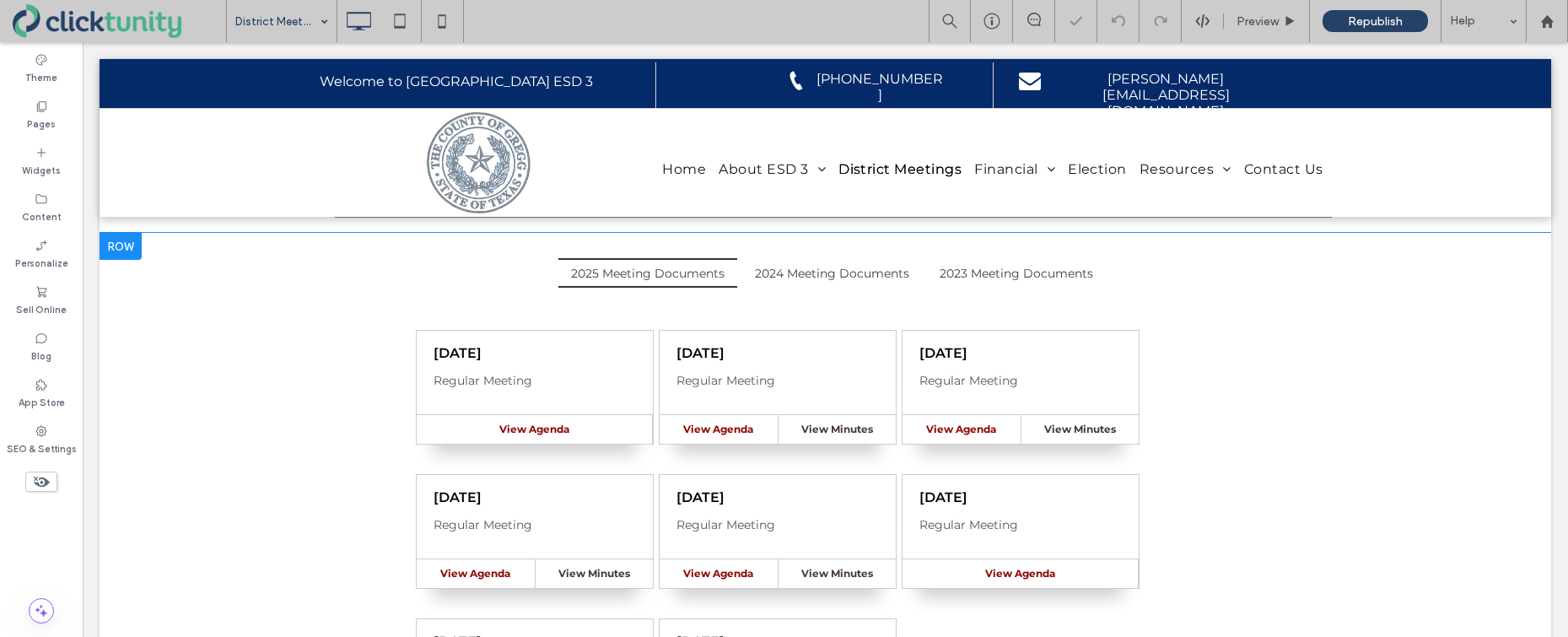
scroll to position [191, 0]
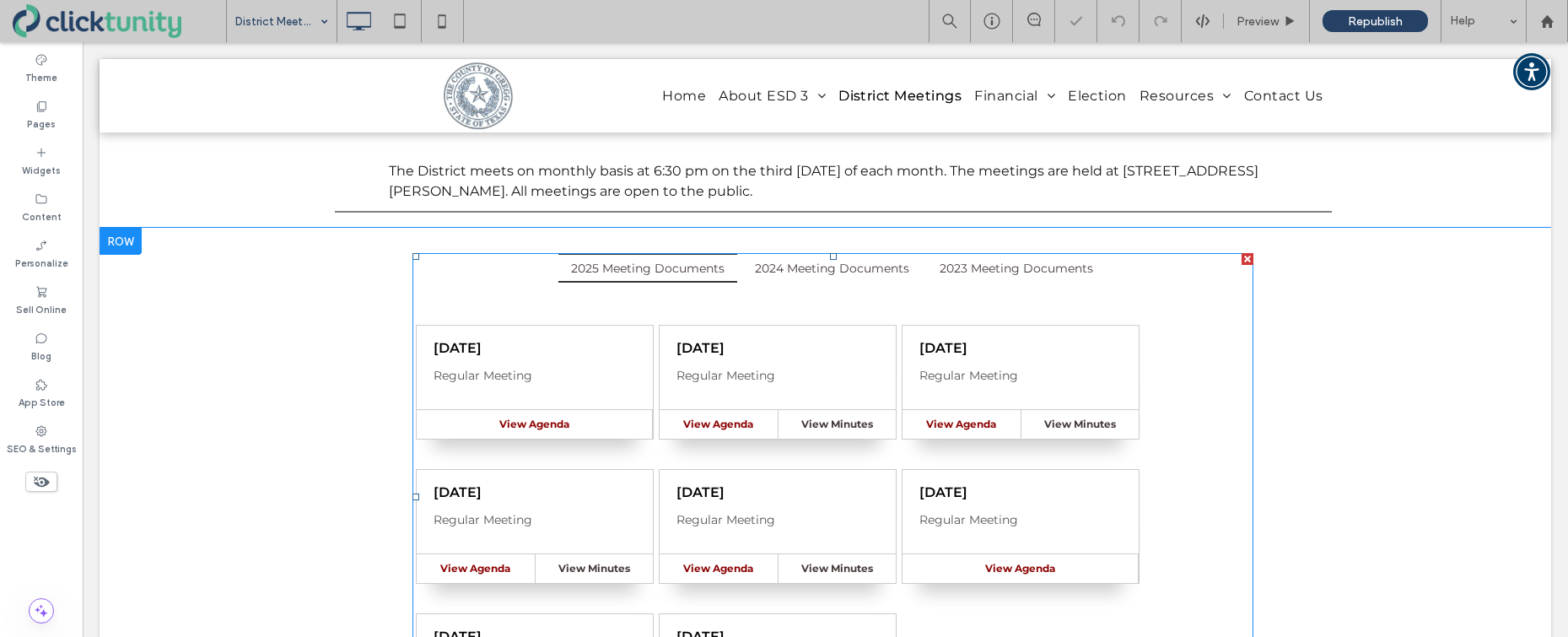
click at [649, 322] on span at bounding box center [833, 497] width 841 height 488
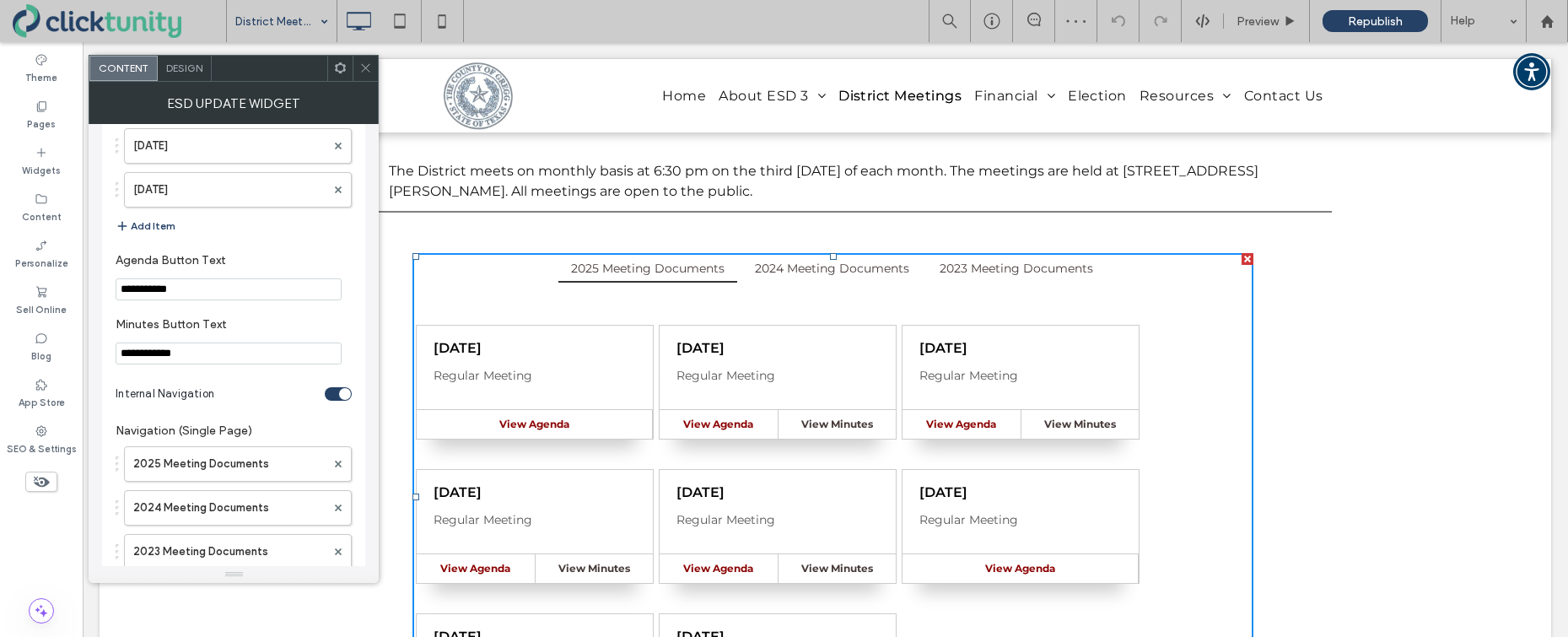
scroll to position [2066, 0]
click at [170, 228] on button "Add Item" at bounding box center [145, 228] width 60 height 20
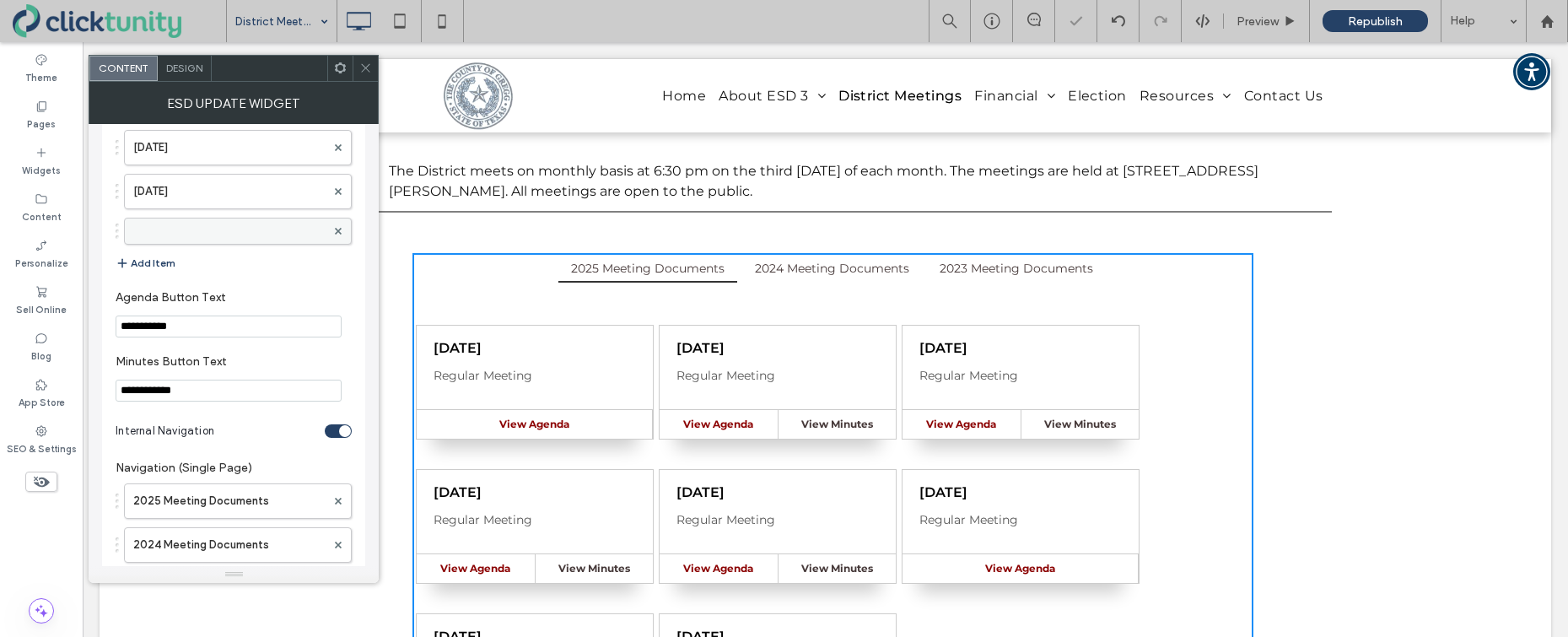
drag, startPoint x: 175, startPoint y: 230, endPoint x: 211, endPoint y: 243, distance: 38.3
click at [175, 230] on label at bounding box center [229, 231] width 192 height 17
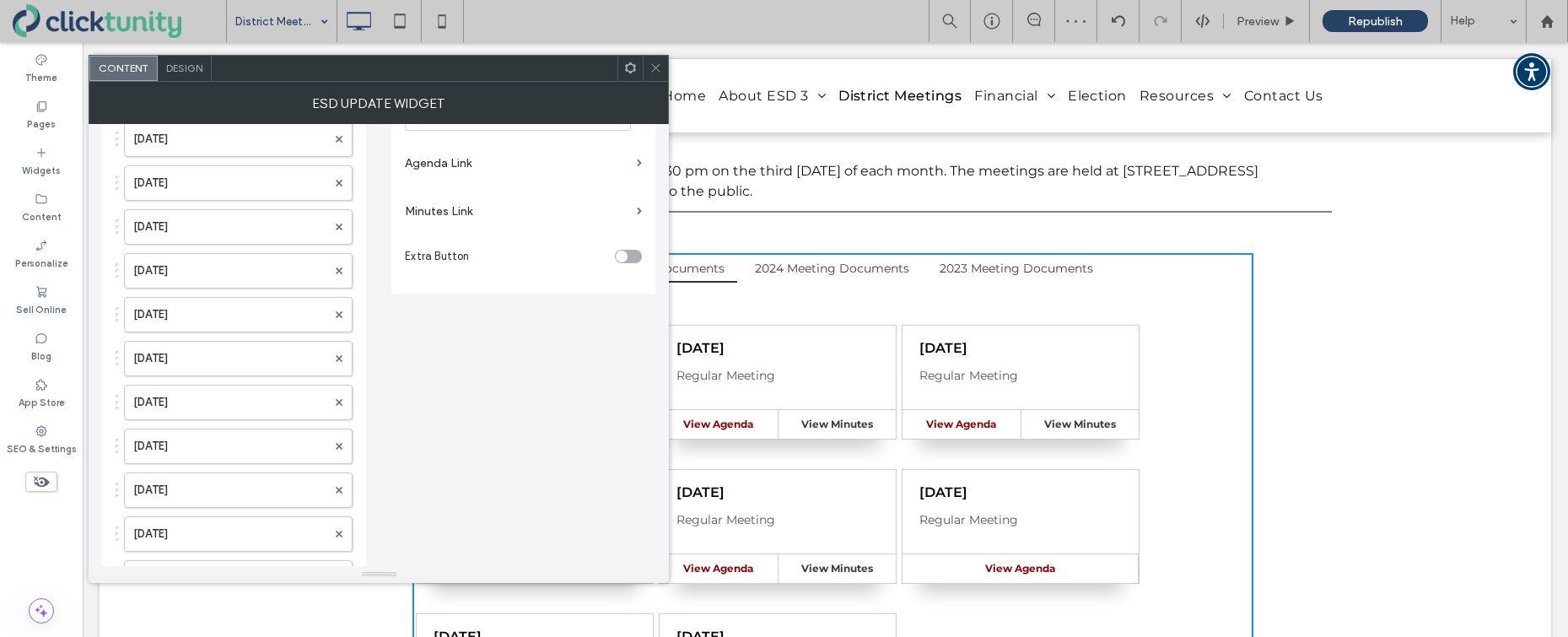
scroll to position [4, 0]
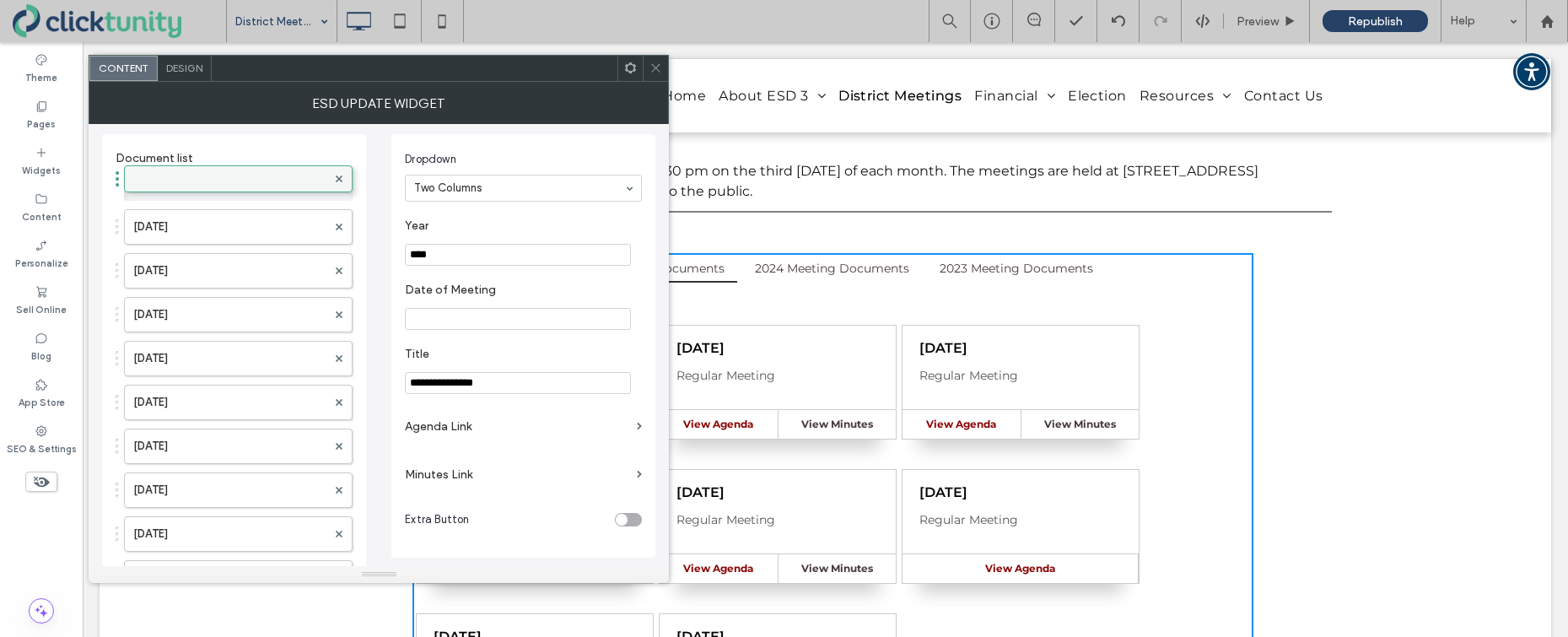
drag, startPoint x: 222, startPoint y: 241, endPoint x: 243, endPoint y: 181, distance: 63.6
click at [433, 252] on input "****" at bounding box center [517, 255] width 226 height 22
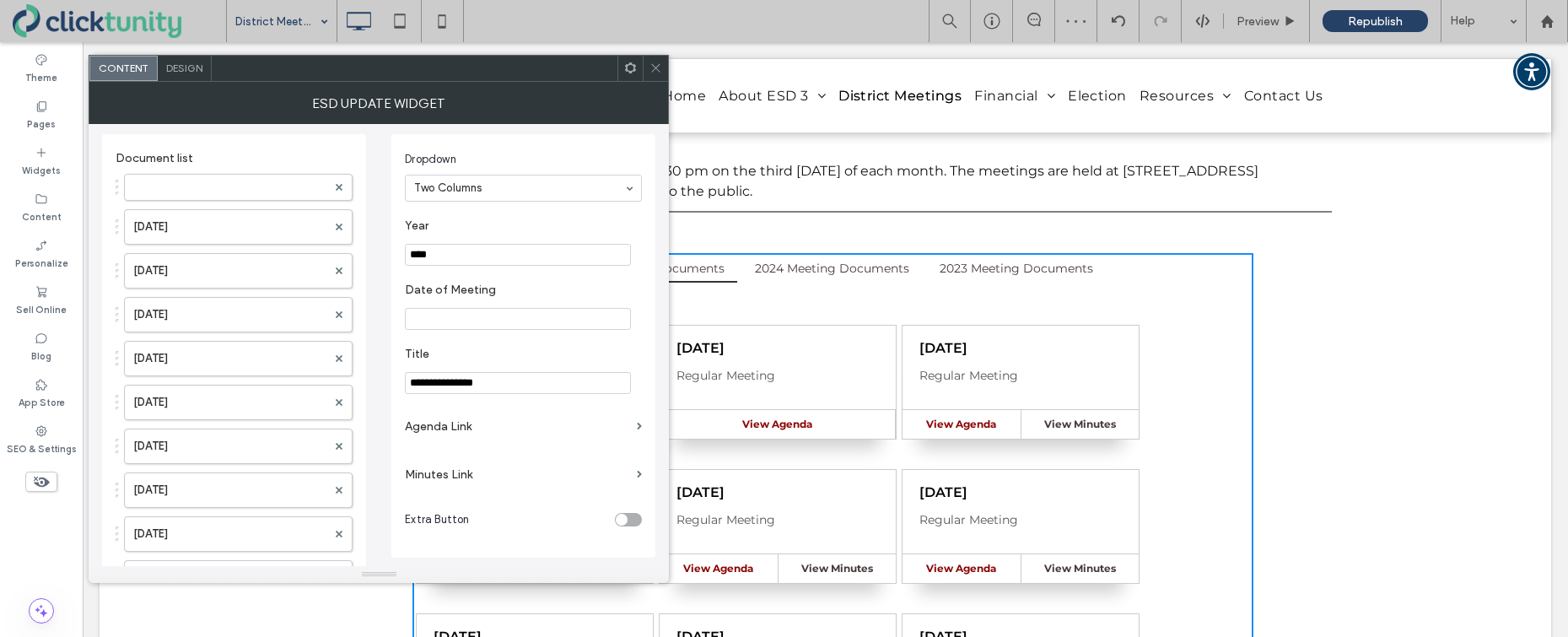
type input "****"
click at [442, 313] on input "Date of Meeting" at bounding box center [517, 318] width 226 height 22
type input "**********"
click at [454, 426] on label "Agenda Link" at bounding box center [517, 426] width 225 height 31
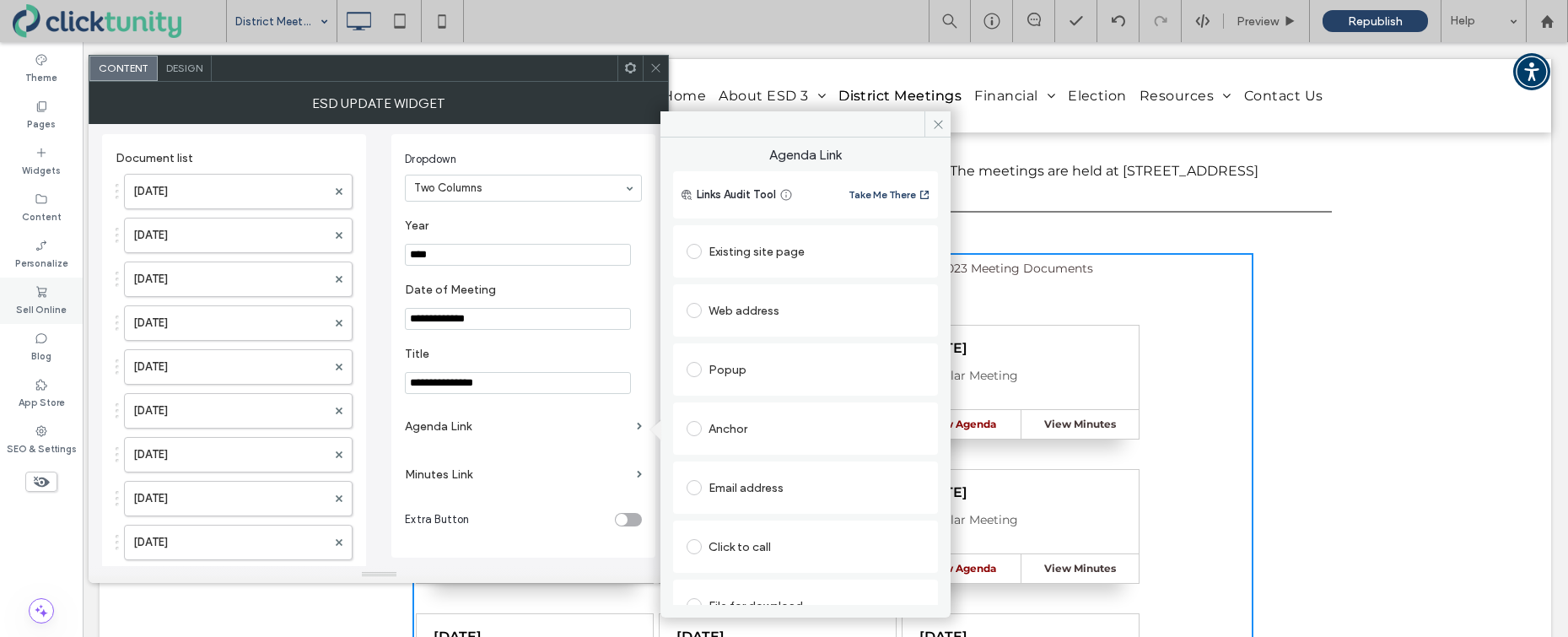
scroll to position [27, 0]
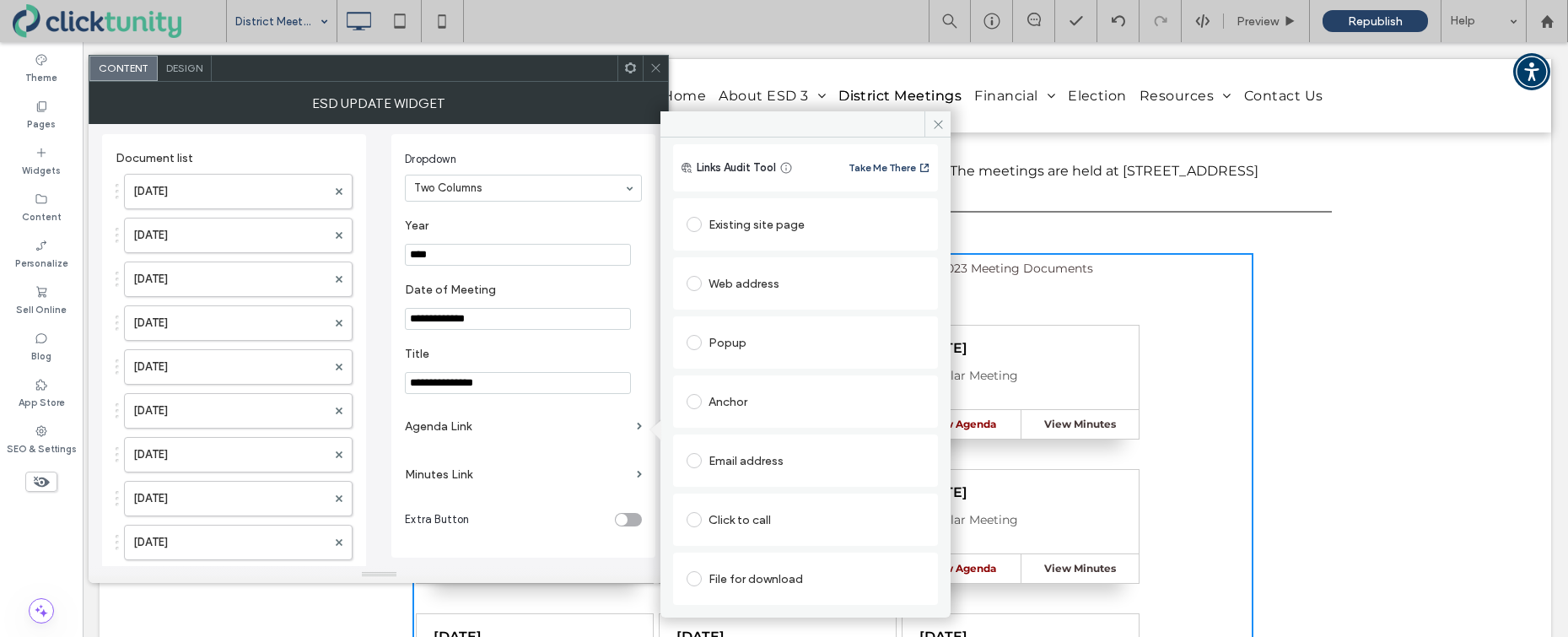
click at [695, 576] on span at bounding box center [694, 579] width 15 height 15
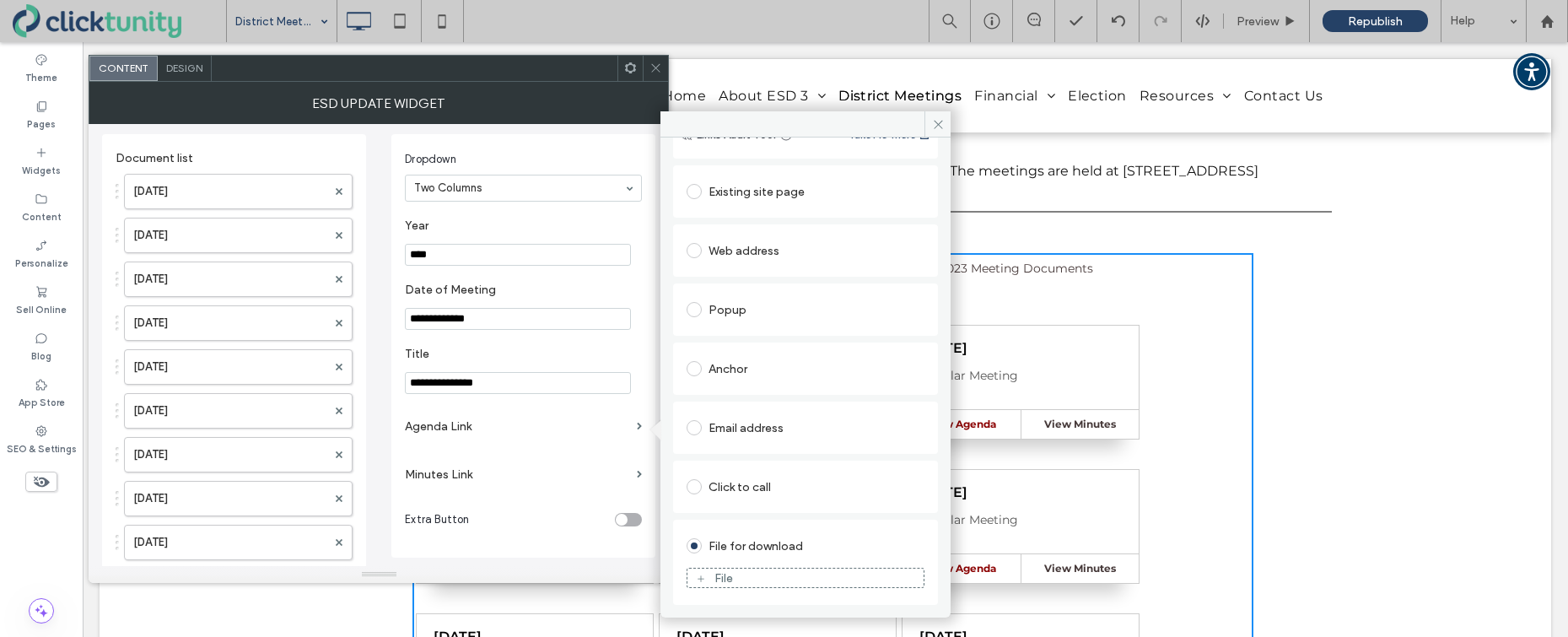
click at [739, 583] on div "File" at bounding box center [805, 578] width 236 height 15
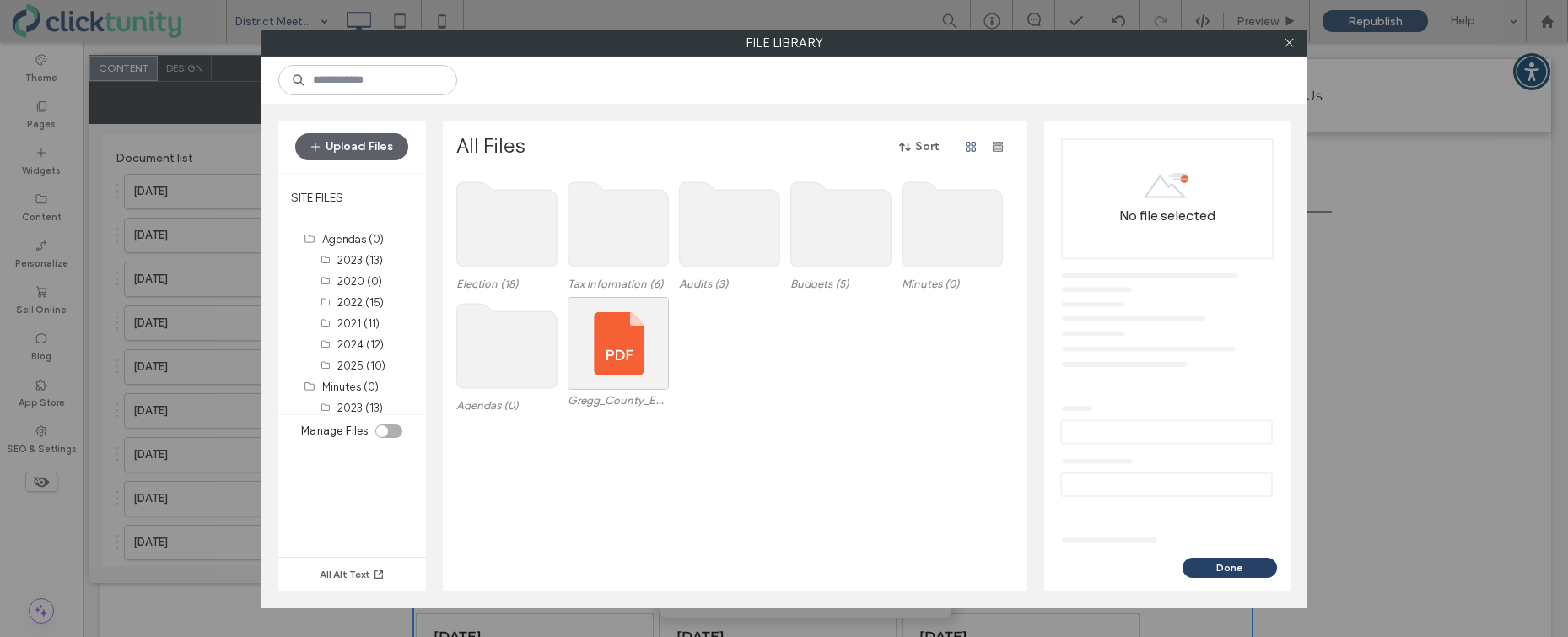
click at [492, 361] on use at bounding box center [506, 346] width 101 height 84
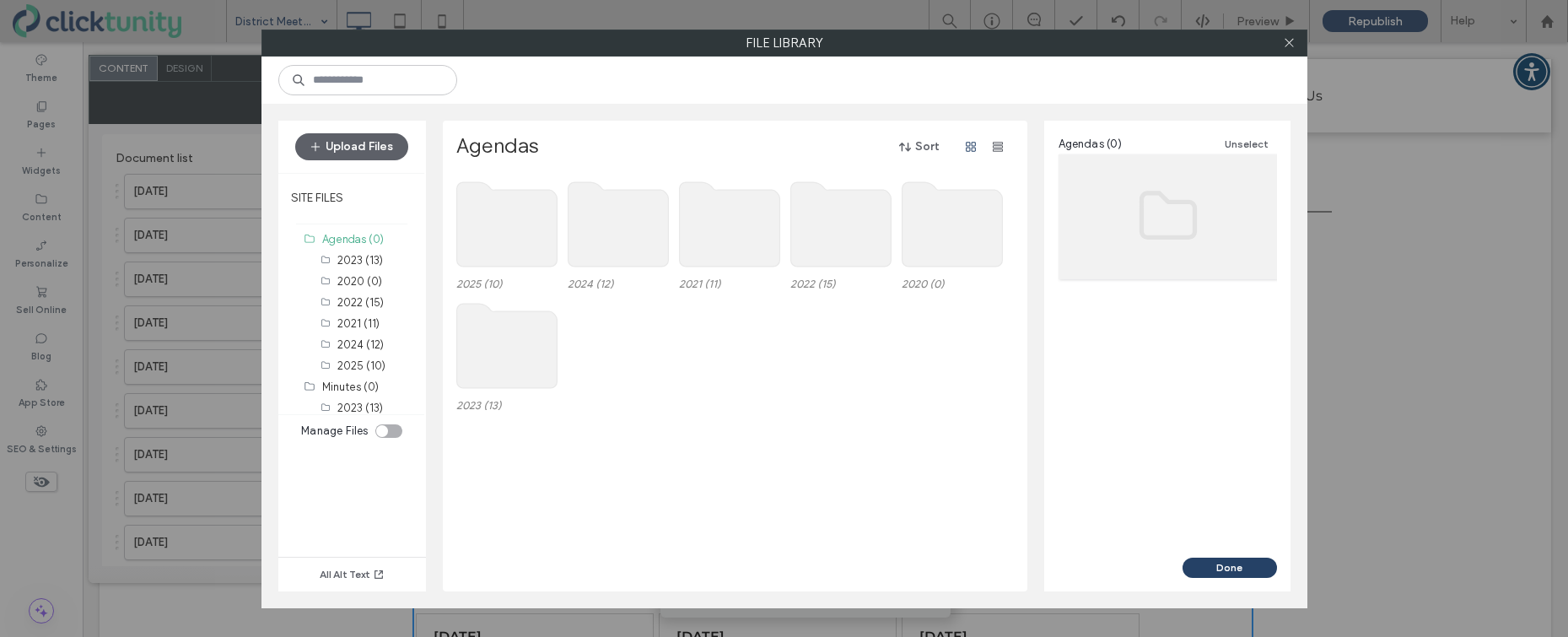
click at [518, 231] on use at bounding box center [506, 224] width 101 height 84
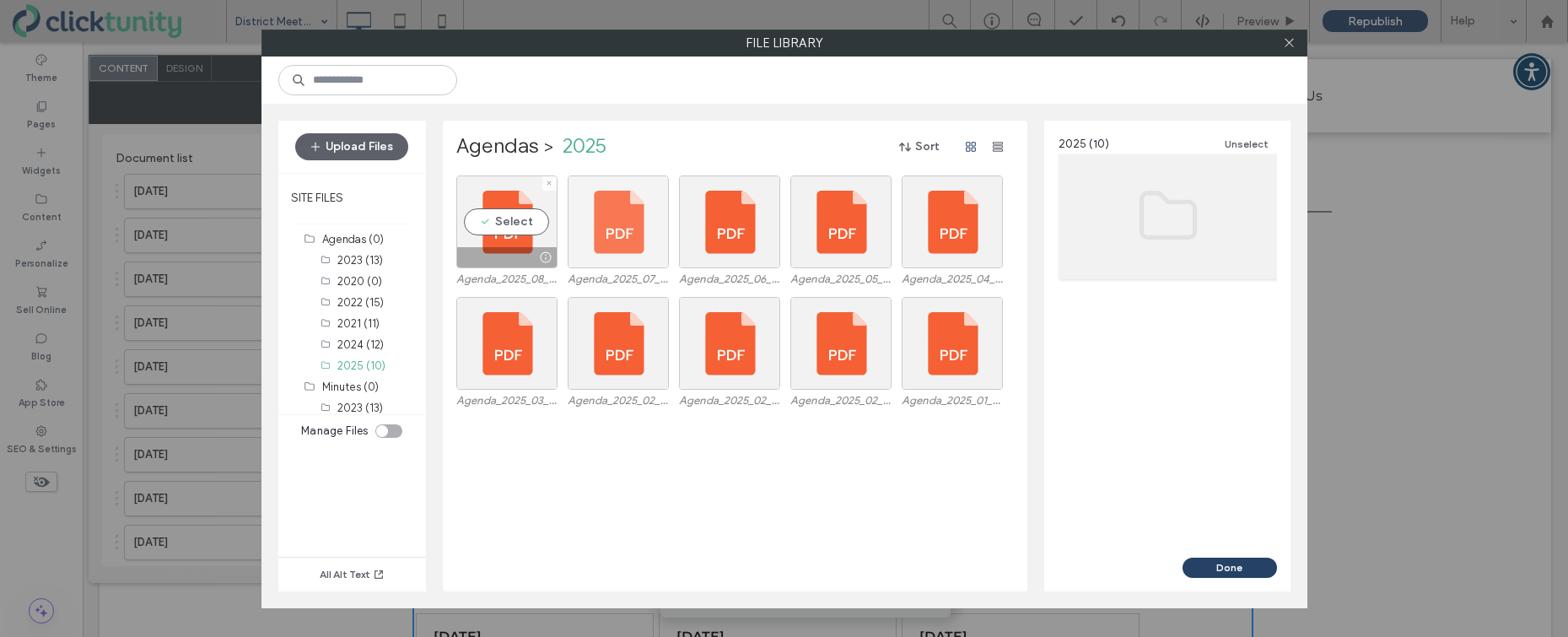
drag, startPoint x: 514, startPoint y: 226, endPoint x: 614, endPoint y: 260, distance: 105.6
click at [518, 228] on div "Select" at bounding box center [507, 221] width 102 height 93
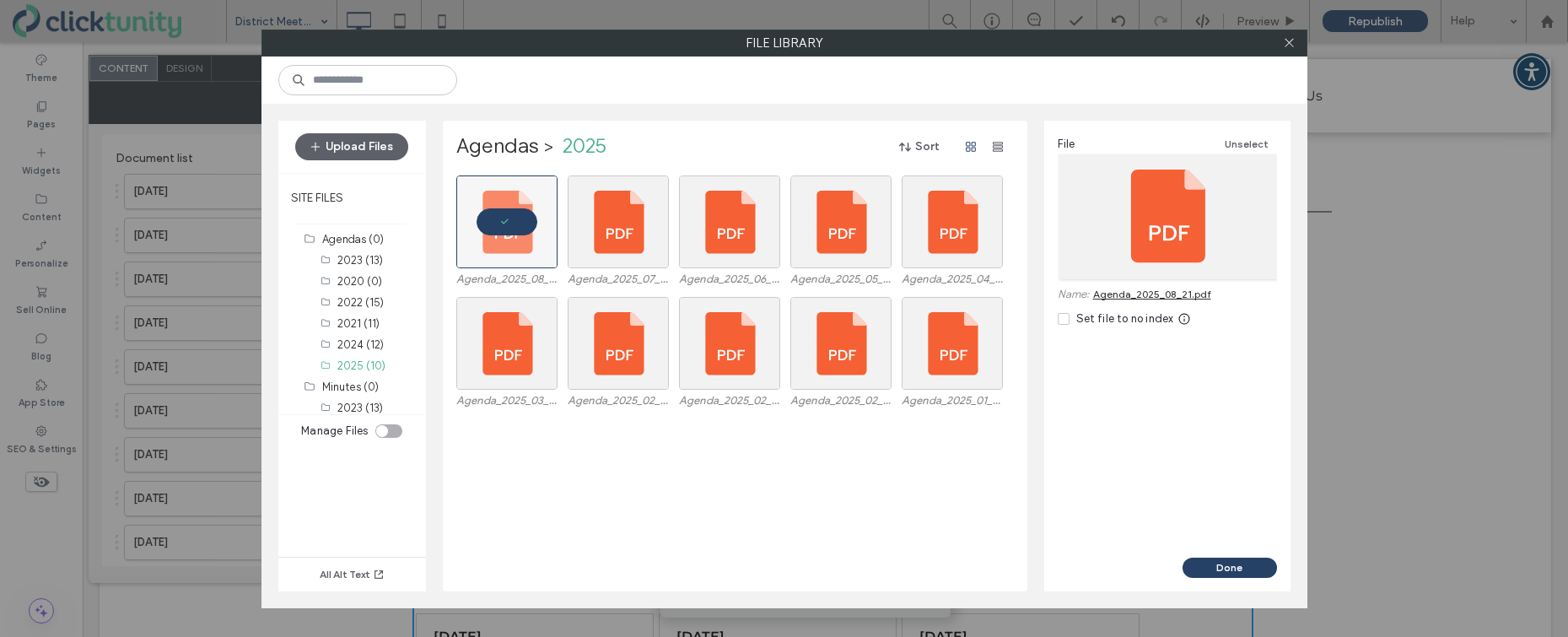
drag, startPoint x: 1202, startPoint y: 564, endPoint x: 1197, endPoint y: 555, distance: 10.3
click at [1202, 564] on button "Done" at bounding box center [1230, 568] width 94 height 20
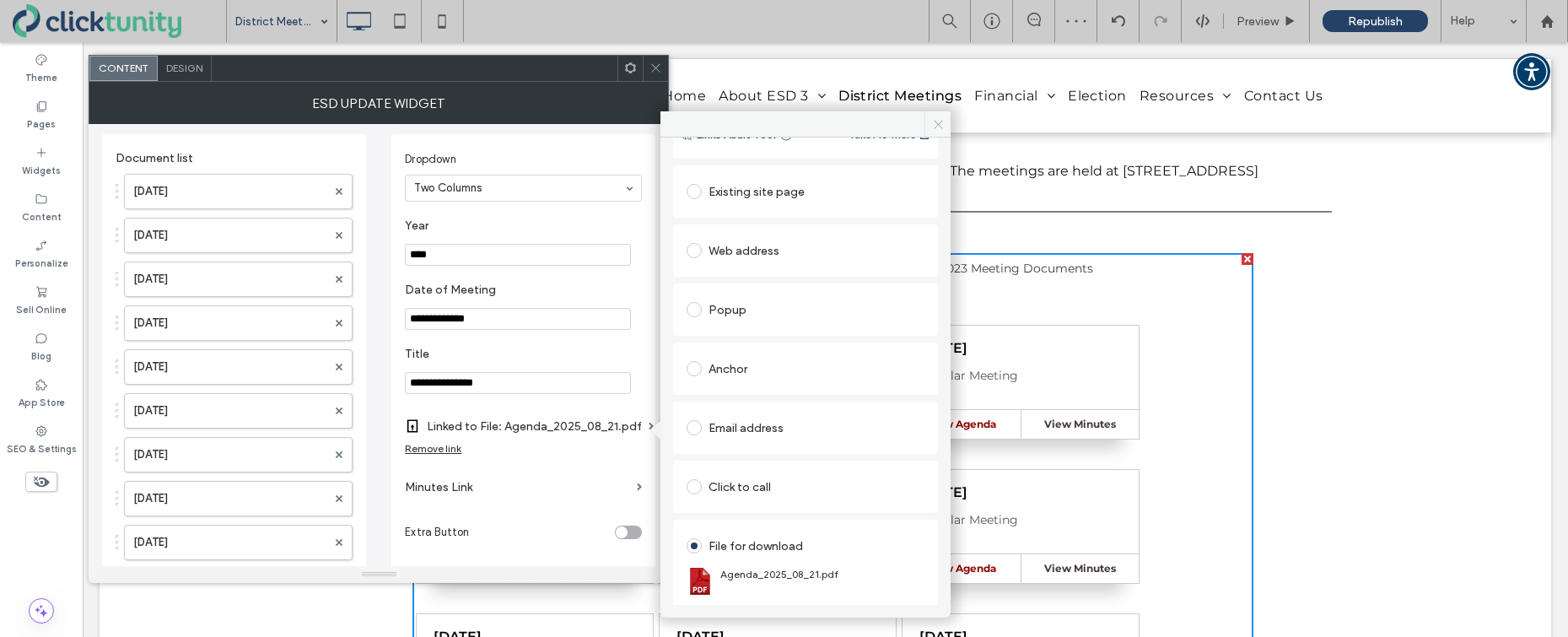
click at [930, 123] on span at bounding box center [937, 124] width 26 height 25
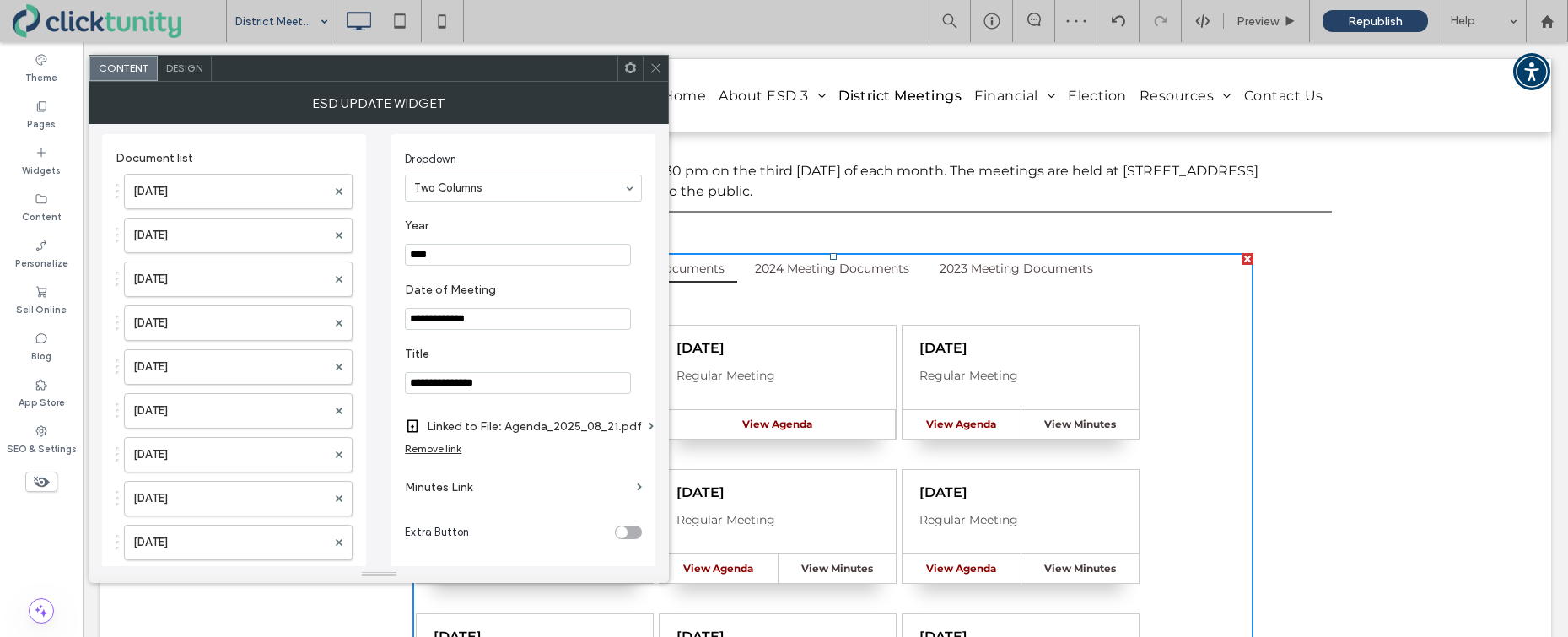
click at [657, 77] on span at bounding box center [656, 68] width 13 height 25
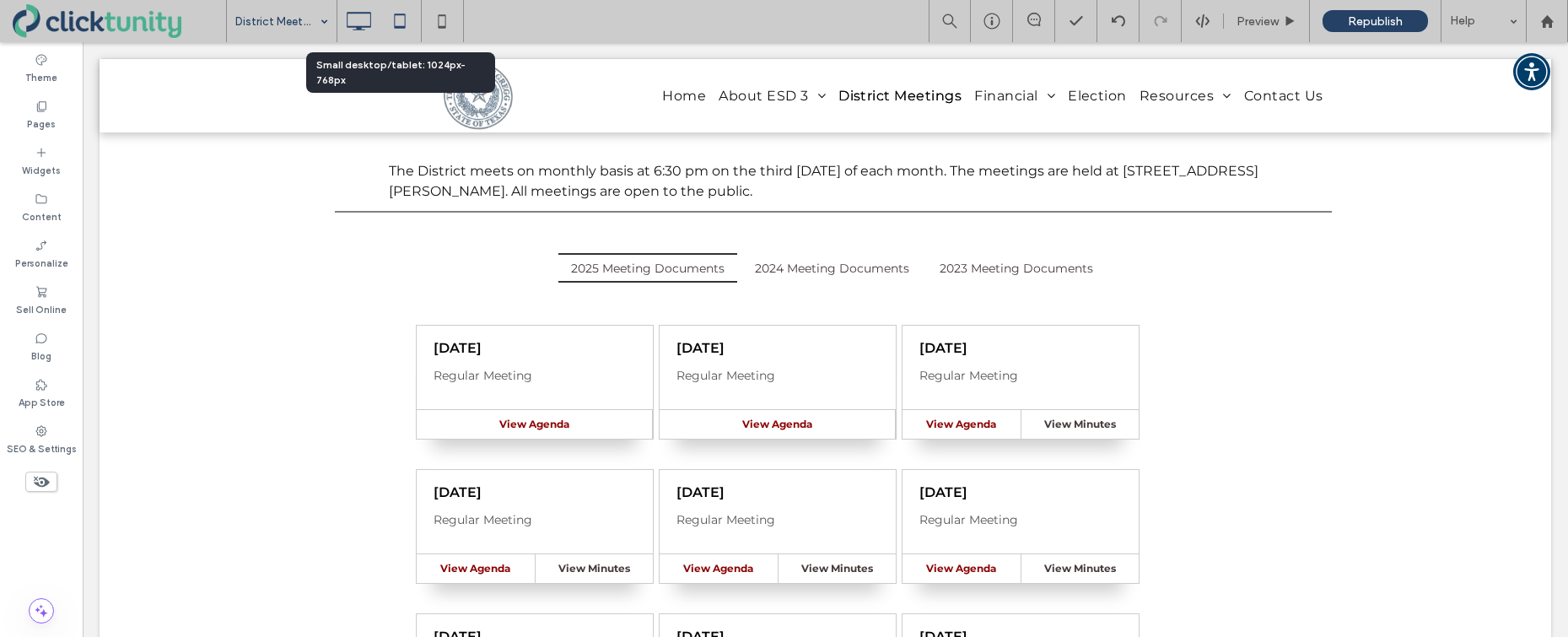
click at [406, 26] on icon at bounding box center [399, 21] width 34 height 34
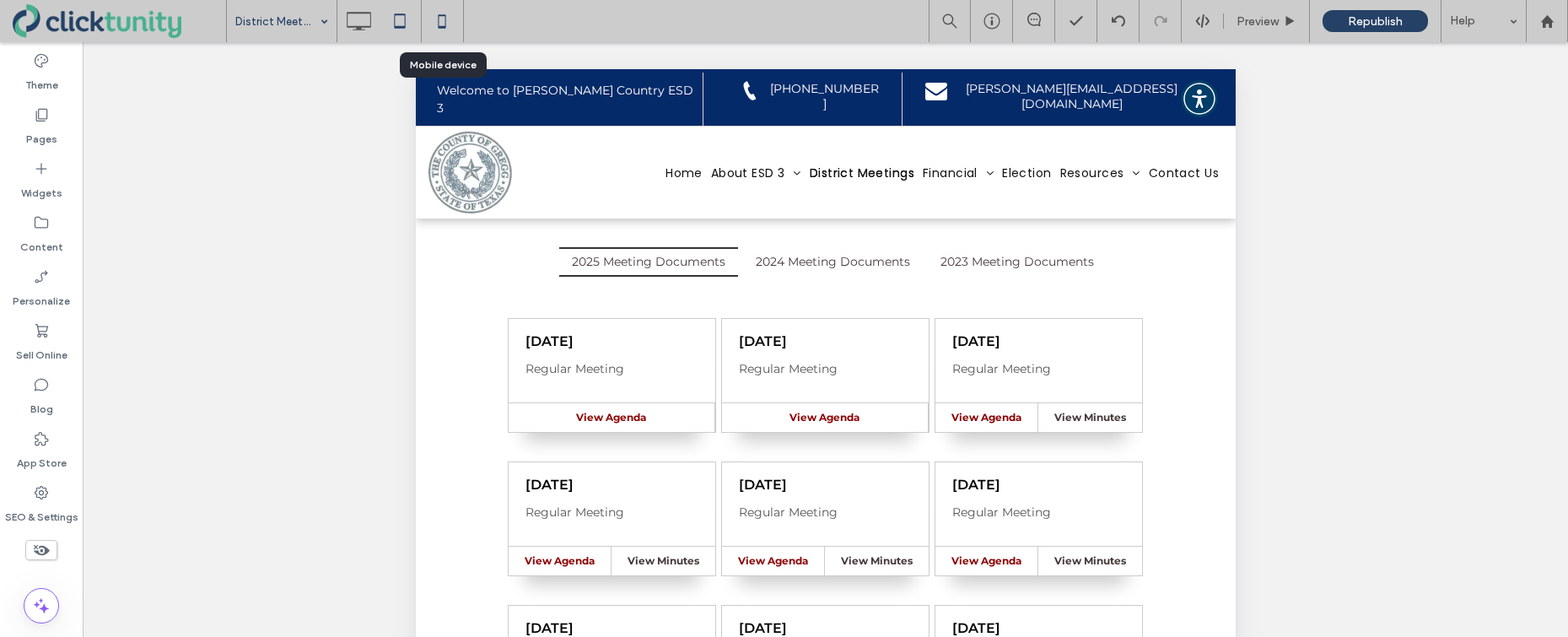
click at [441, 25] on icon at bounding box center [442, 21] width 34 height 34
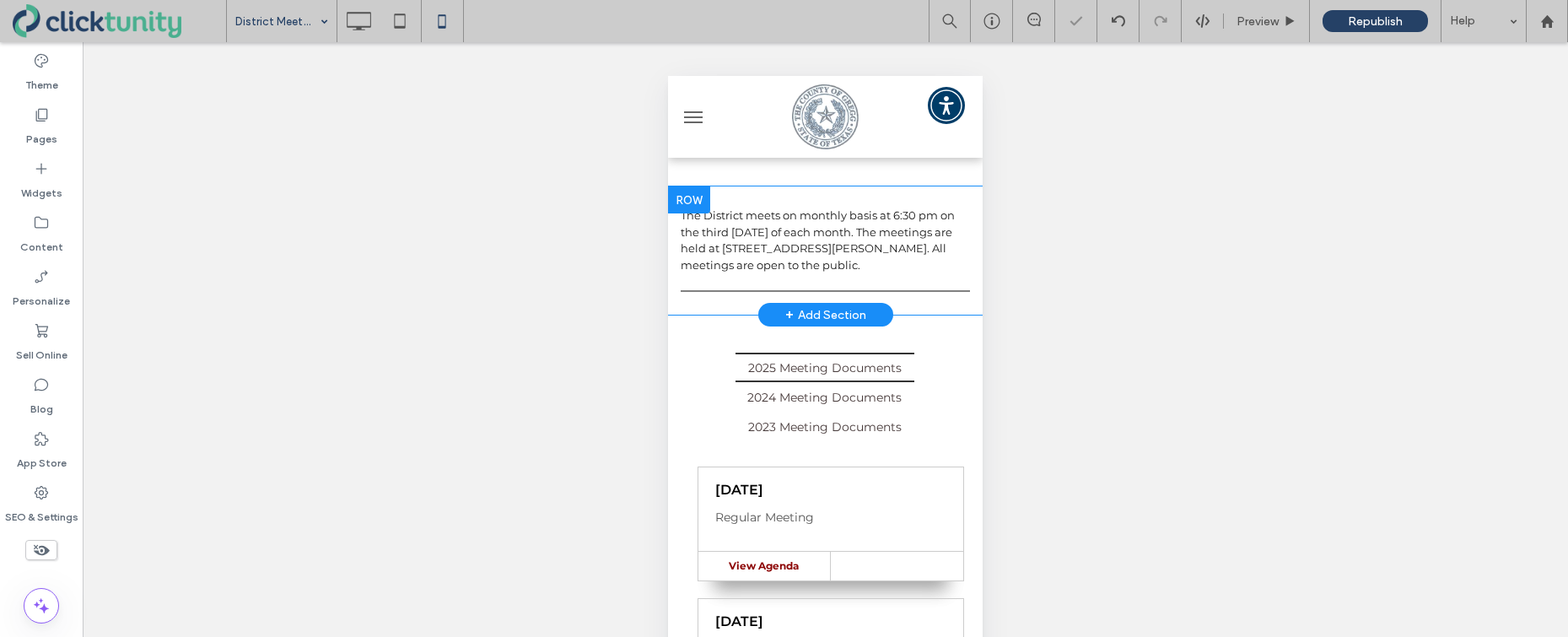
scroll to position [141, 0]
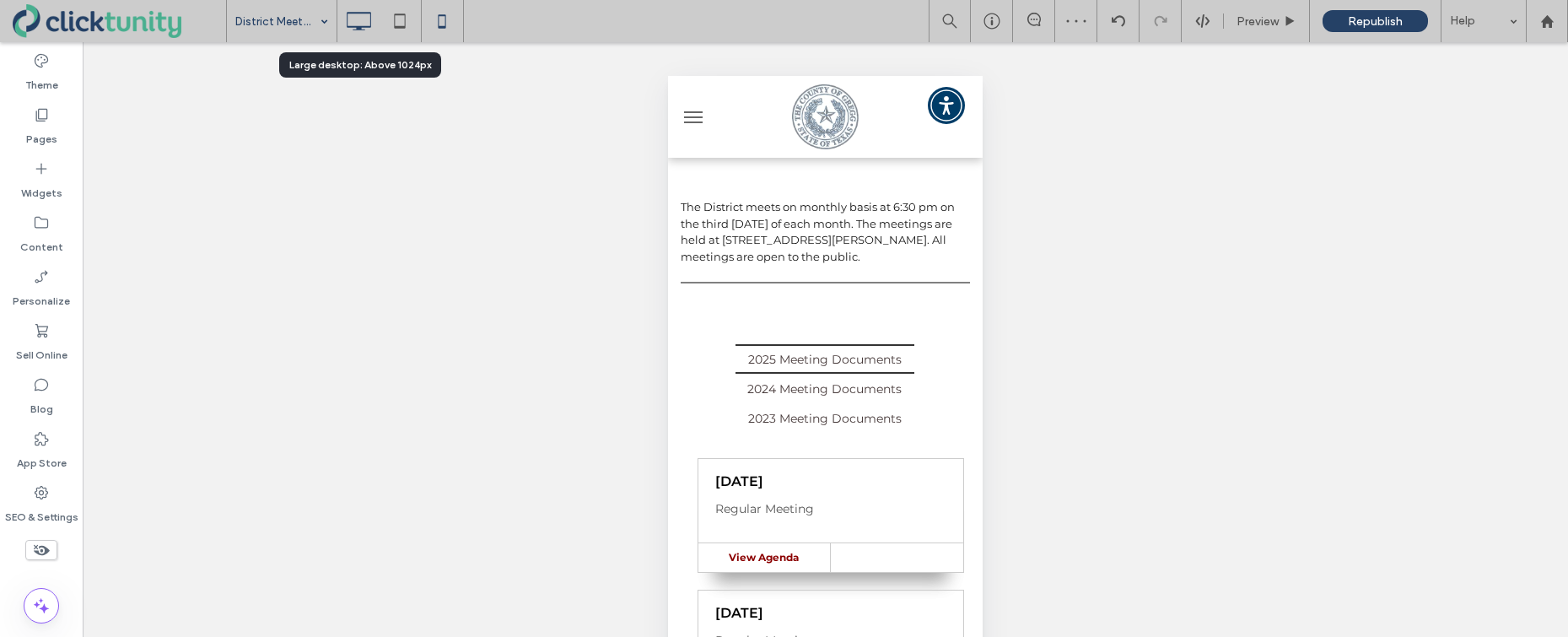
click at [359, 30] on use at bounding box center [358, 21] width 24 height 18
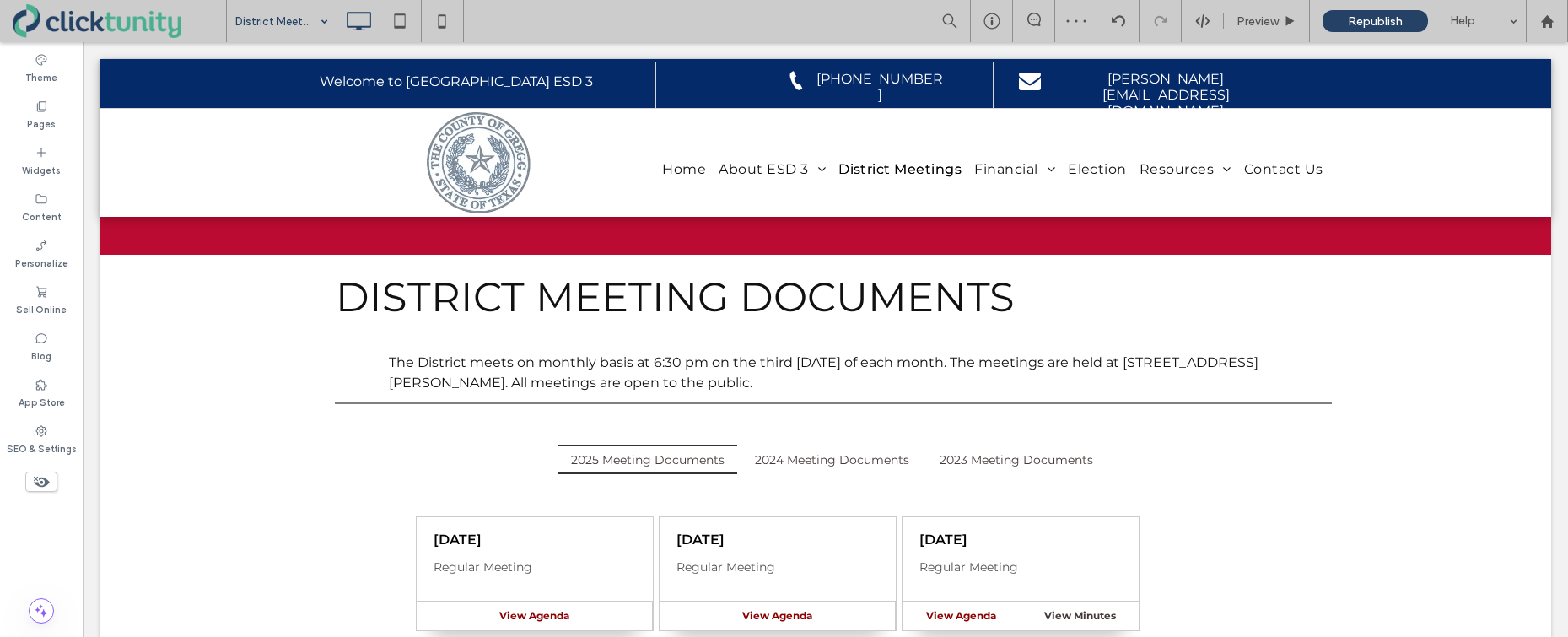
scroll to position [0, 0]
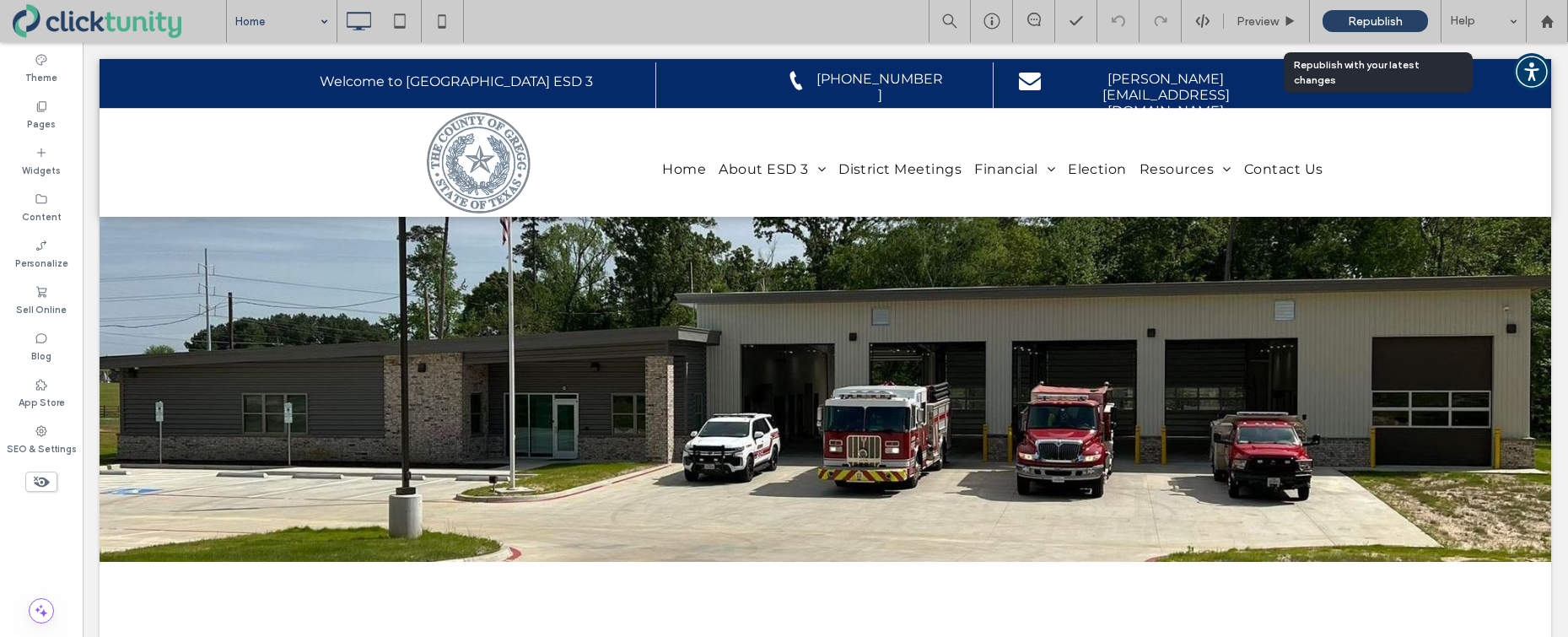
click at [1372, 25] on span "Republish" at bounding box center [1375, 22] width 54 height 15
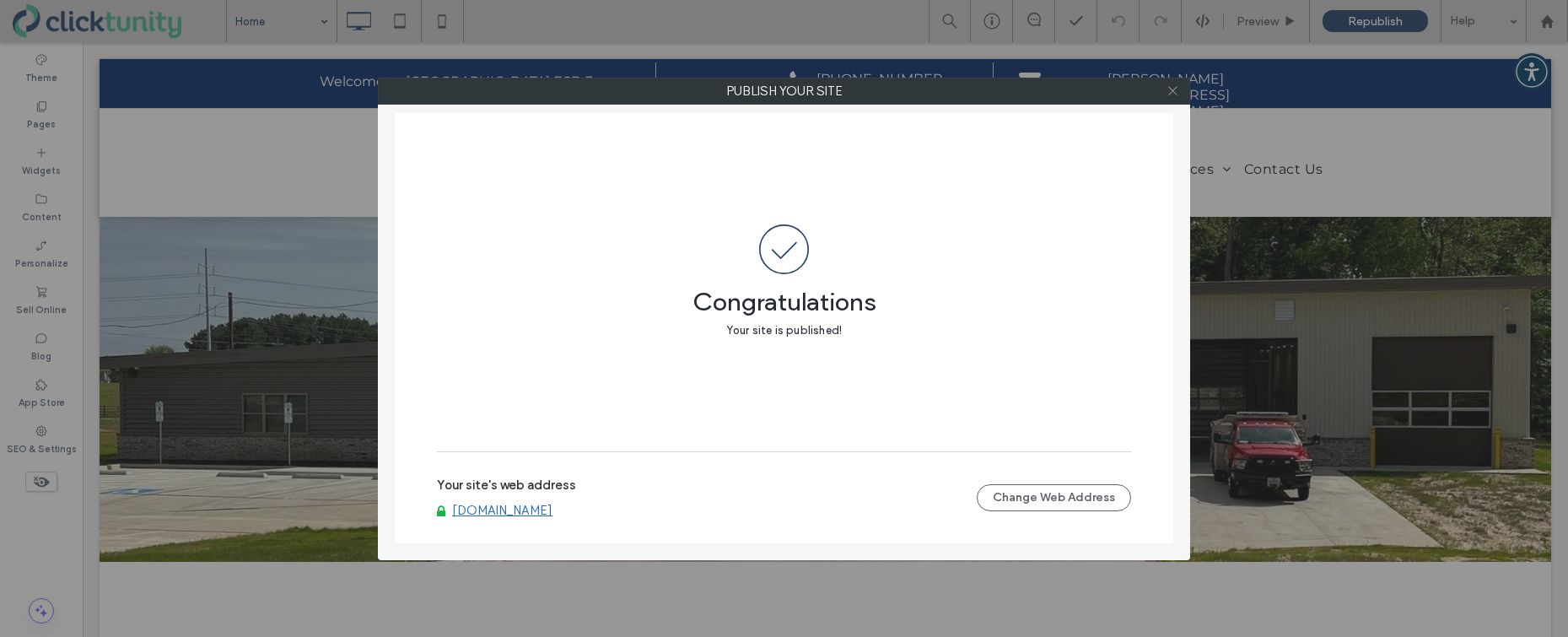
click at [1174, 95] on icon at bounding box center [1173, 91] width 13 height 13
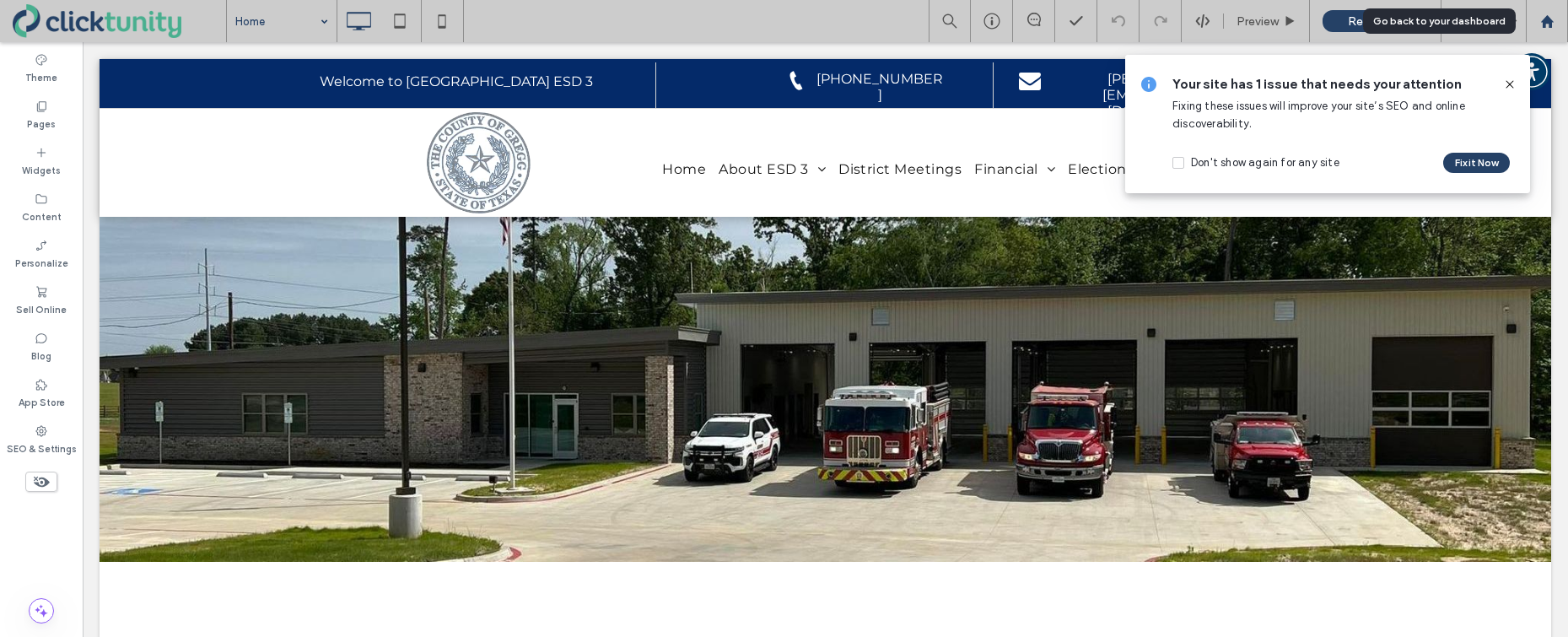
click at [1543, 25] on use at bounding box center [1546, 21] width 13 height 13
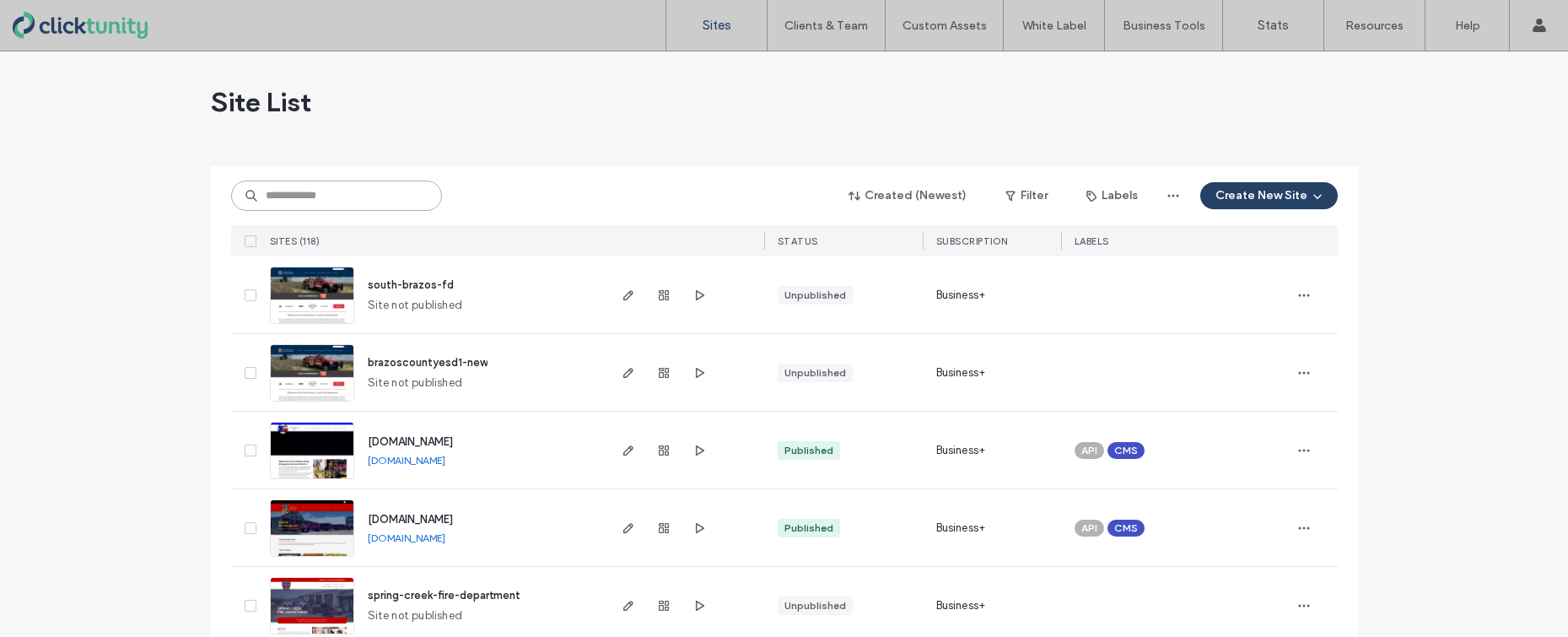
click at [336, 199] on input at bounding box center [336, 195] width 211 height 30
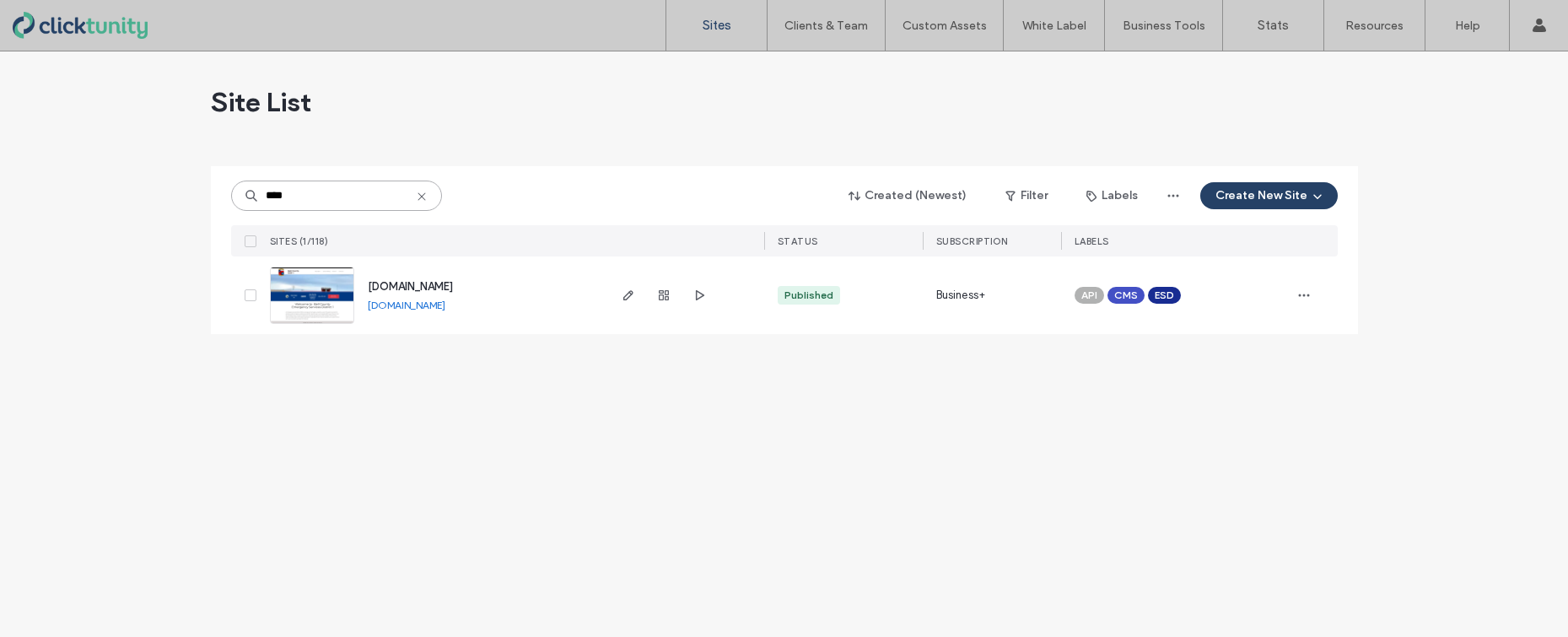
type input "****"
click at [378, 287] on span "[DOMAIN_NAME]" at bounding box center [410, 287] width 85 height 13
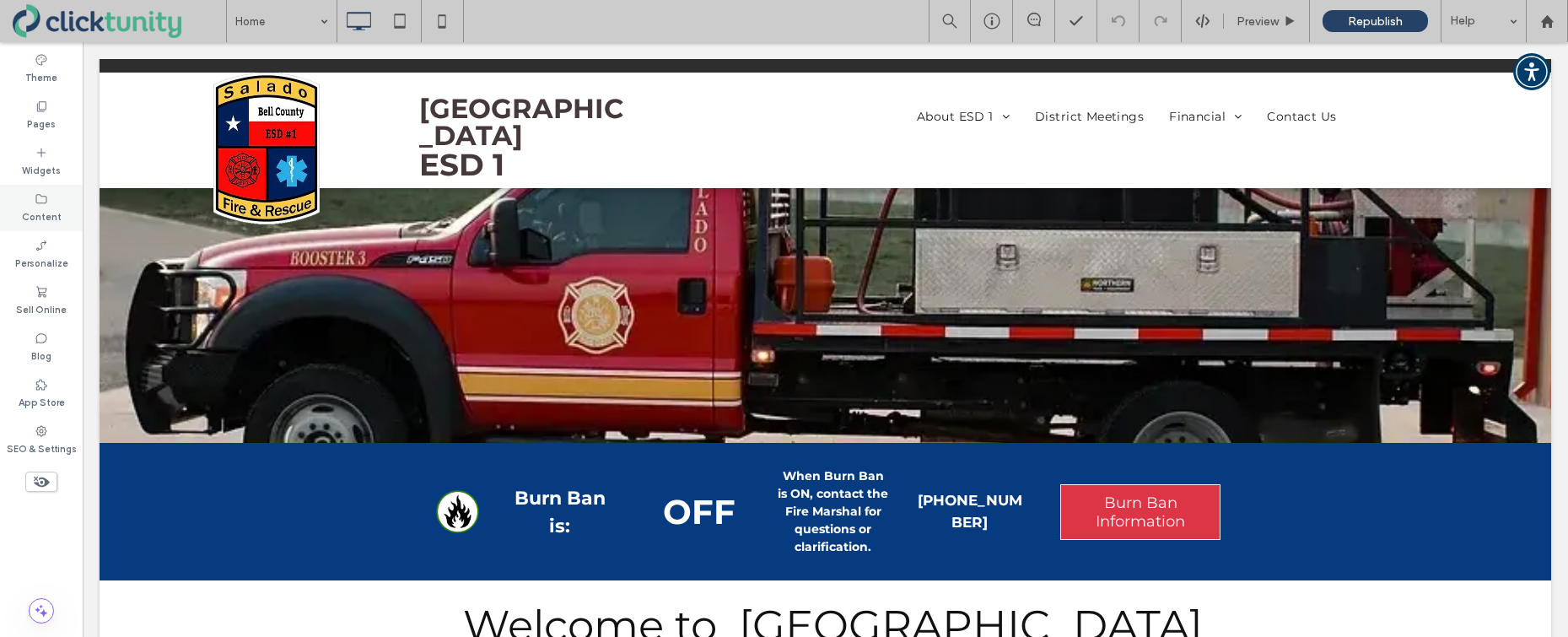
click at [47, 207] on label "Content" at bounding box center [42, 215] width 40 height 18
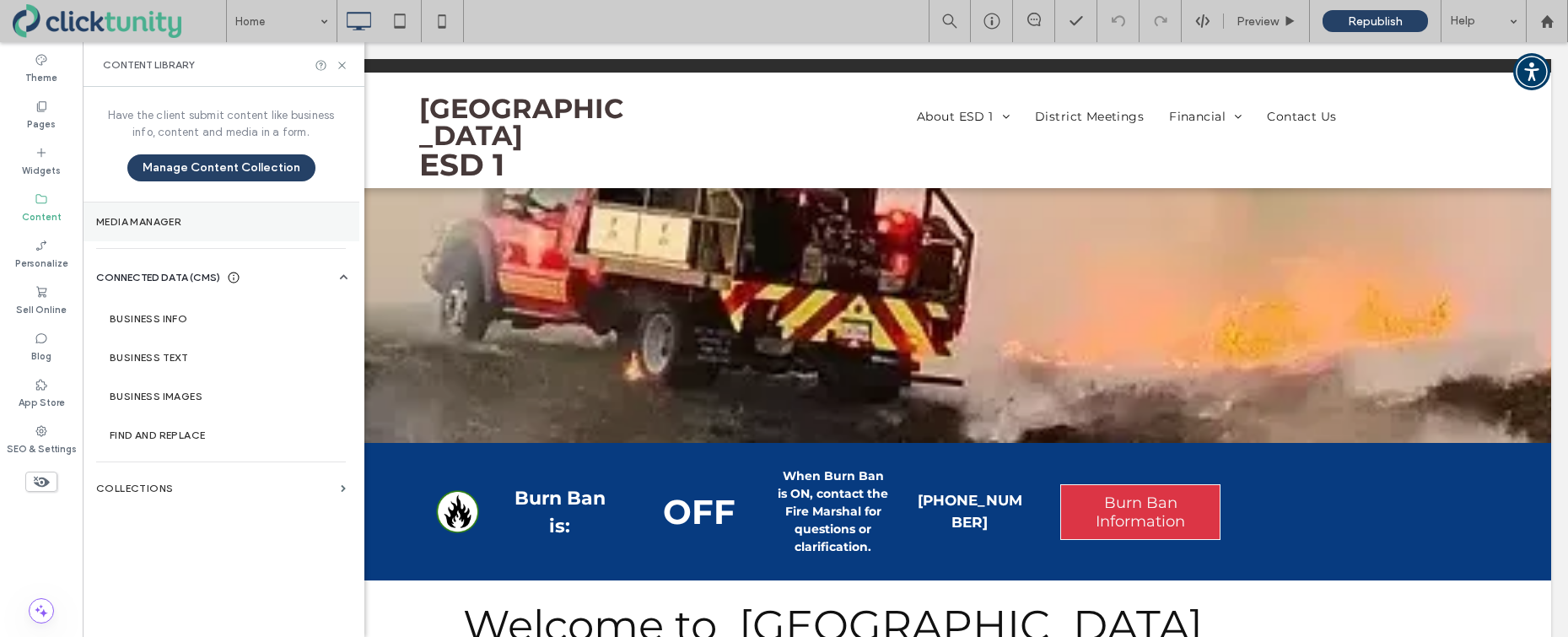
click at [170, 230] on section "Media Manager" at bounding box center [220, 221] width 277 height 39
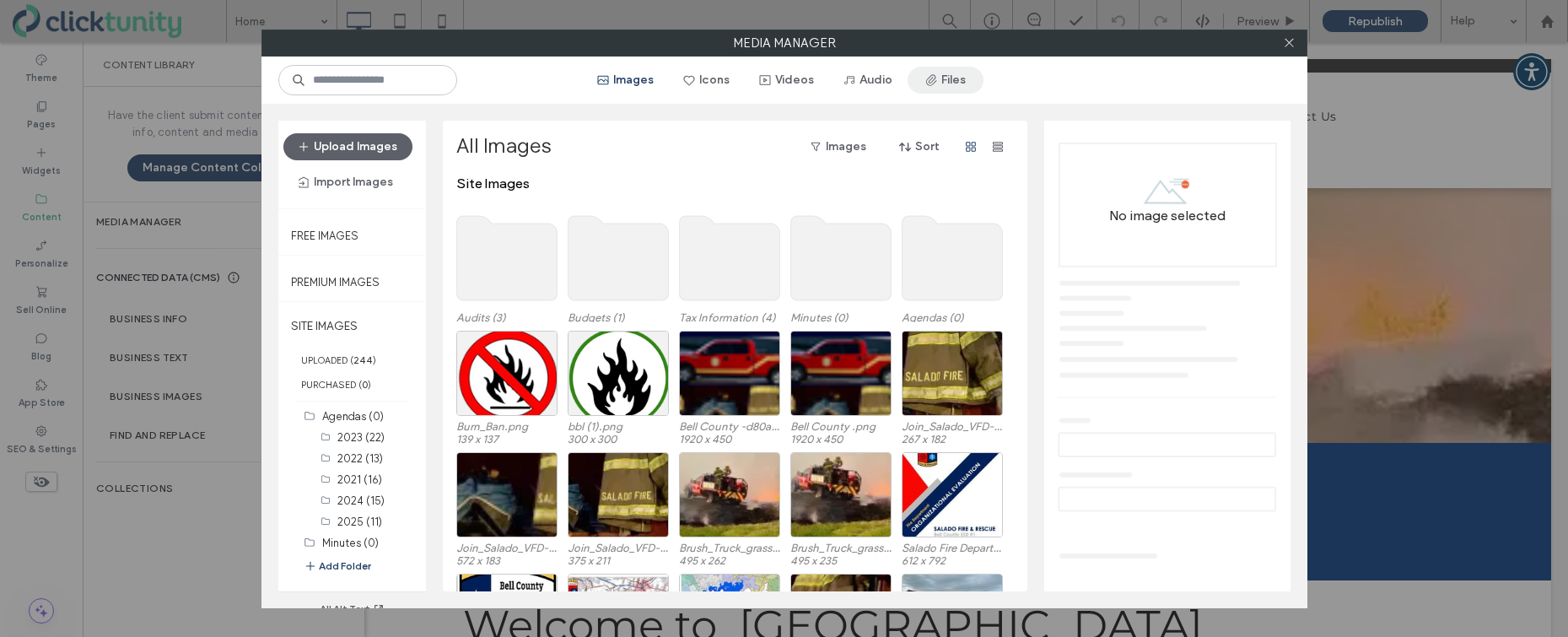
click at [932, 87] on span "button" at bounding box center [932, 80] width 17 height 25
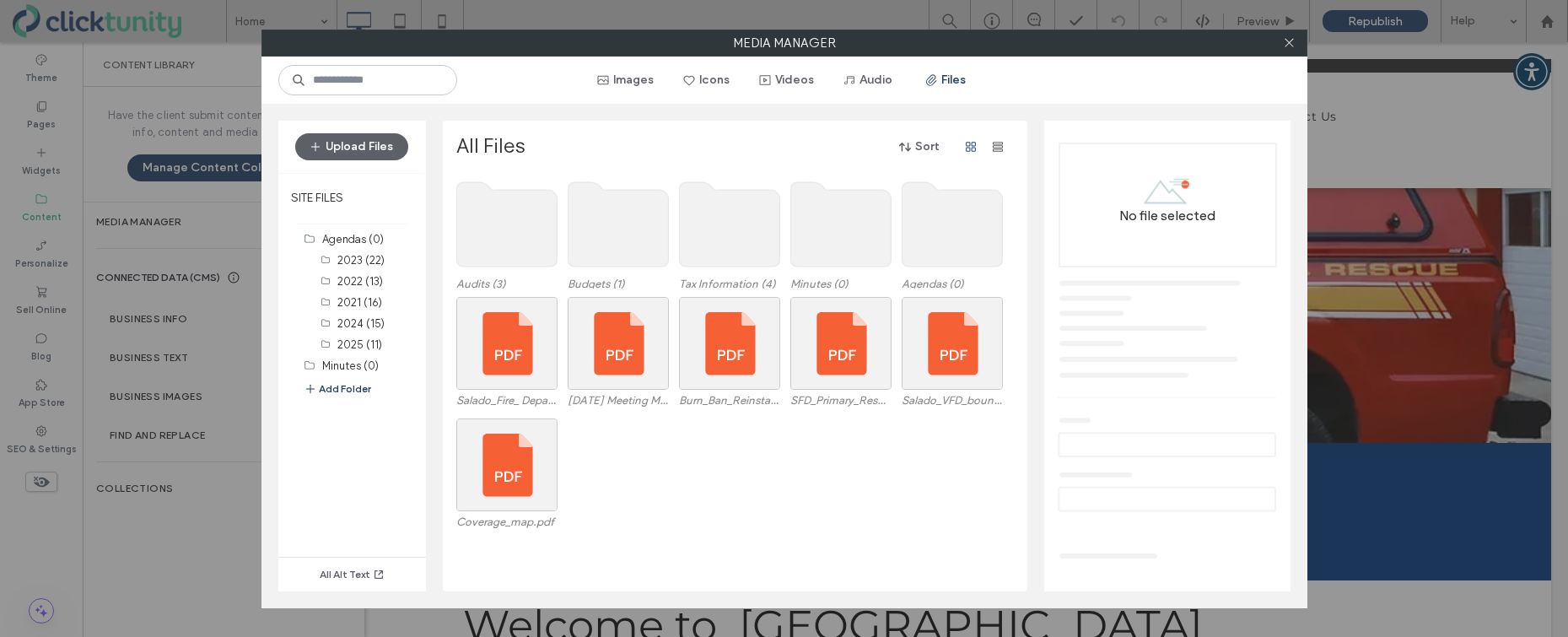
click at [945, 236] on use at bounding box center [951, 224] width 101 height 84
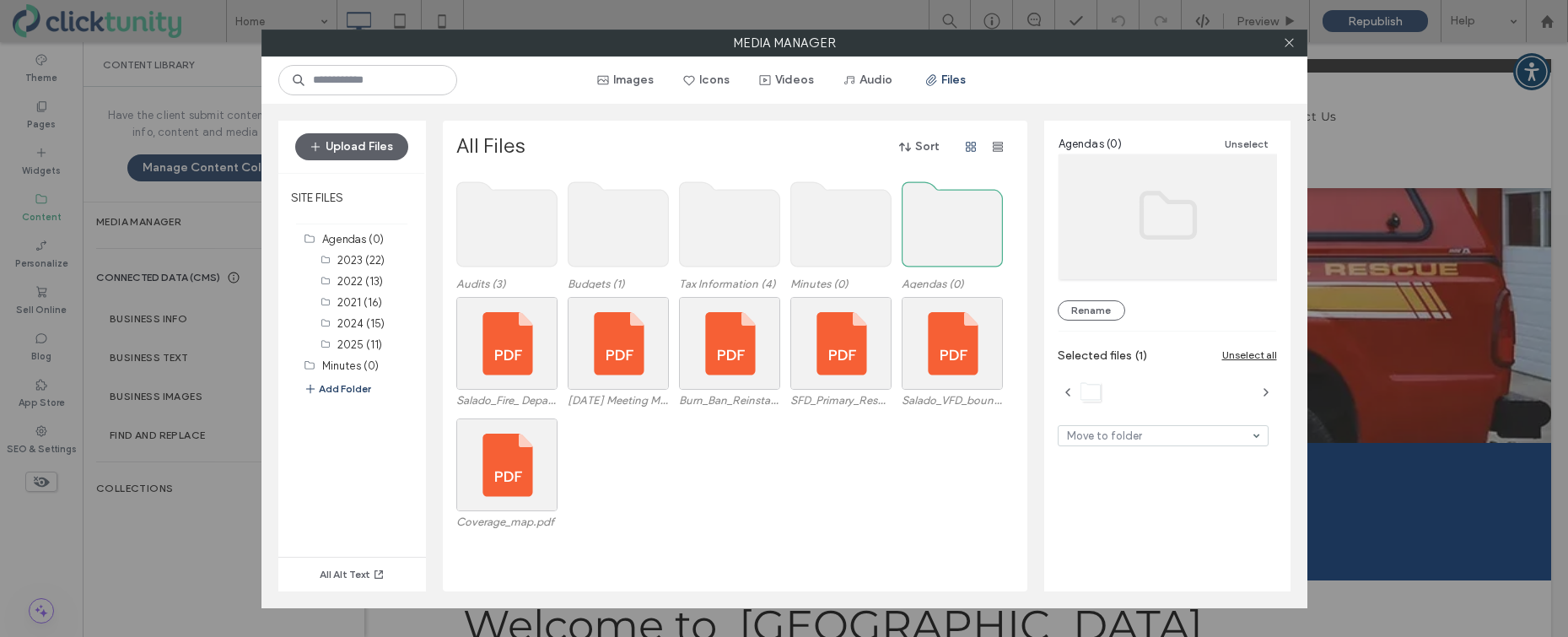
click at [945, 236] on use at bounding box center [951, 224] width 101 height 84
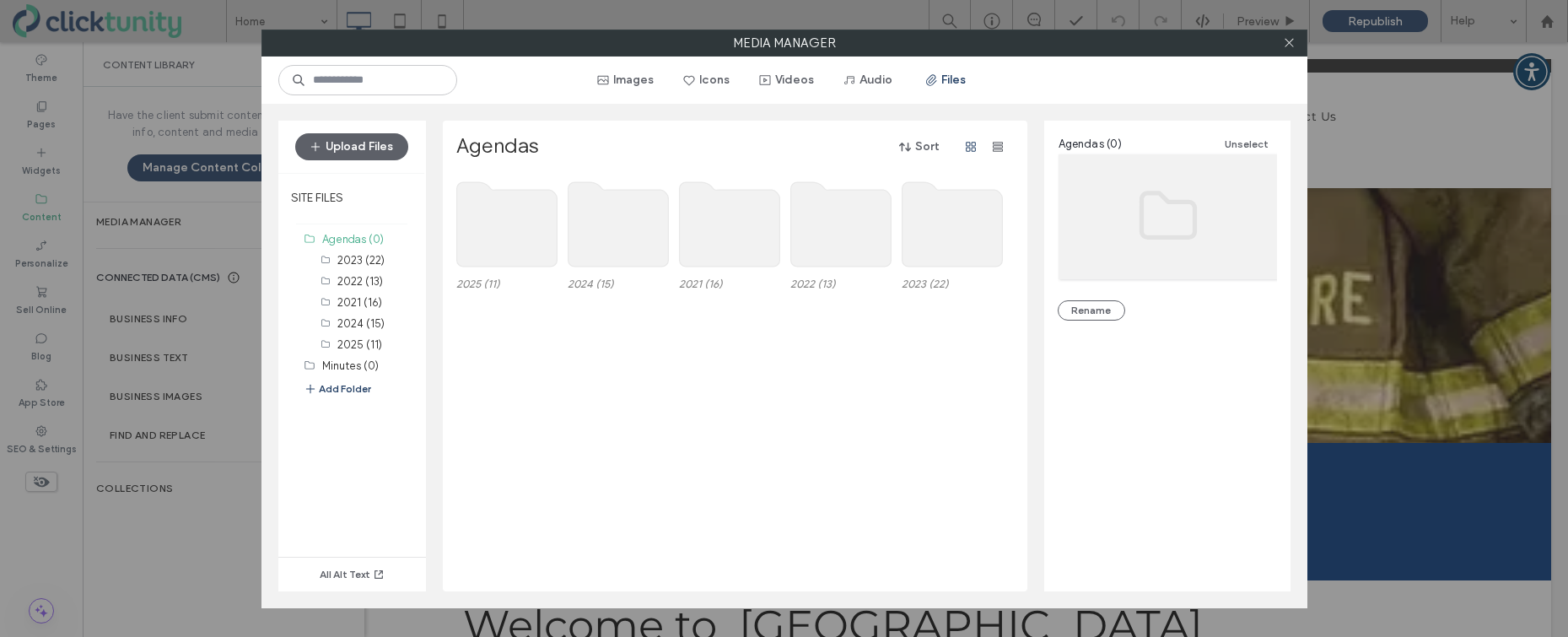
click at [513, 230] on use at bounding box center [506, 224] width 101 height 84
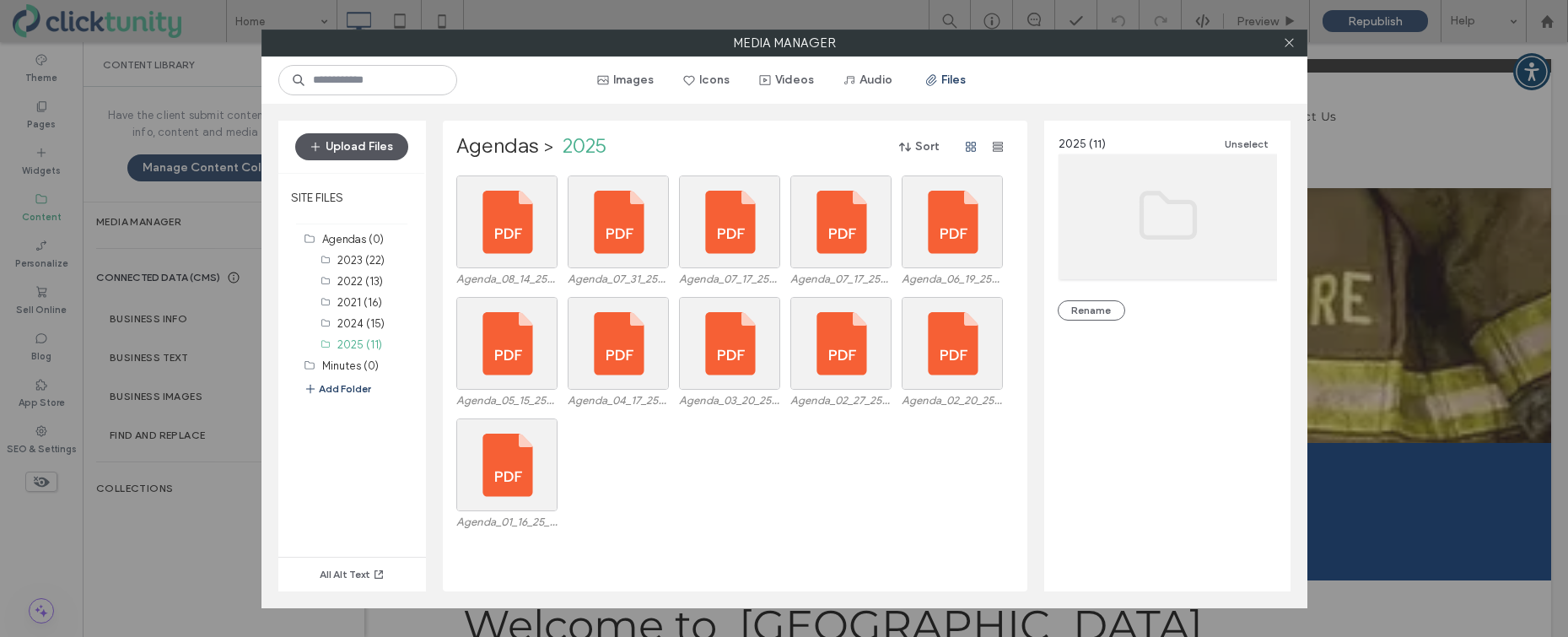
click at [381, 140] on button "Upload Files" at bounding box center [352, 147] width 113 height 27
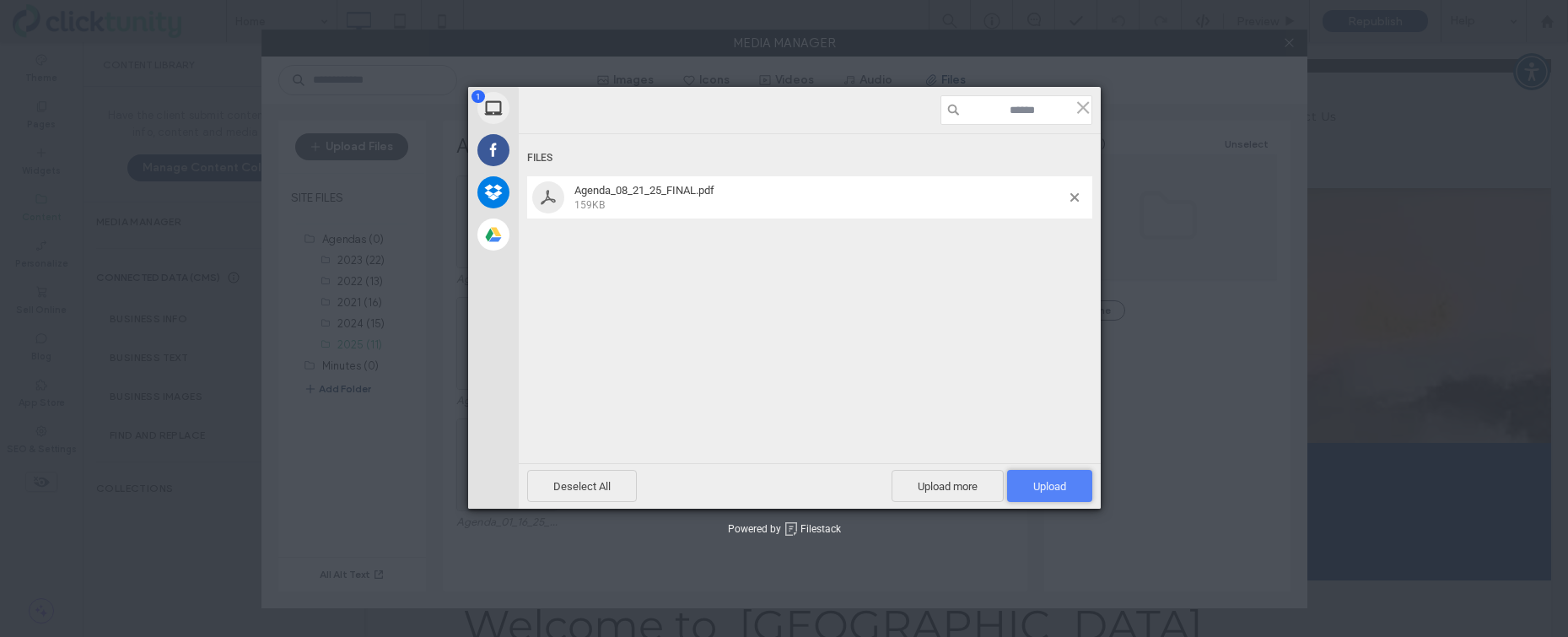
click at [1051, 486] on span "Upload 1" at bounding box center [1049, 486] width 33 height 13
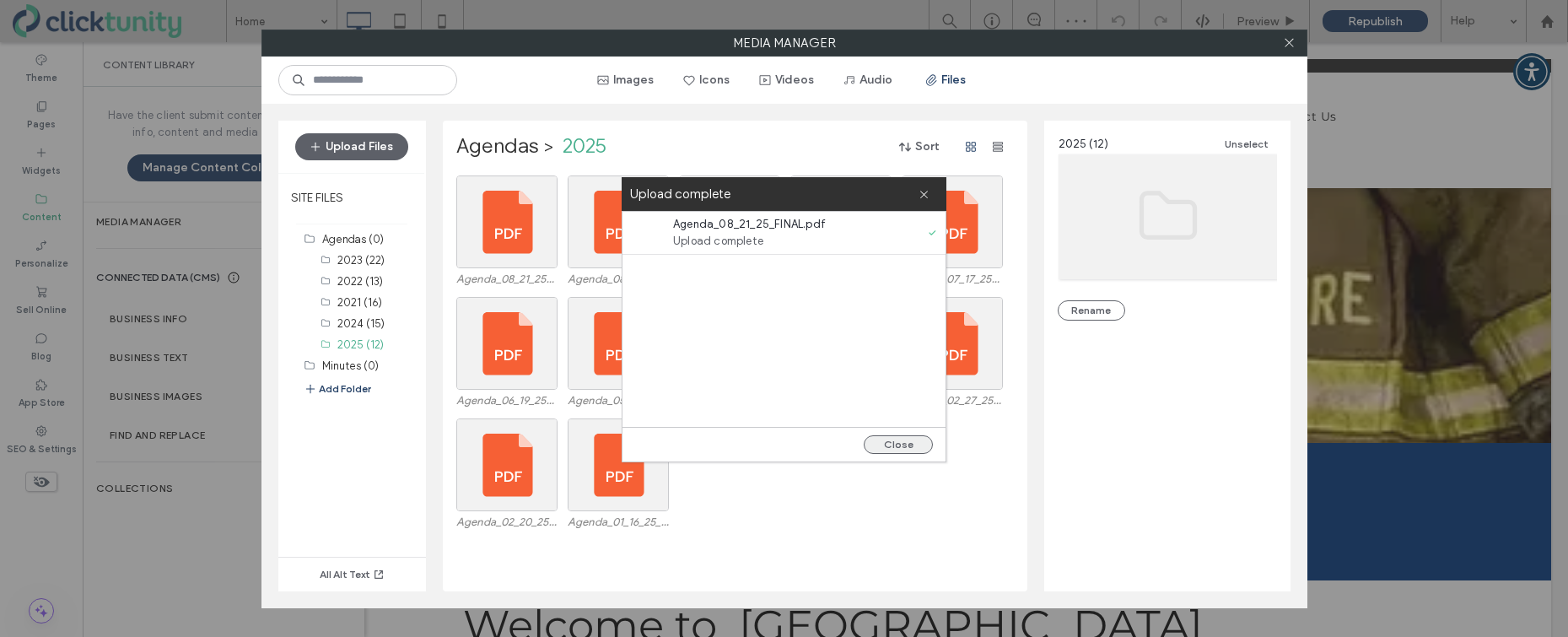
click at [898, 440] on button "Close" at bounding box center [898, 445] width 69 height 18
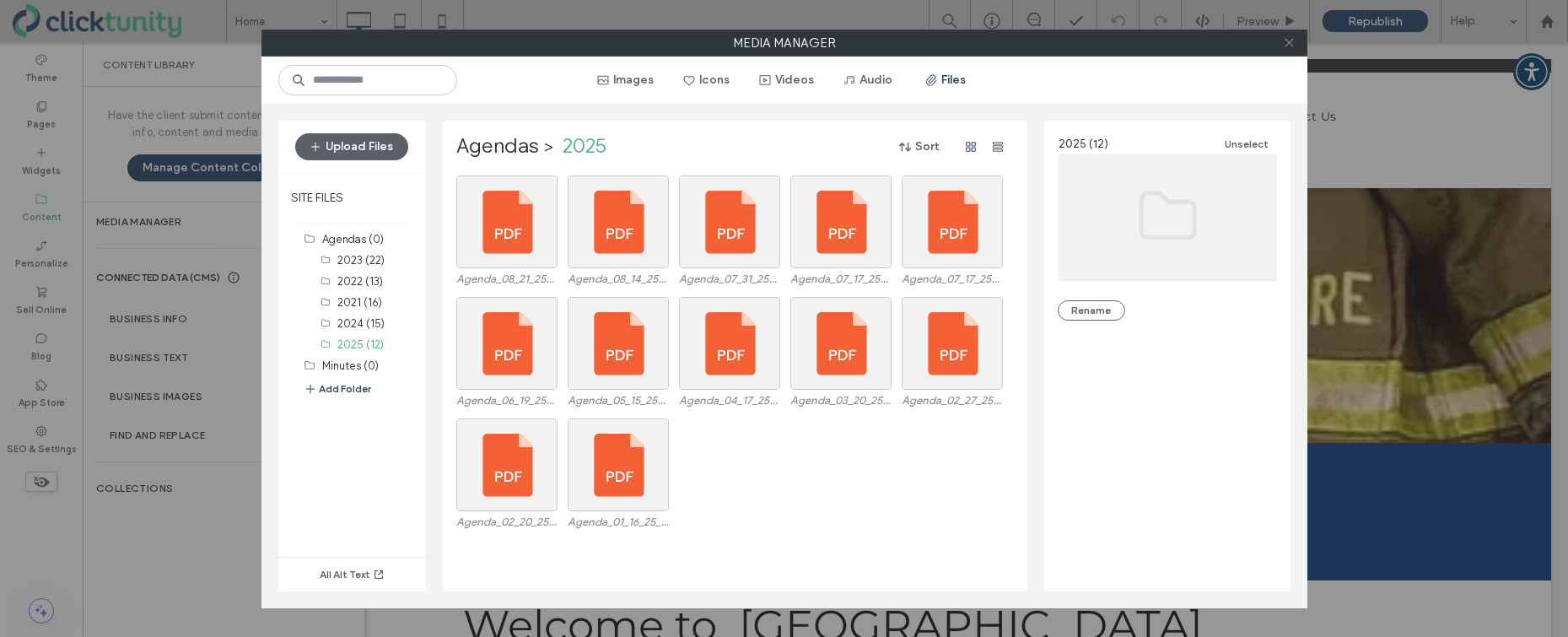
click at [1293, 45] on icon at bounding box center [1290, 43] width 13 height 13
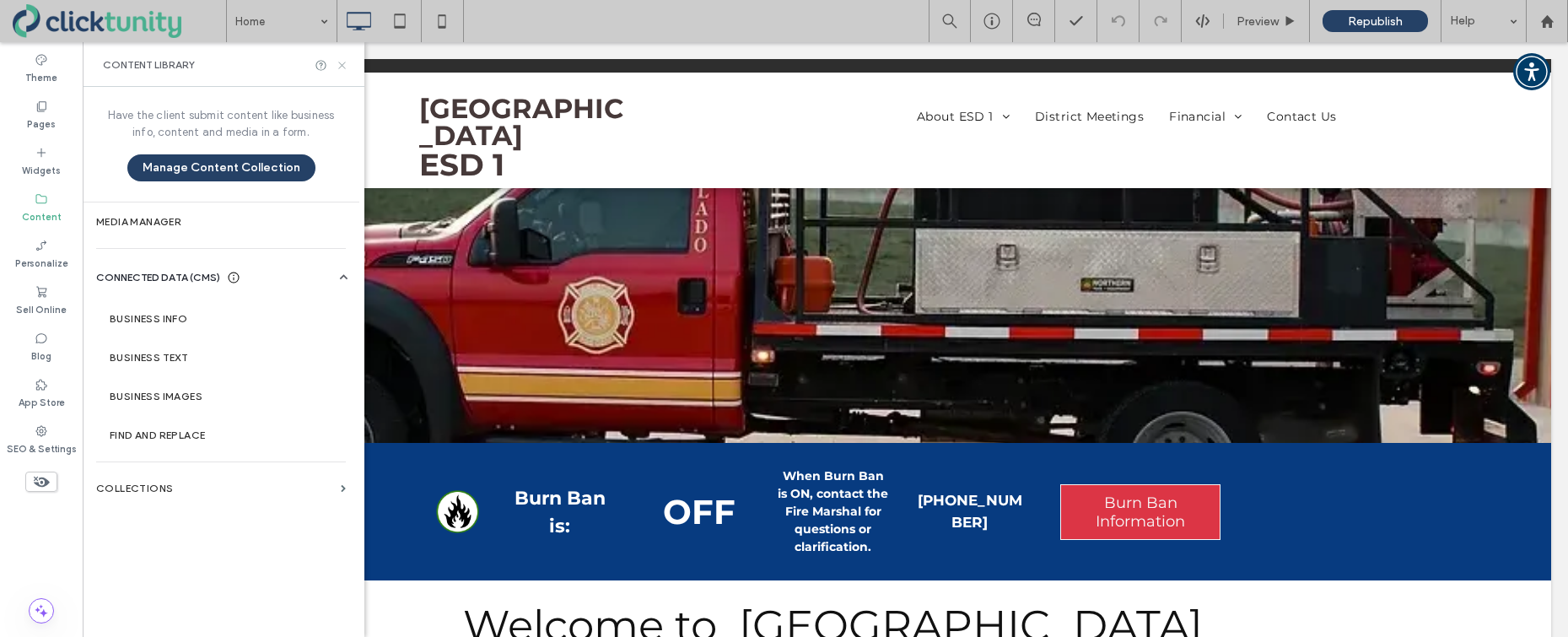
click at [339, 64] on icon at bounding box center [342, 65] width 13 height 13
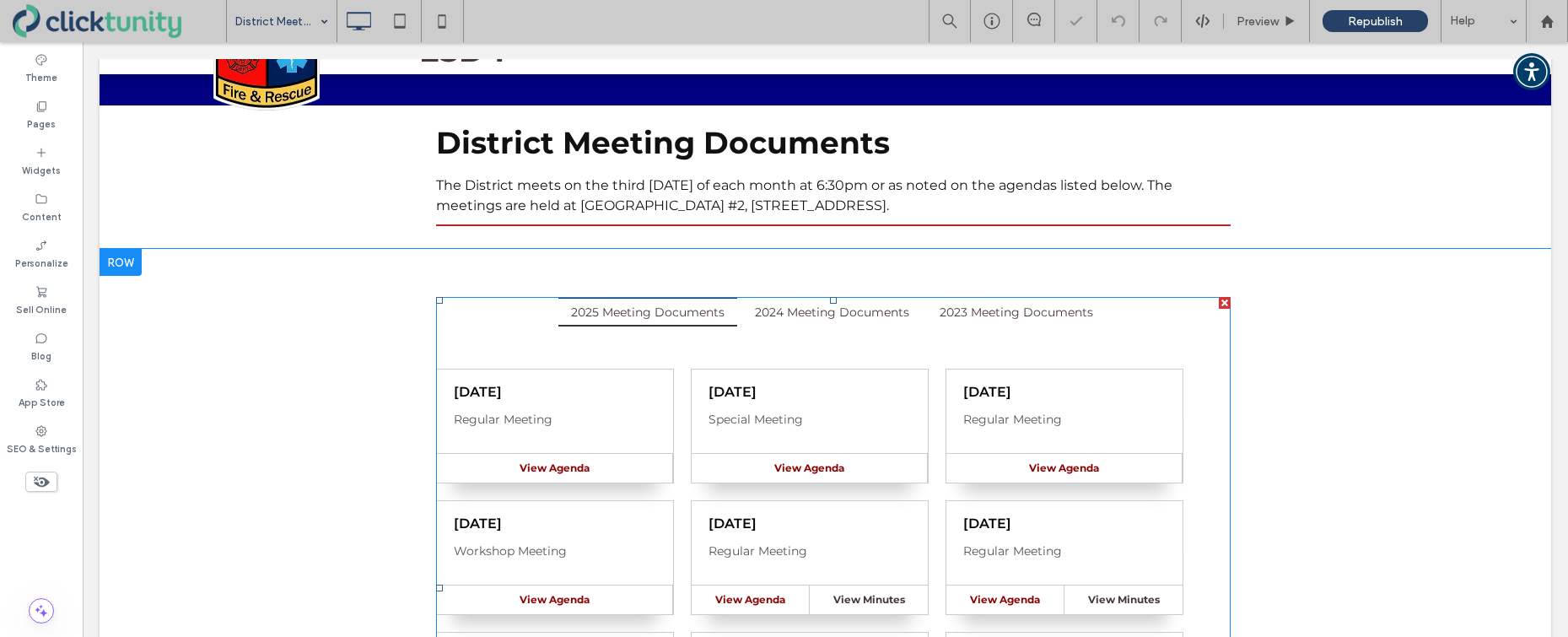
scroll to position [117, 0]
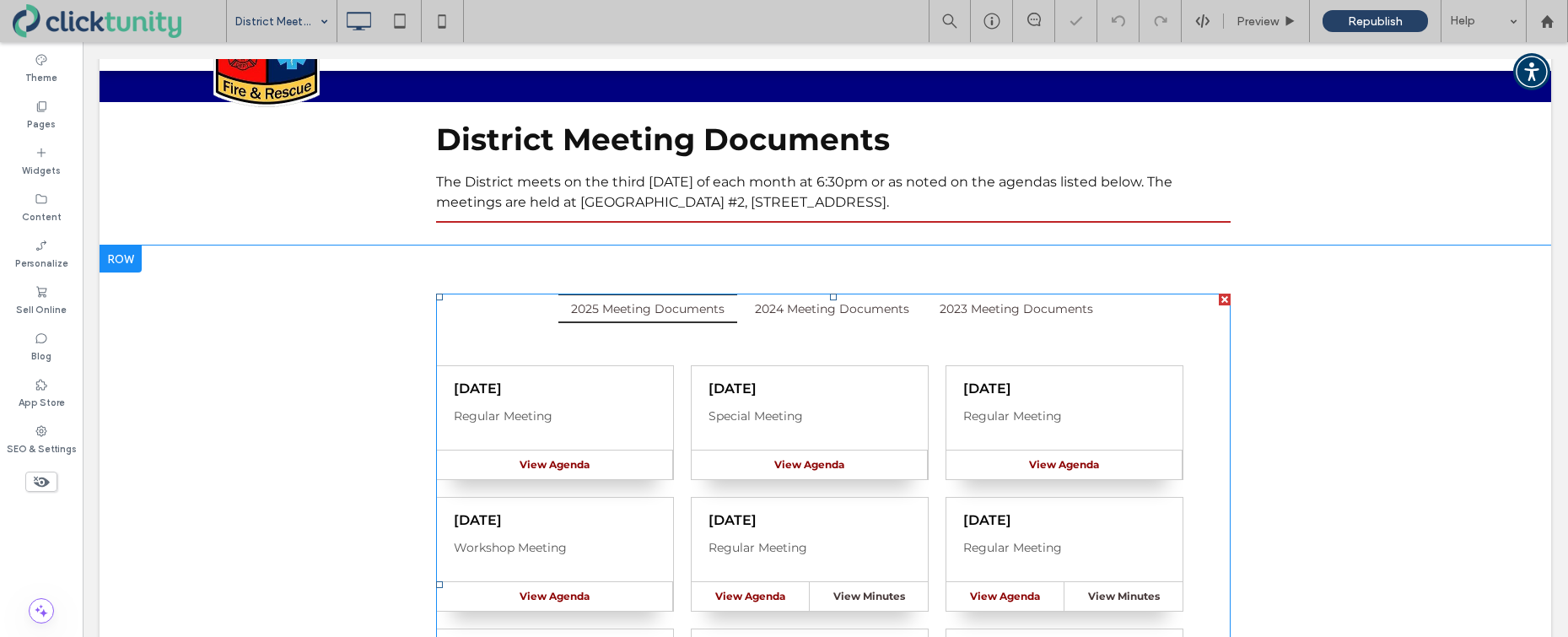
click at [679, 399] on span at bounding box center [833, 584] width 794 height 582
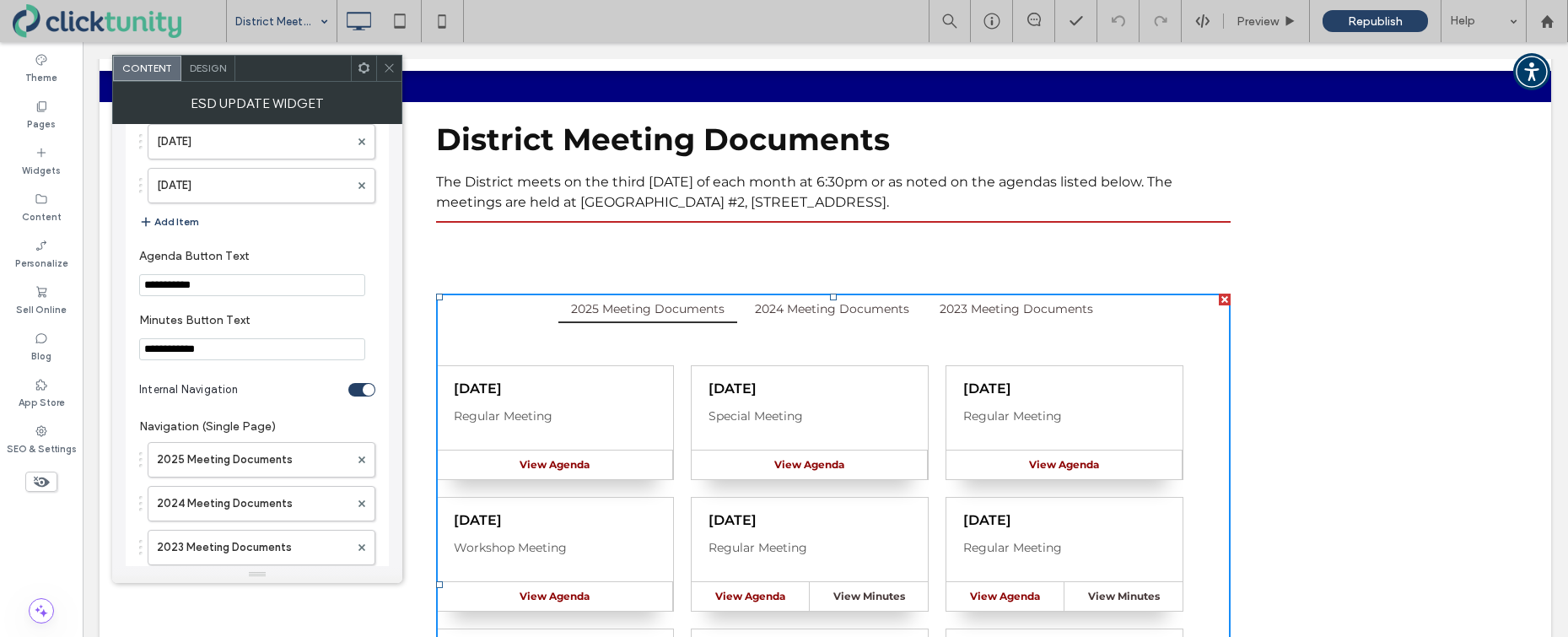
scroll to position [3303, 0]
click at [186, 215] on button "Add Item" at bounding box center [169, 220] width 60 height 20
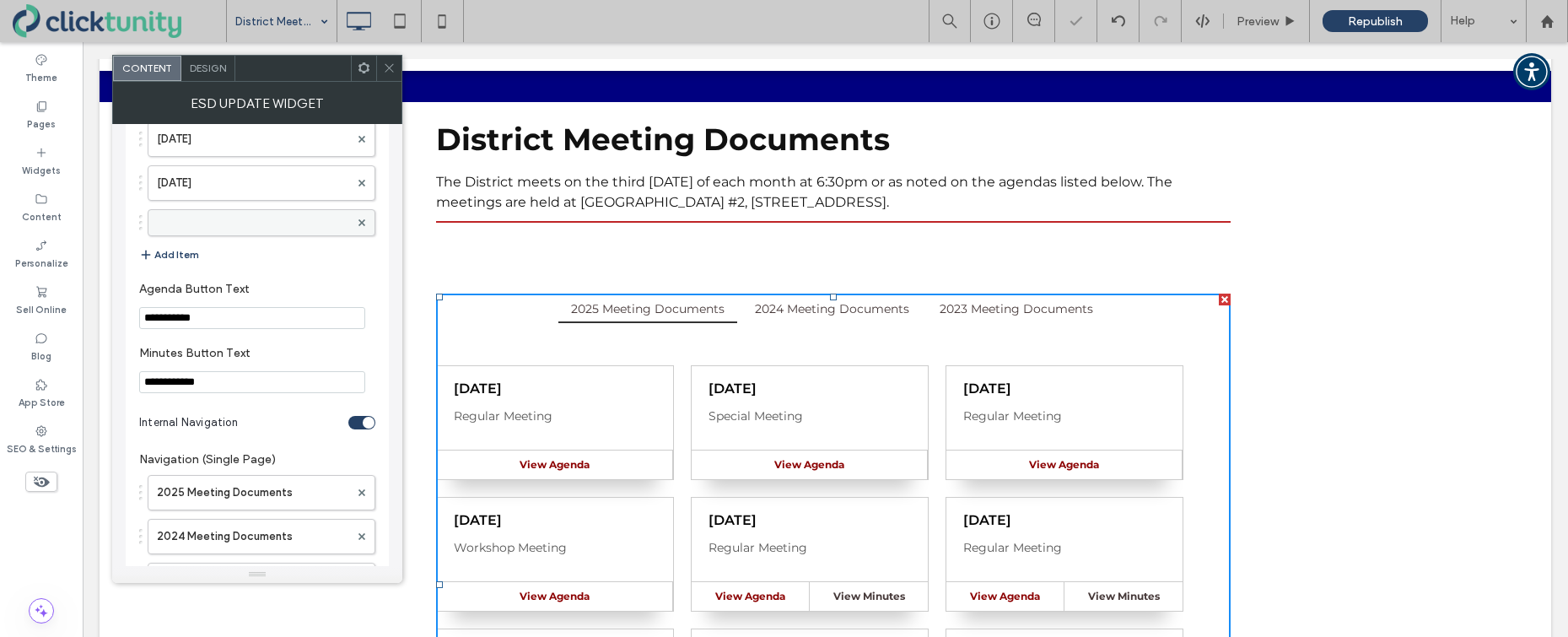
click at [246, 224] on label at bounding box center [253, 222] width 192 height 17
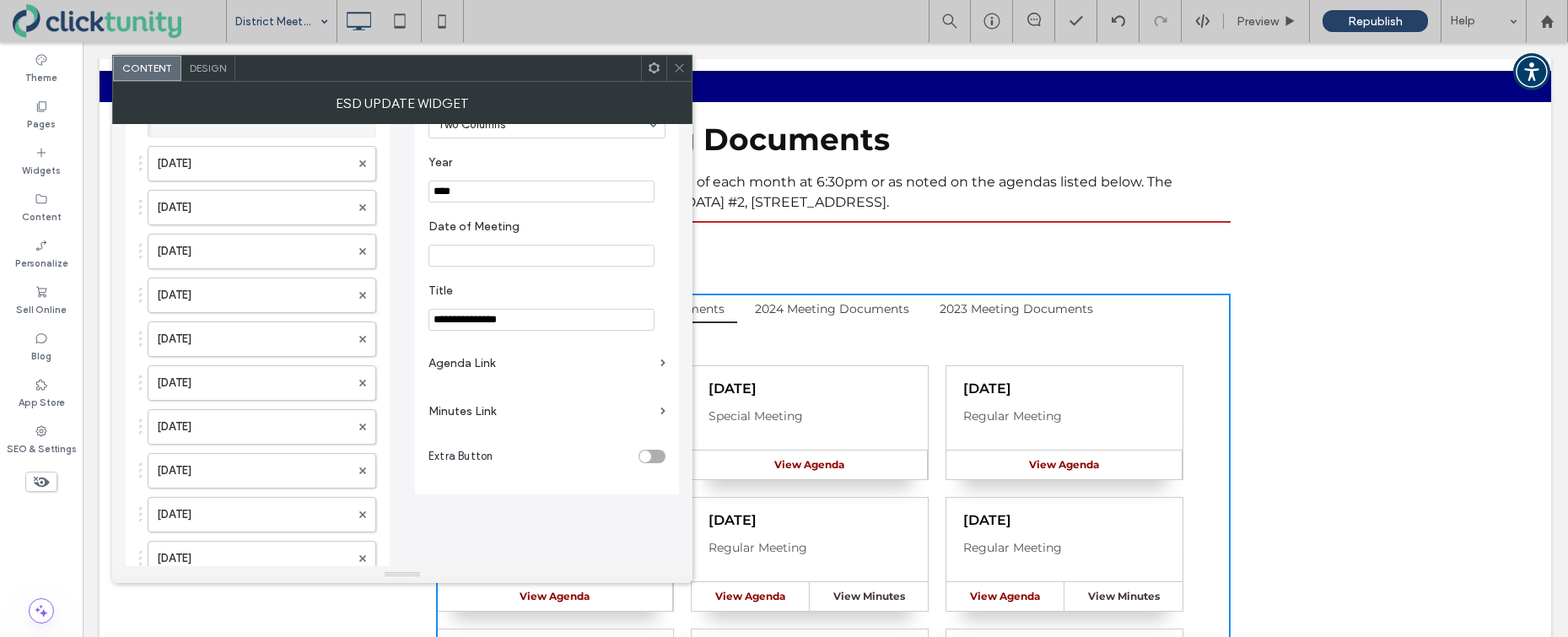
scroll to position [23, 0]
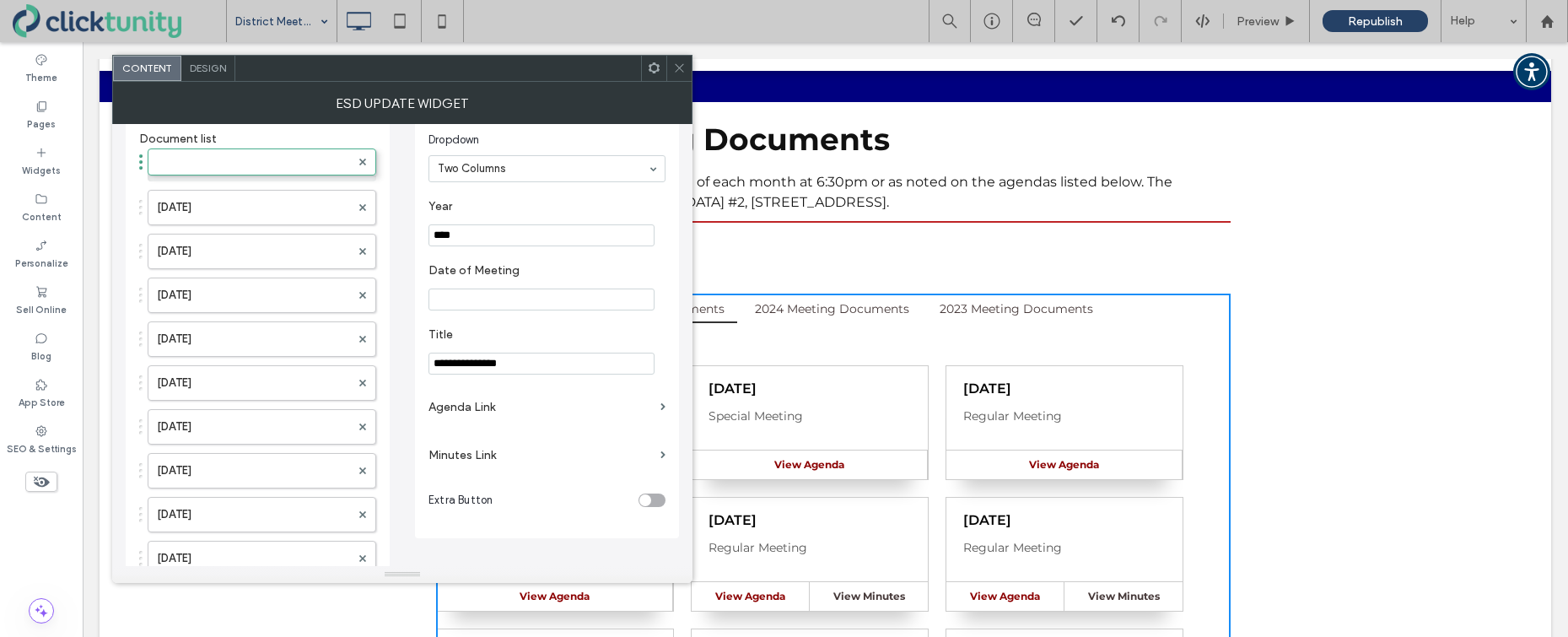
drag, startPoint x: 262, startPoint y: 475, endPoint x: 291, endPoint y: 152, distance: 324.3
click at [248, 164] on label at bounding box center [253, 168] width 193 height 17
drag, startPoint x: 460, startPoint y: 239, endPoint x: 480, endPoint y: 235, distance: 20.4
click at [482, 235] on input "****" at bounding box center [541, 235] width 226 height 22
type input "****"
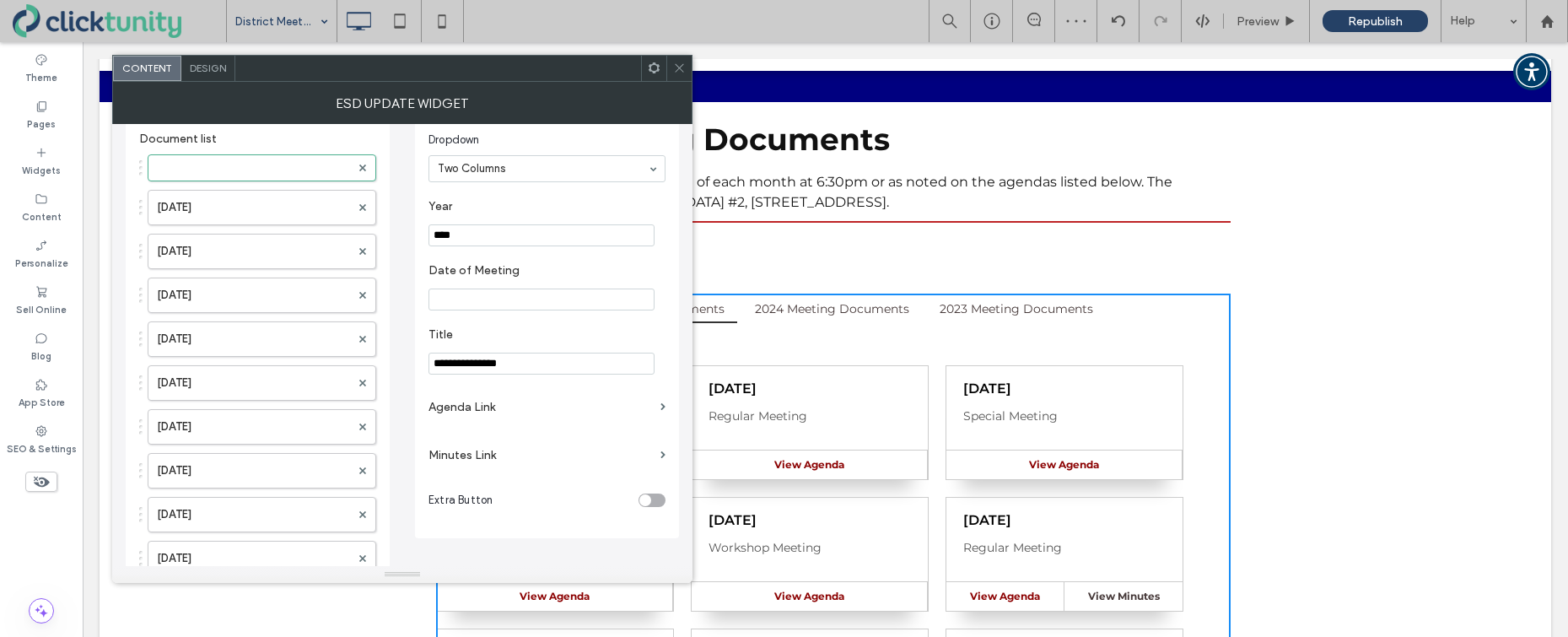
click at [479, 298] on input "Date of Meeting" at bounding box center [541, 299] width 226 height 22
type input "**********"
click at [489, 404] on label "Agenda Link" at bounding box center [541, 407] width 225 height 31
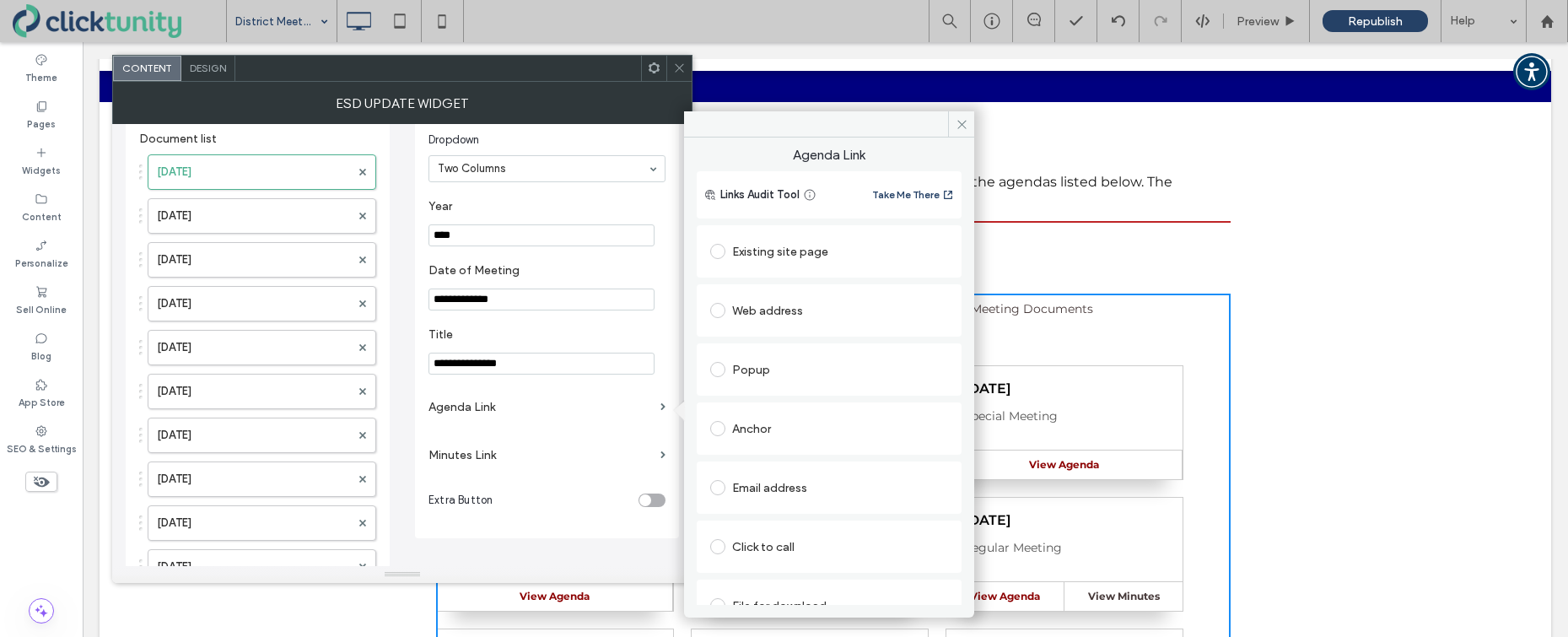
scroll to position [27, 0]
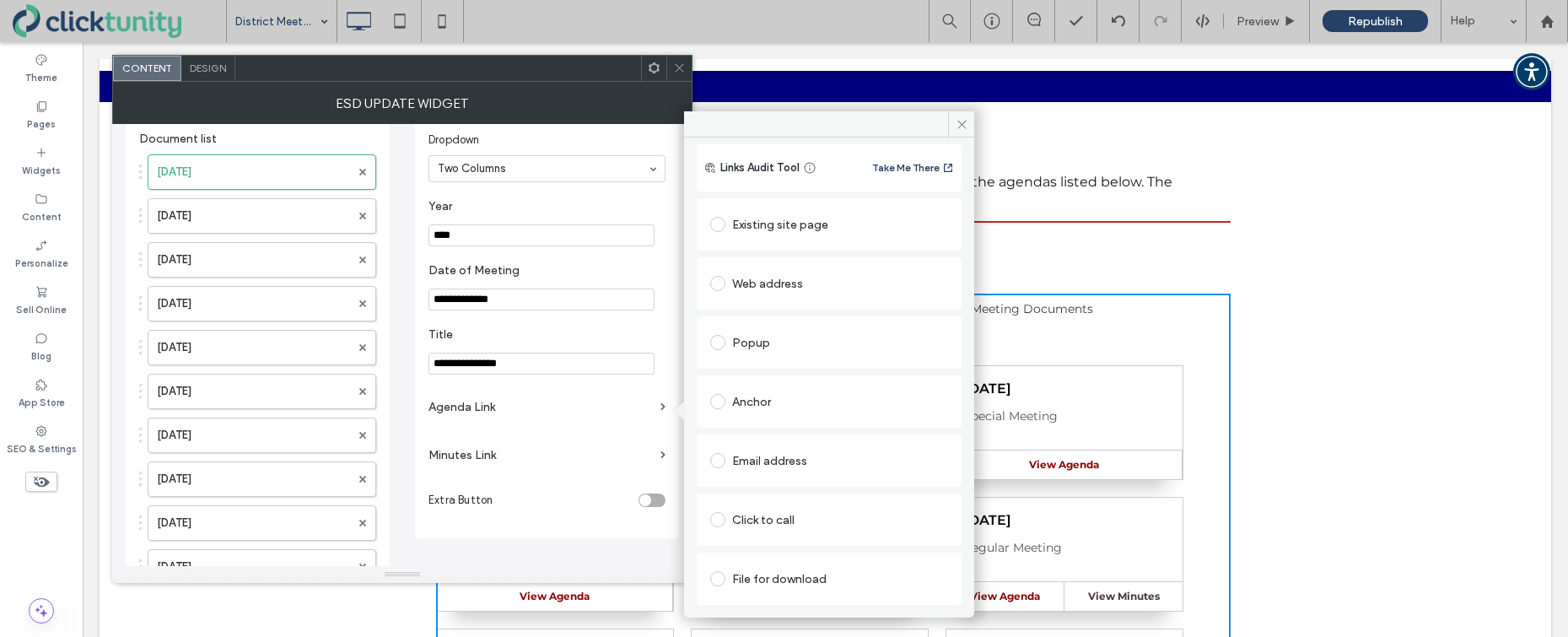
click at [722, 574] on span at bounding box center [717, 579] width 15 height 15
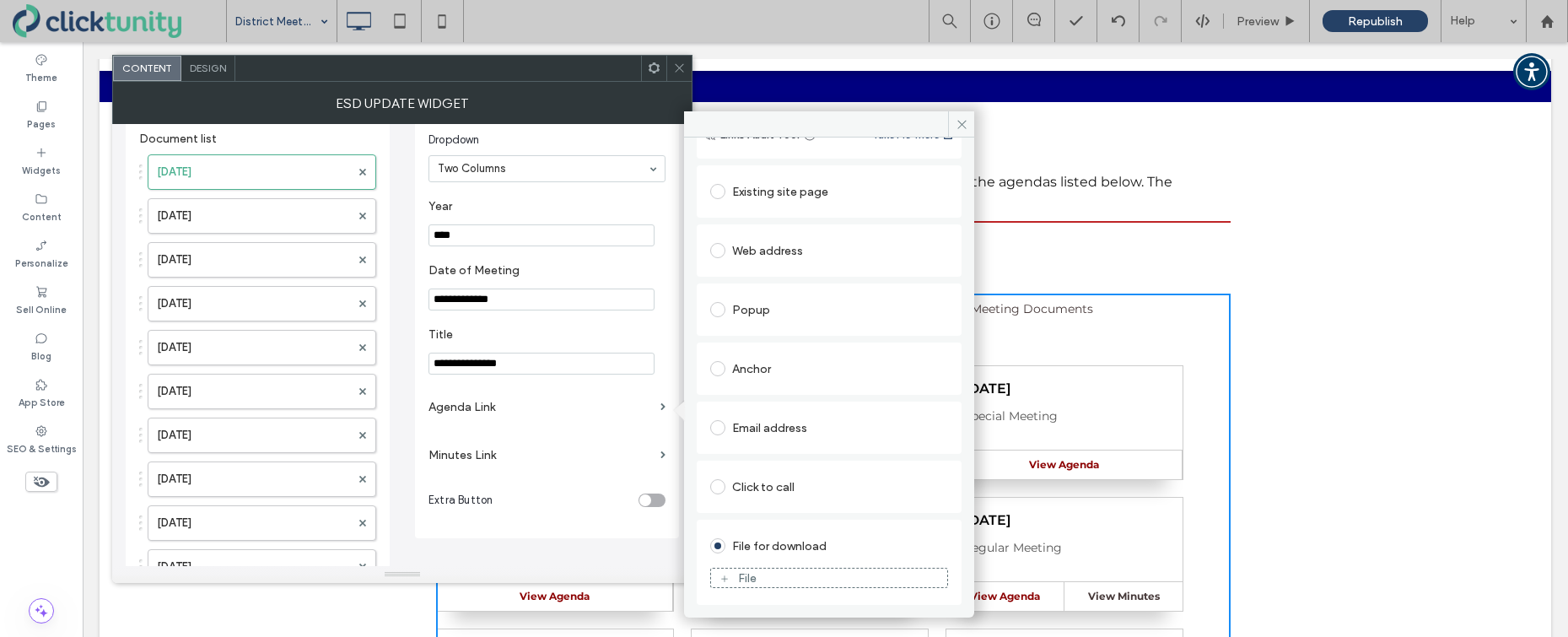
click at [727, 578] on use at bounding box center [724, 578] width 6 height 6
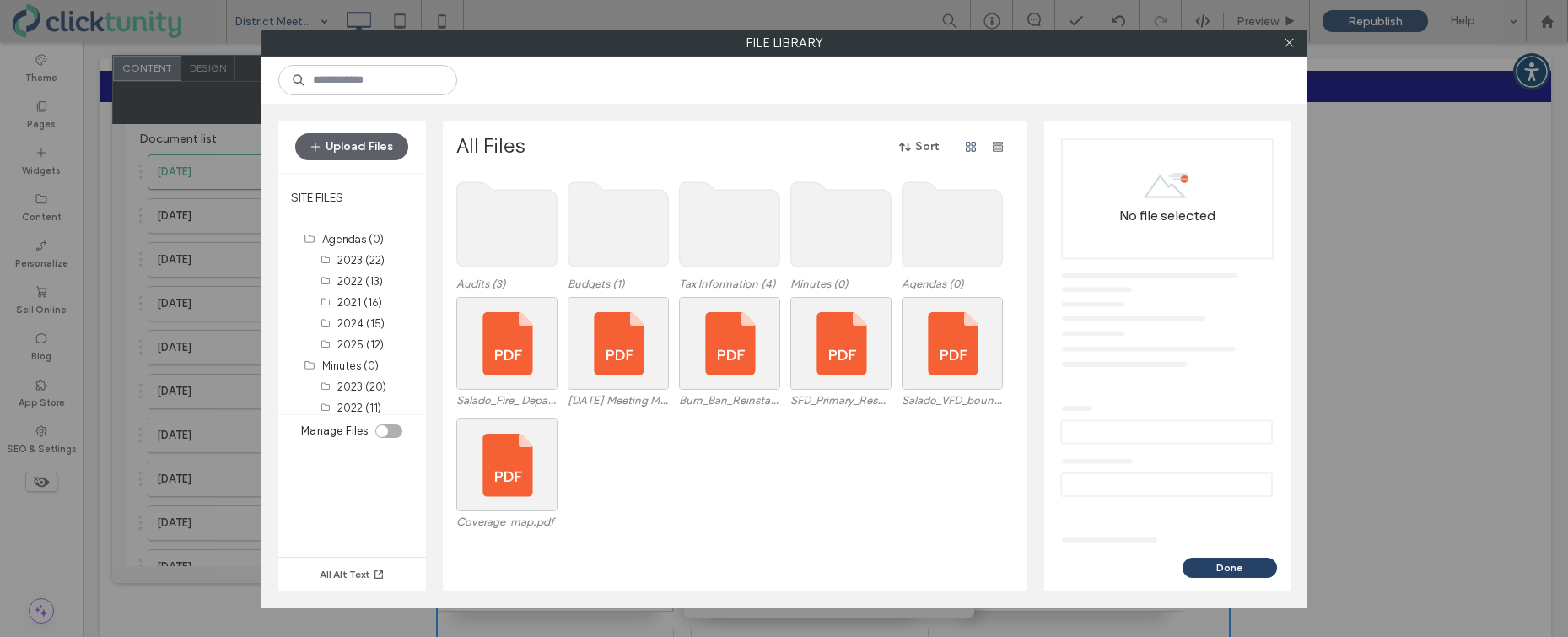
click at [944, 240] on use at bounding box center [951, 224] width 101 height 84
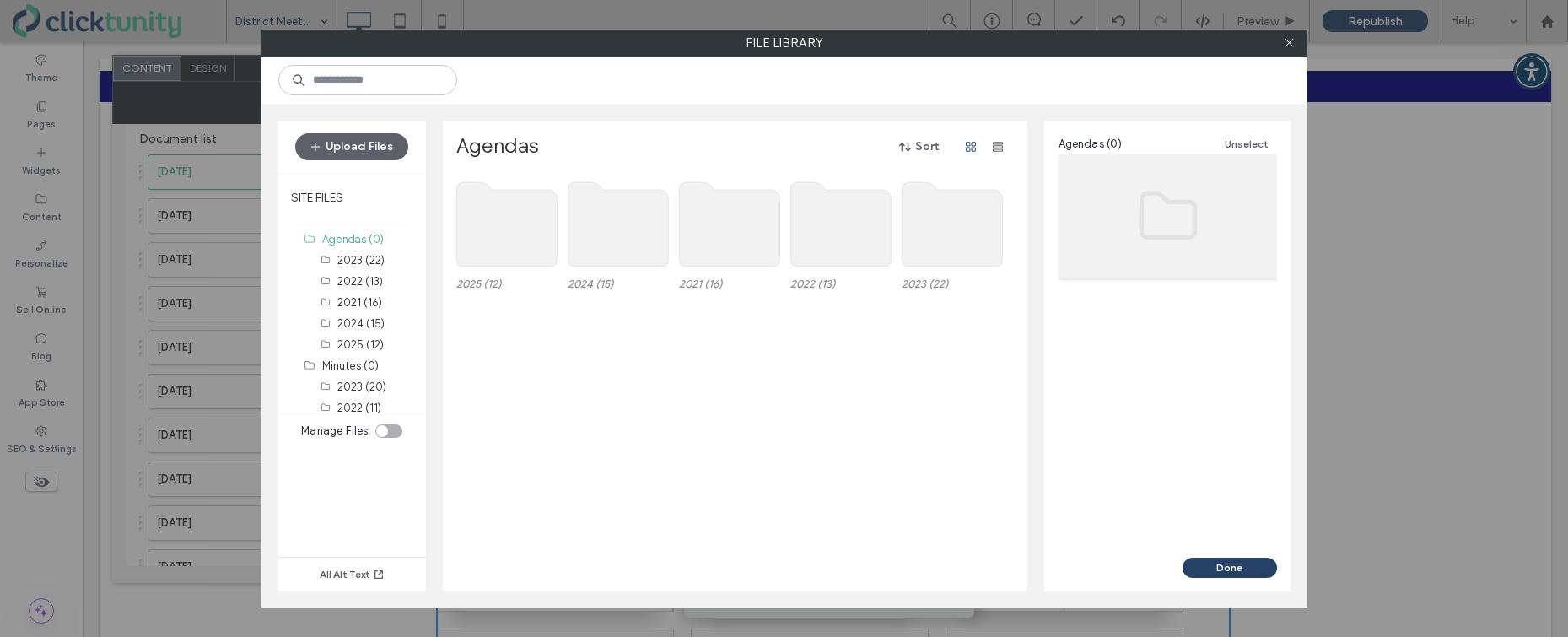
click at [489, 227] on use at bounding box center [506, 224] width 101 height 84
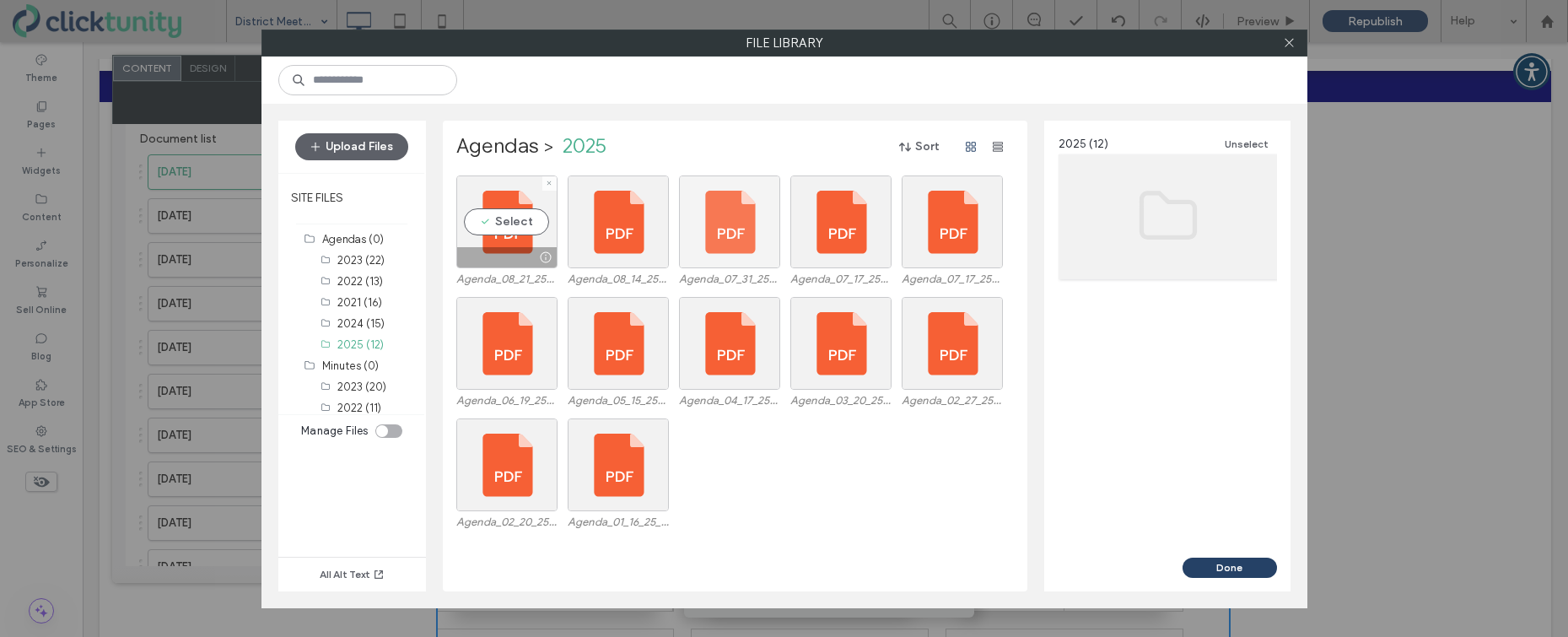
drag, startPoint x: 505, startPoint y: 229, endPoint x: 729, endPoint y: 237, distance: 224.1
click at [506, 229] on div "Select" at bounding box center [507, 221] width 102 height 93
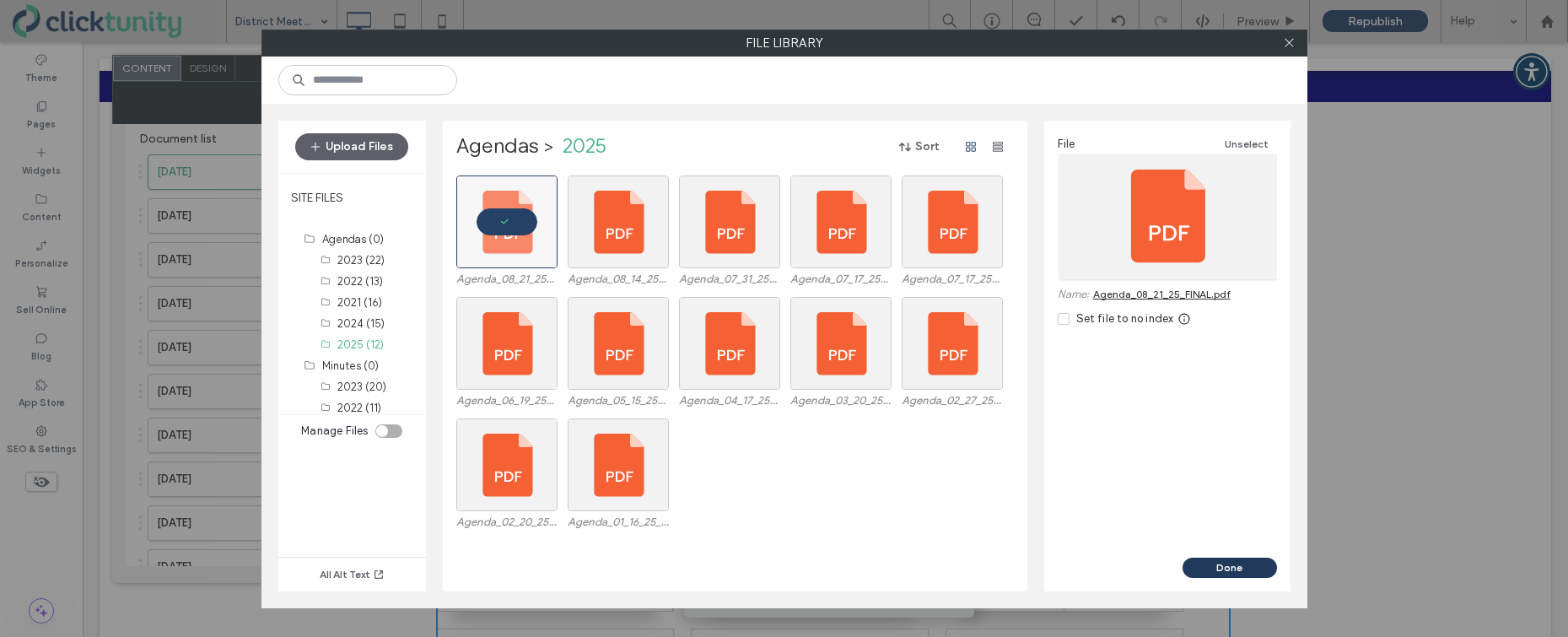
drag, startPoint x: 1206, startPoint y: 570, endPoint x: 1106, endPoint y: 495, distance: 125.0
click at [1206, 570] on button "Done" at bounding box center [1230, 568] width 94 height 20
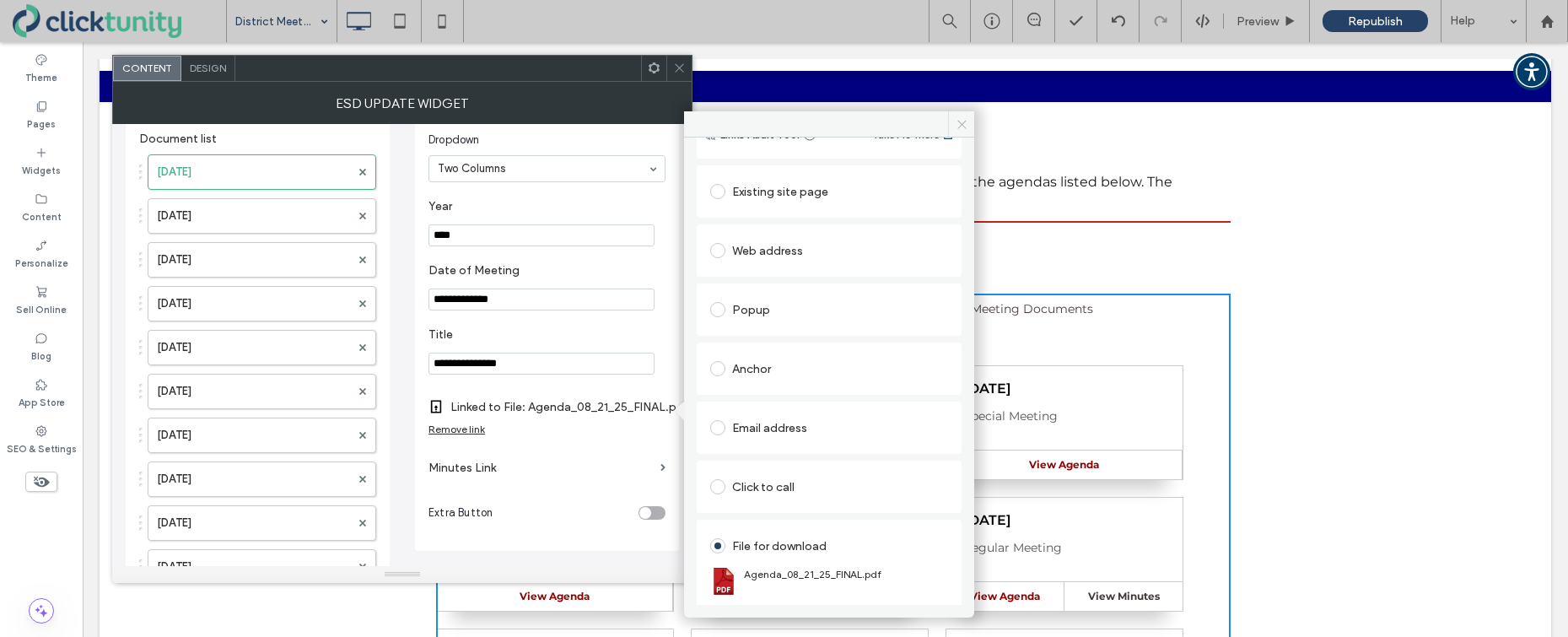
click at [959, 127] on icon at bounding box center [962, 124] width 13 height 13
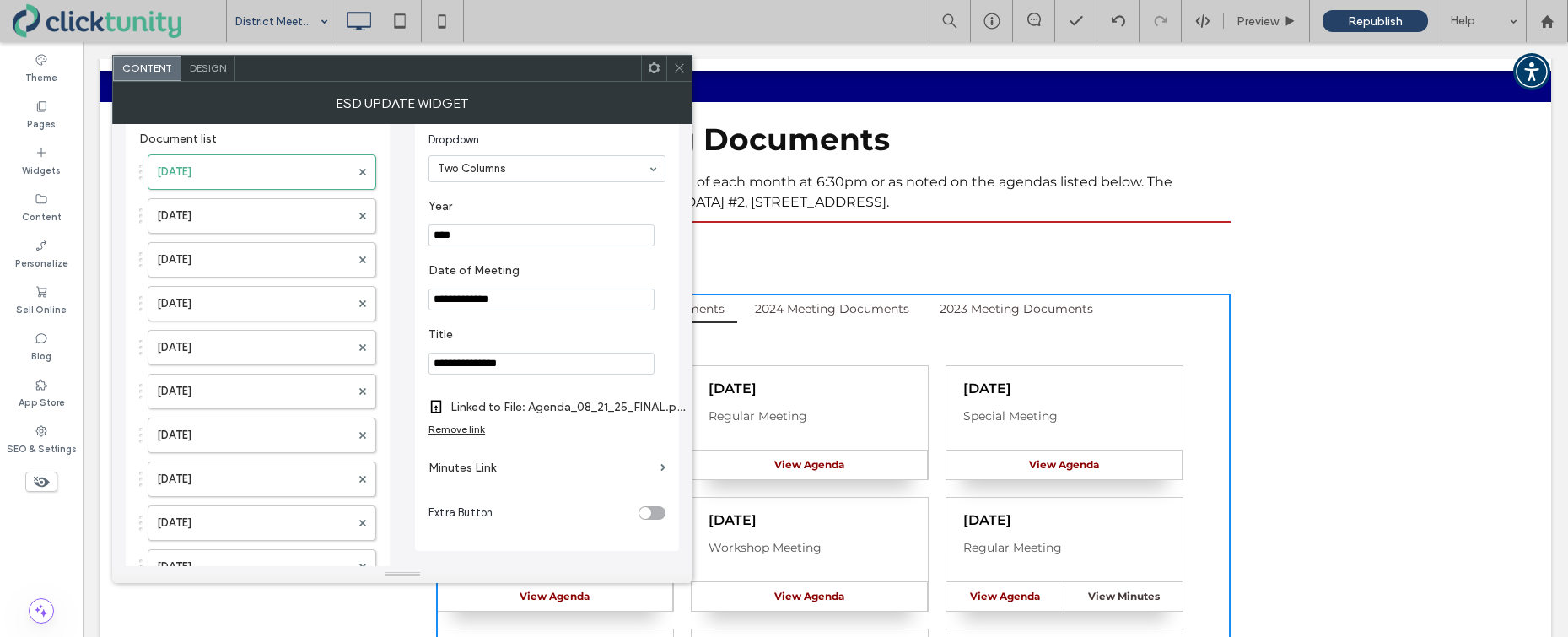
drag, startPoint x: 678, startPoint y: 70, endPoint x: 690, endPoint y: 90, distance: 23.3
click at [678, 70] on icon at bounding box center [679, 68] width 13 height 13
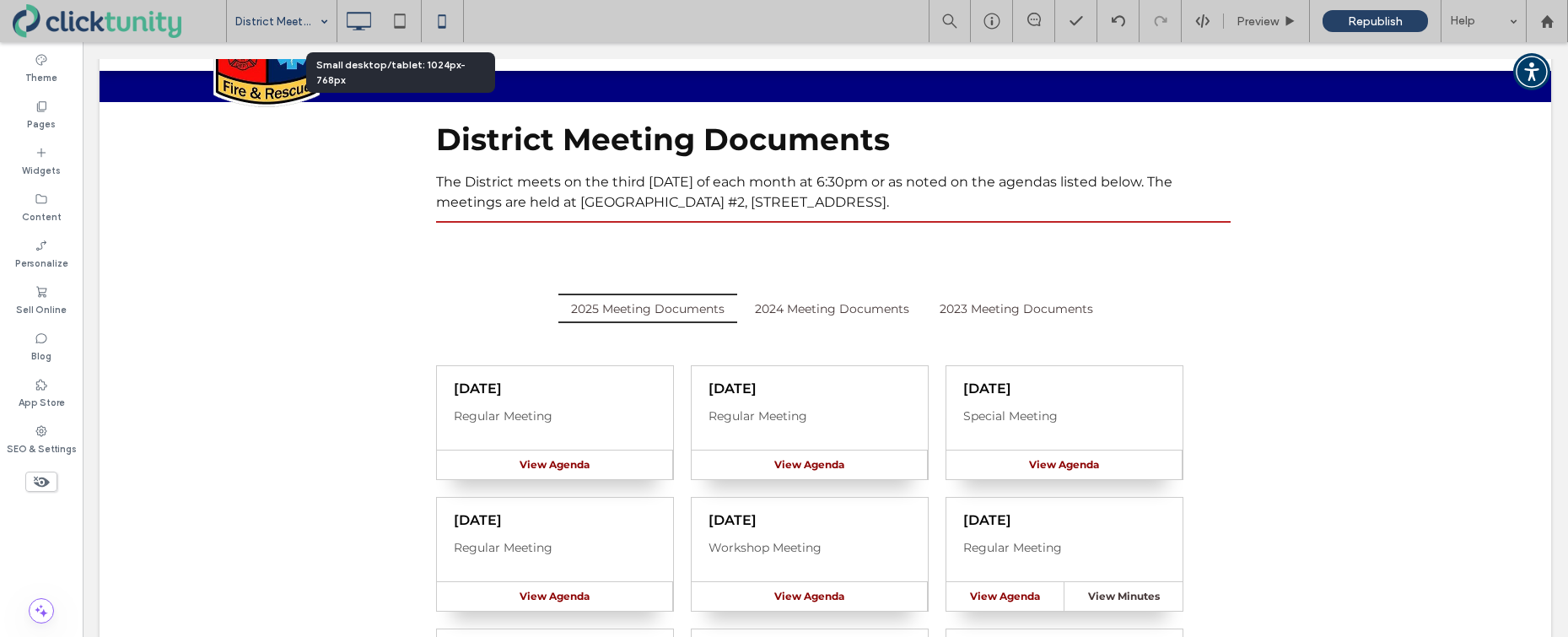
drag, startPoint x: 404, startPoint y: 28, endPoint x: 434, endPoint y: 29, distance: 30.0
click at [406, 28] on icon at bounding box center [399, 21] width 34 height 34
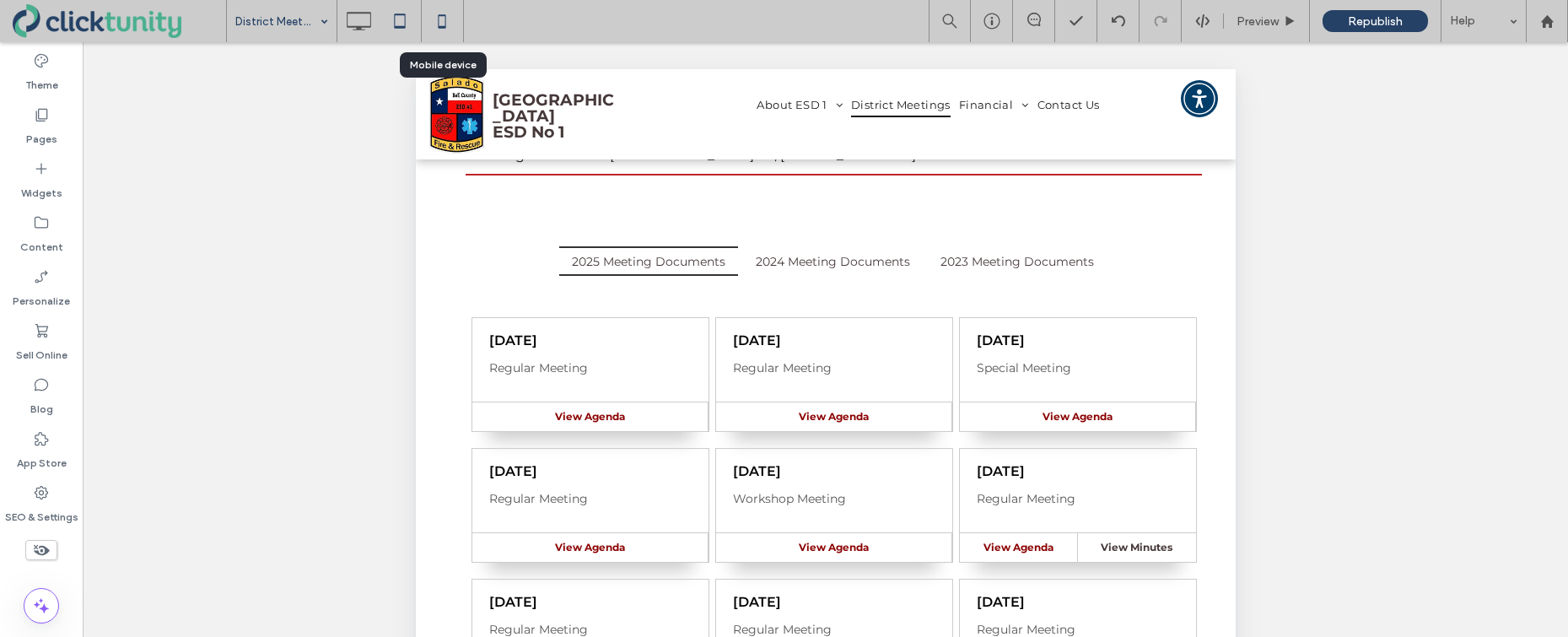
click at [439, 27] on use at bounding box center [443, 21] width 7 height 14
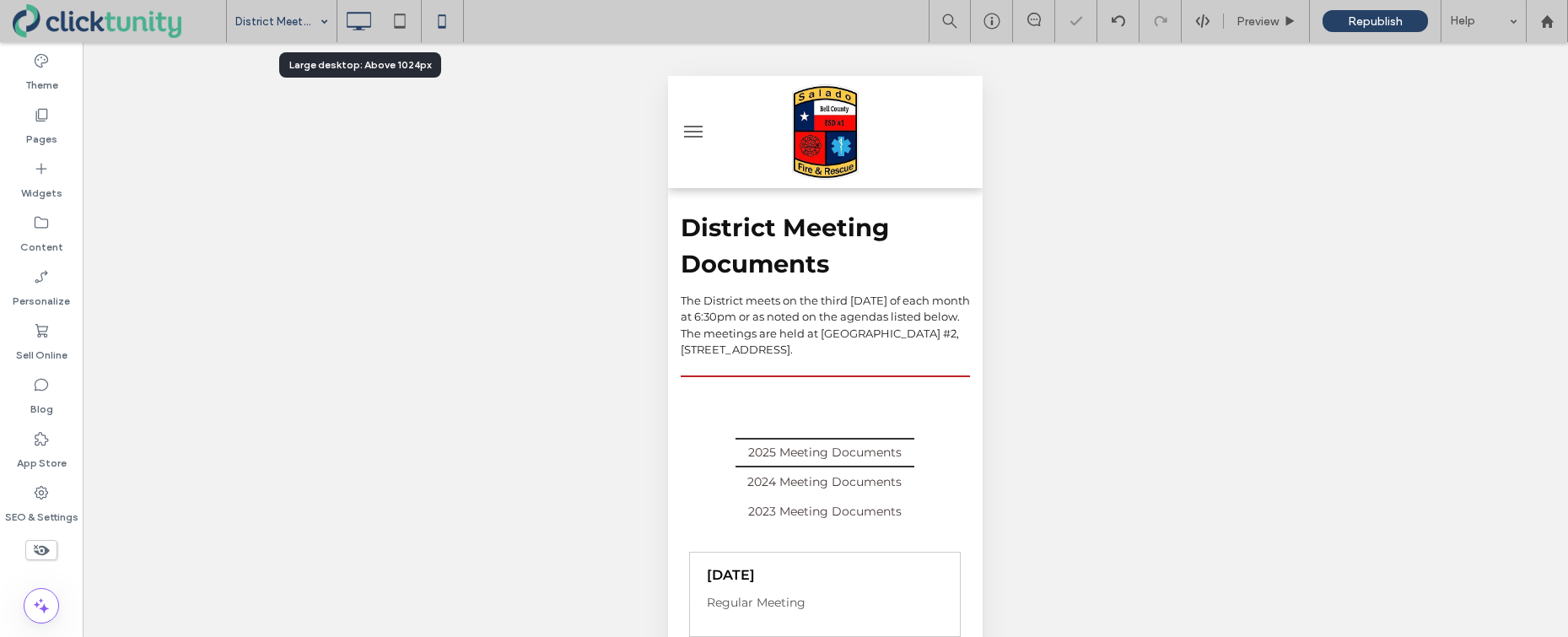
scroll to position [0, 0]
click at [355, 15] on icon at bounding box center [358, 21] width 34 height 34
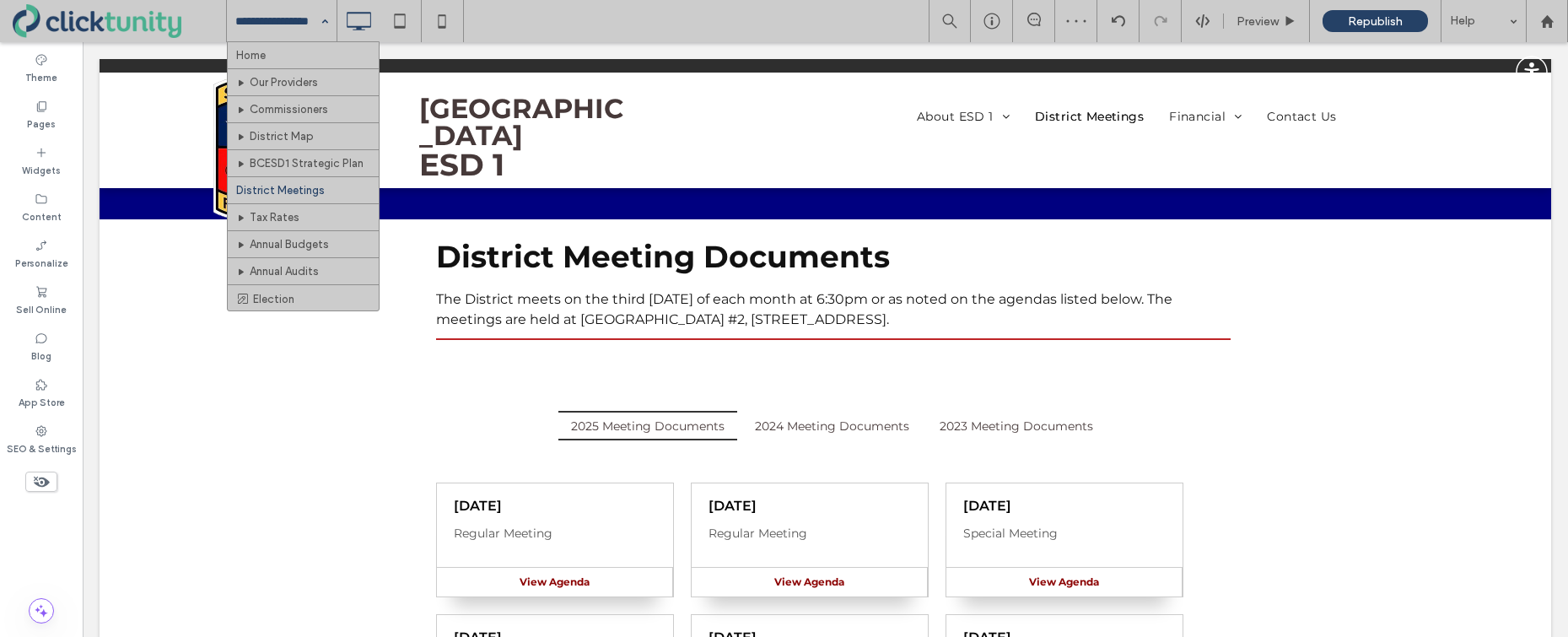
drag, startPoint x: 312, startPoint y: 44, endPoint x: 365, endPoint y: 45, distance: 53.0
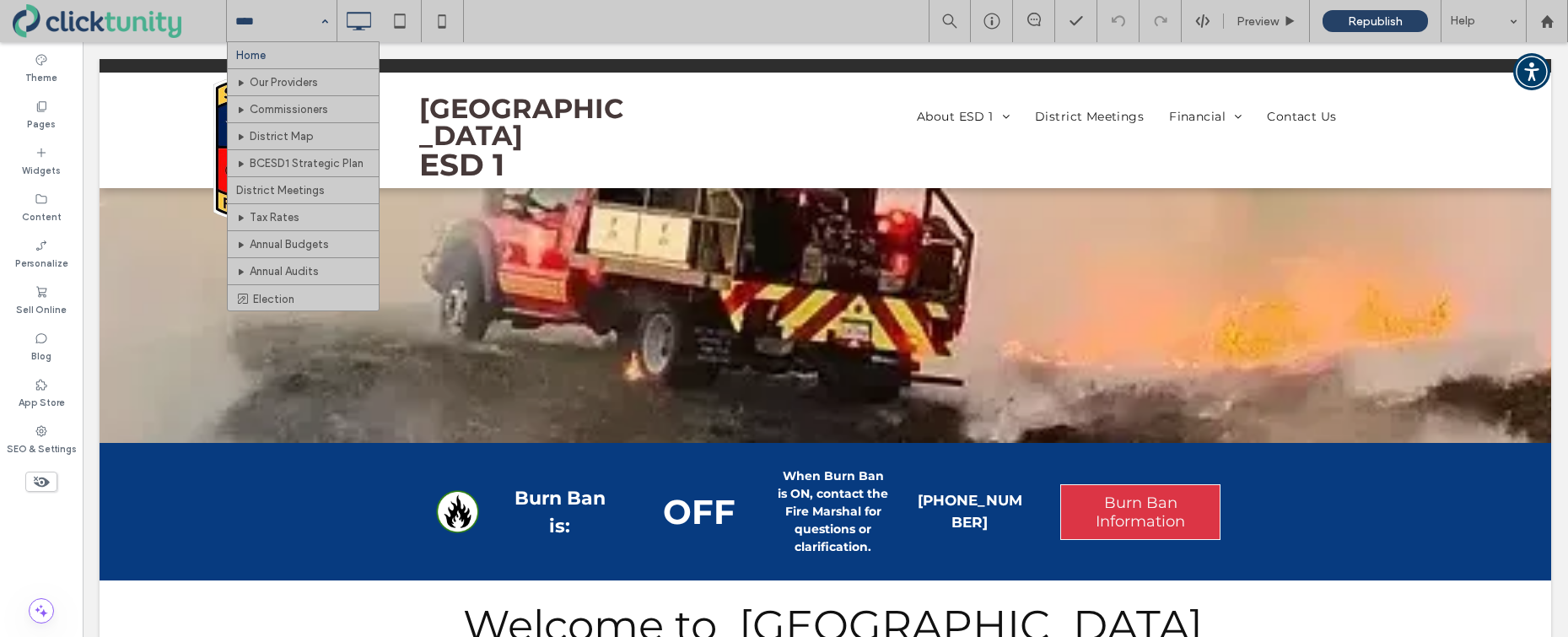
drag, startPoint x: 262, startPoint y: 31, endPoint x: 263, endPoint y: 61, distance: 30.0
click at [262, 31] on input at bounding box center [277, 21] width 84 height 43
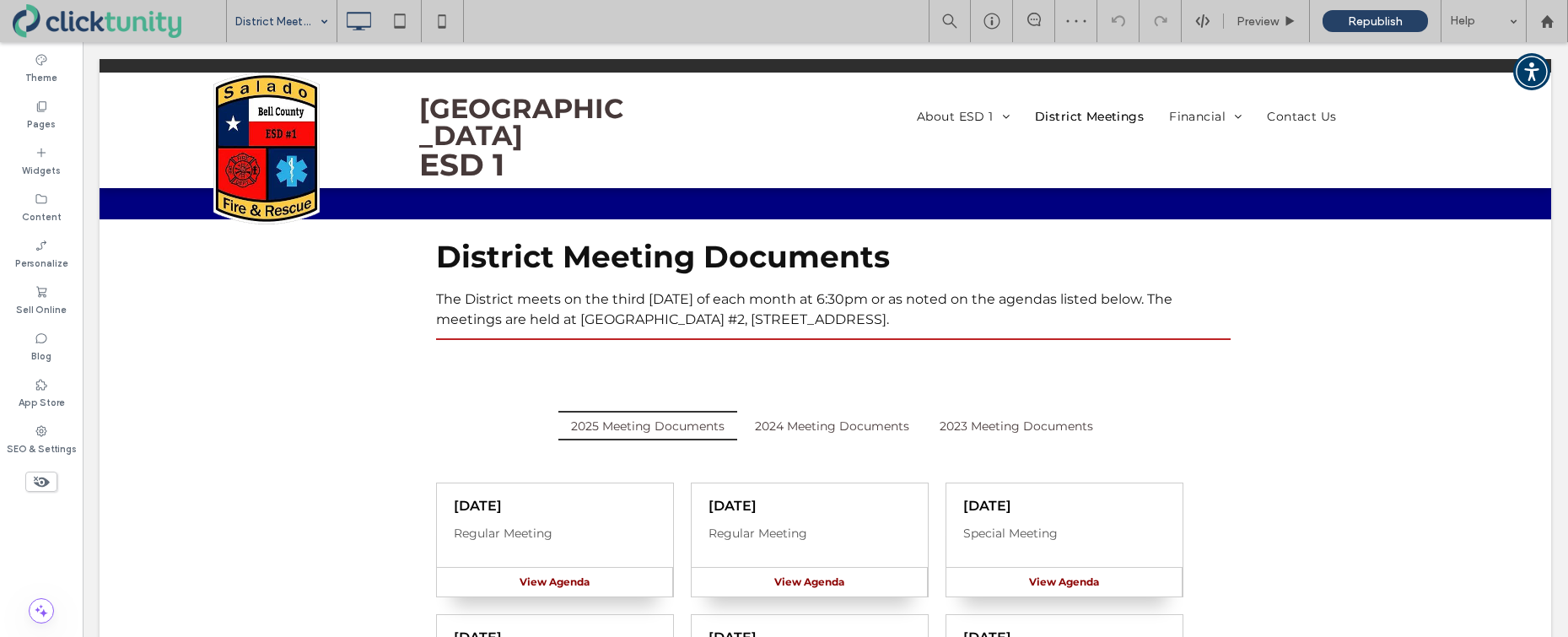
click at [327, 29] on div "District Meetings" at bounding box center [281, 21] width 110 height 43
drag, startPoint x: 299, startPoint y: 50, endPoint x: 593, endPoint y: 50, distance: 294.0
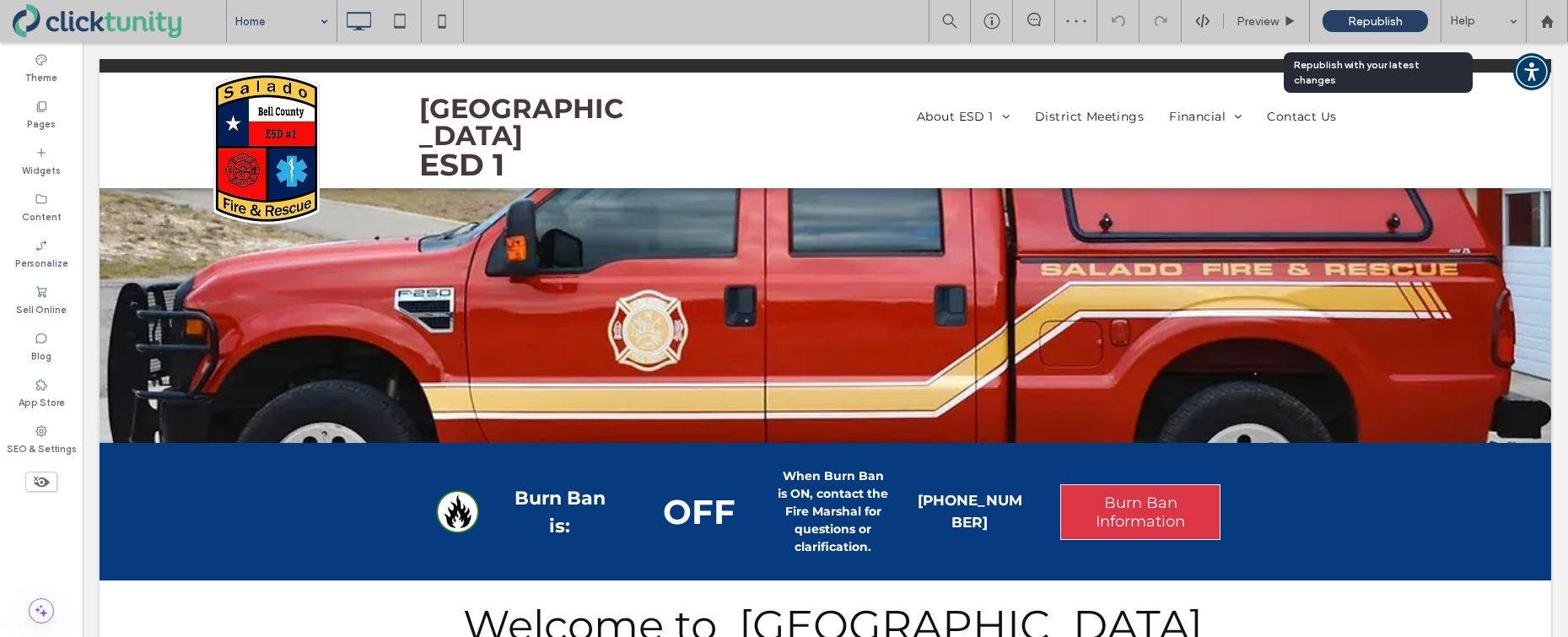
click at [1349, 24] on span "Republish" at bounding box center [1375, 22] width 54 height 15
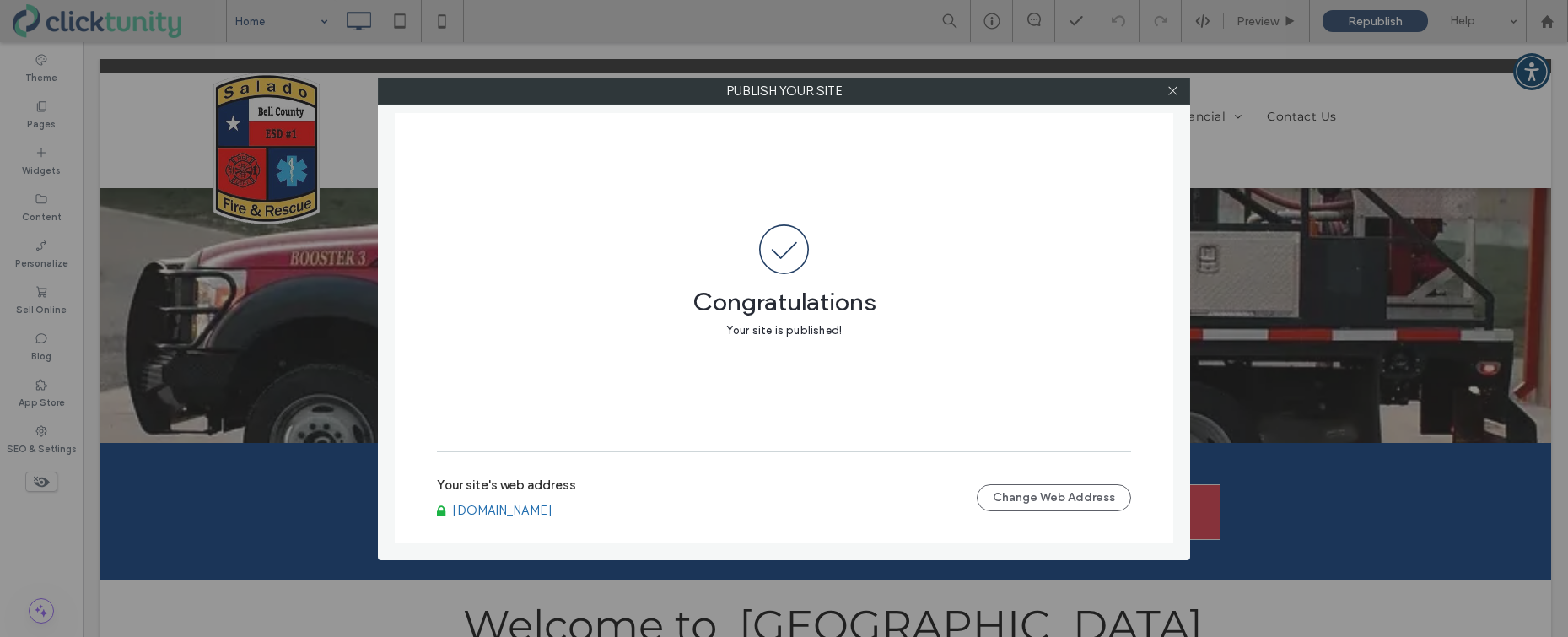
click at [504, 510] on link "[DOMAIN_NAME]" at bounding box center [502, 510] width 101 height 15
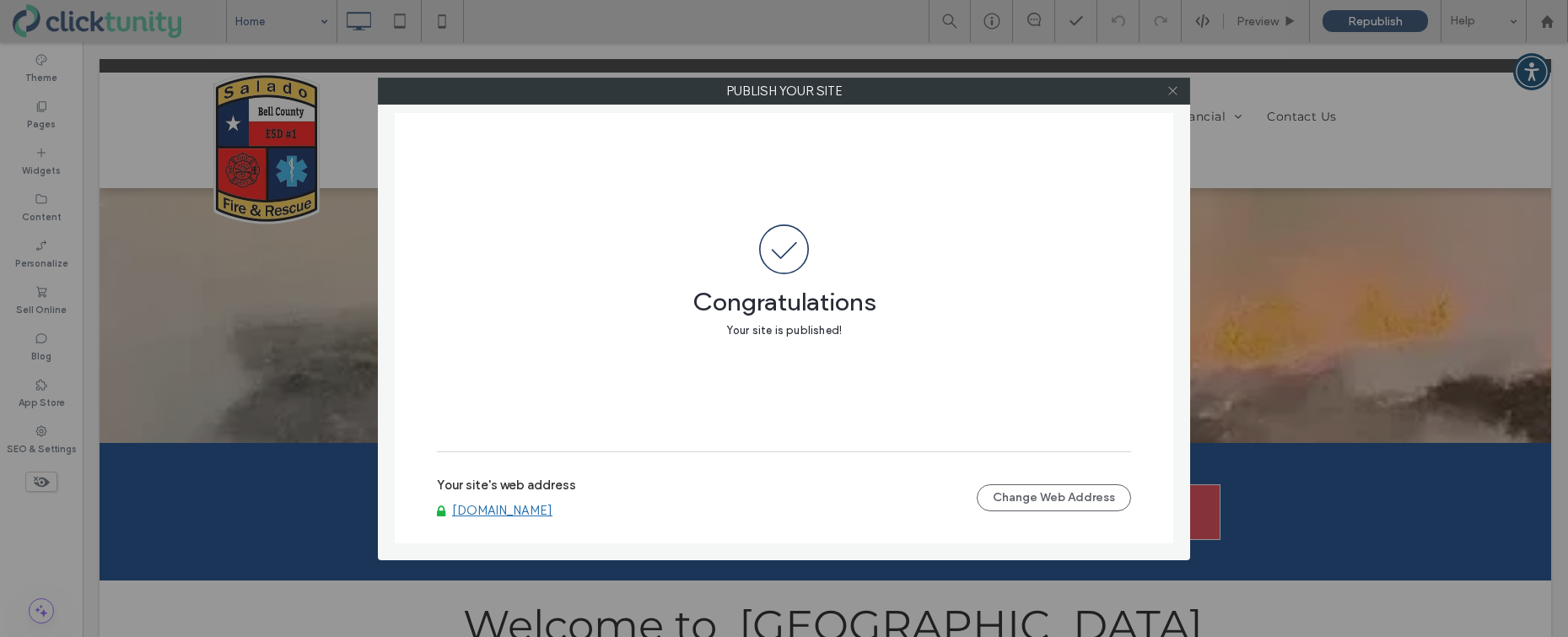
click at [1168, 94] on icon at bounding box center [1173, 91] width 13 height 13
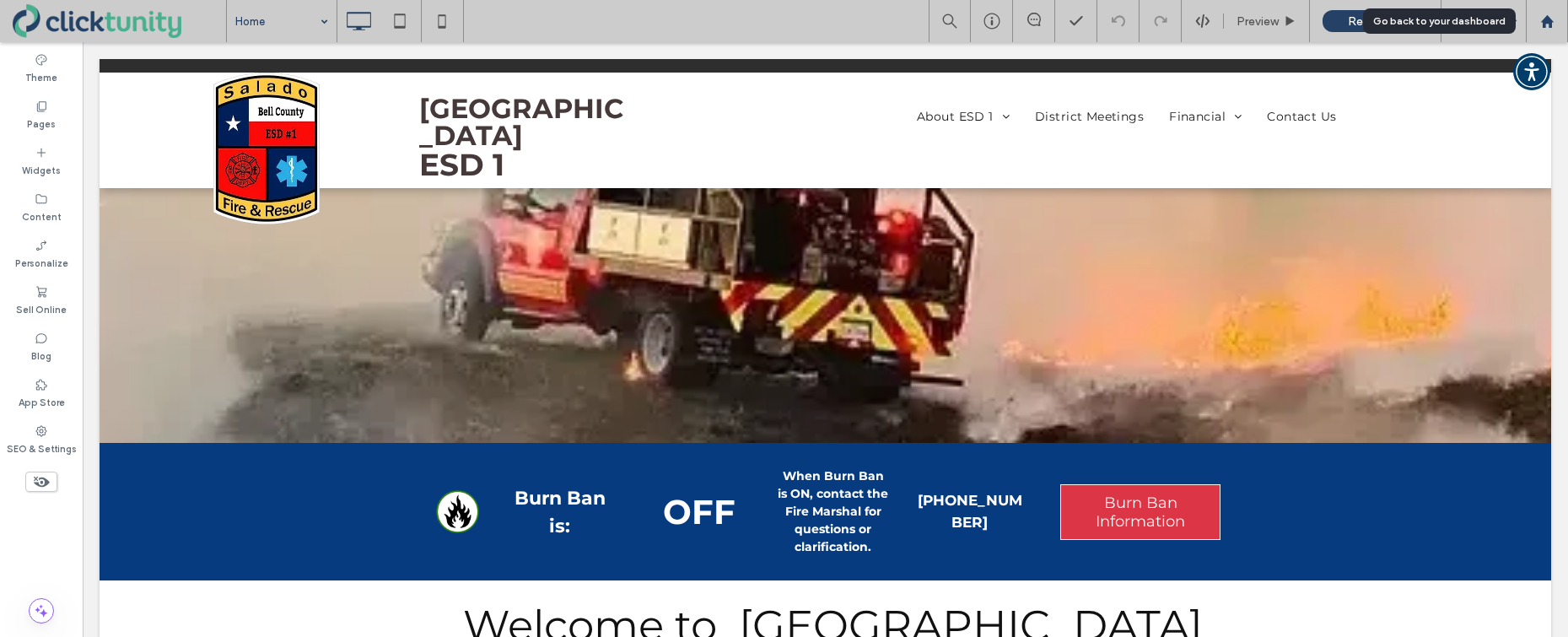
click at [1546, 21] on use at bounding box center [1546, 21] width 13 height 13
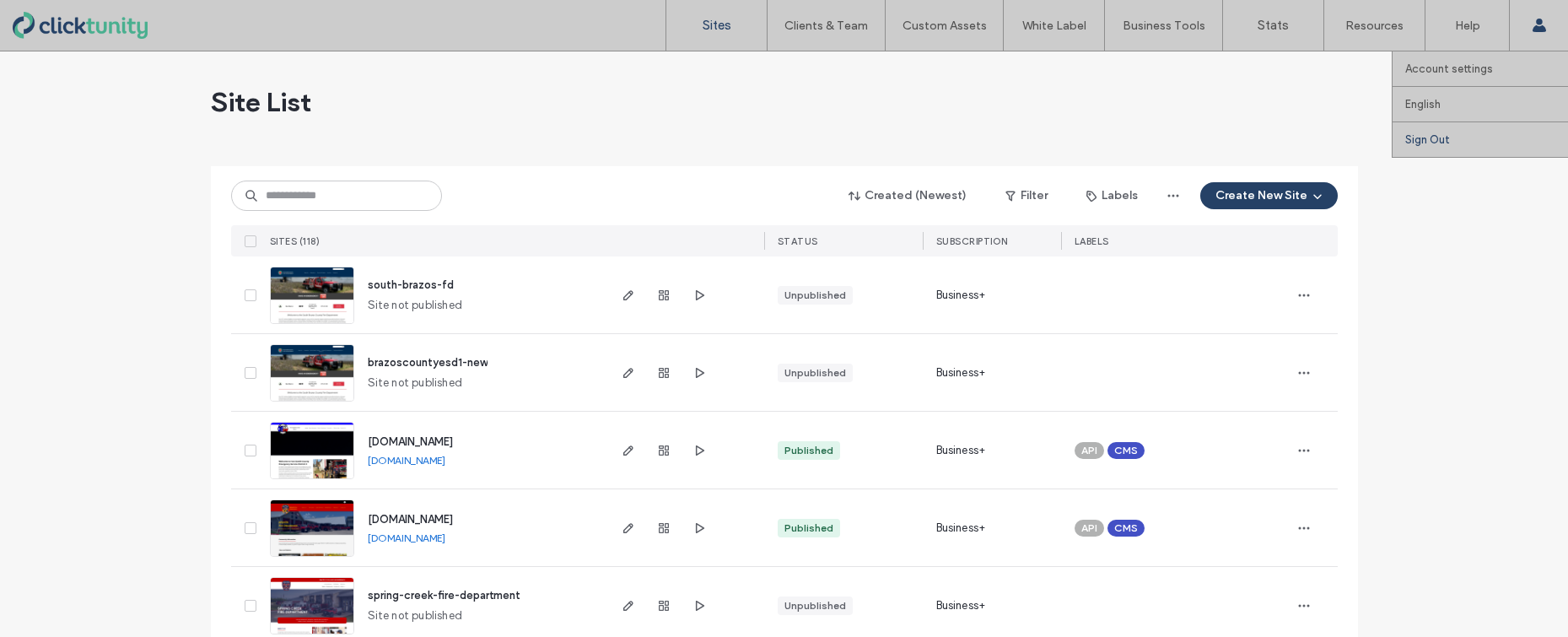
click at [1434, 138] on label "Sign Out" at bounding box center [1427, 140] width 44 height 13
